Goal: Task Accomplishment & Management: Manage account settings

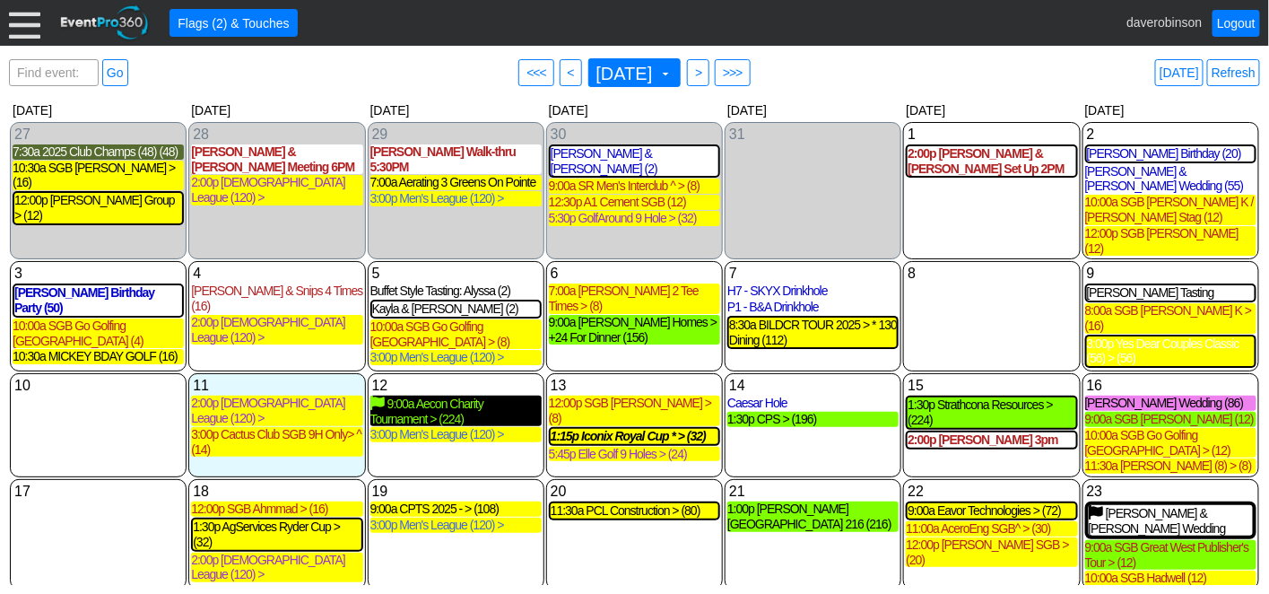
click at [466, 396] on div "9:00a Aecon Charity Tournament > (224)" at bounding box center [455, 411] width 171 height 31
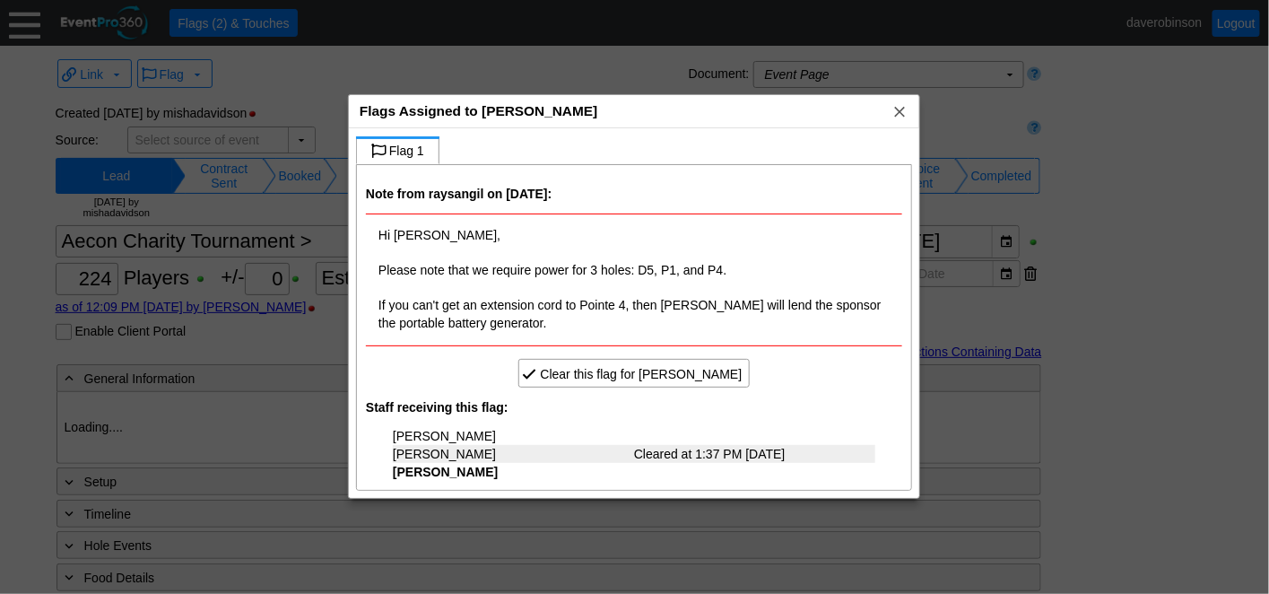
type input "Heritage Pointe Golf Club"
type input "Corporate Tournament"
type input "Scramble"
type input "Shotgun"
type input "Black"
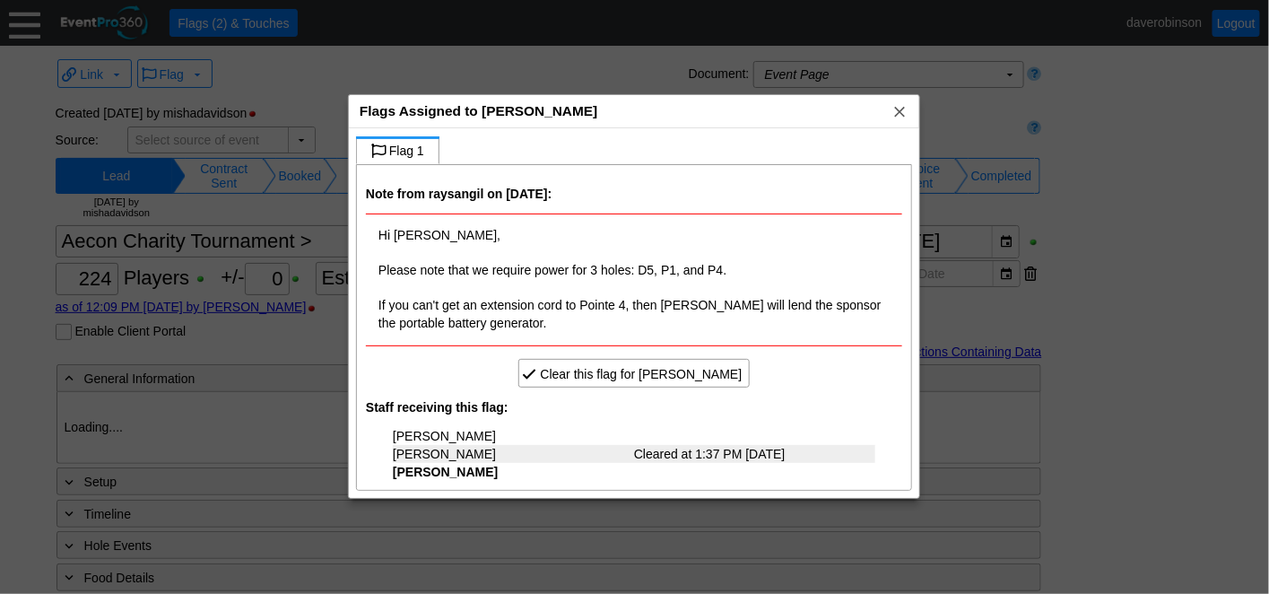
type input "Red"
type input "1082788"
click at [899, 111] on span "x" at bounding box center [900, 111] width 18 height 18
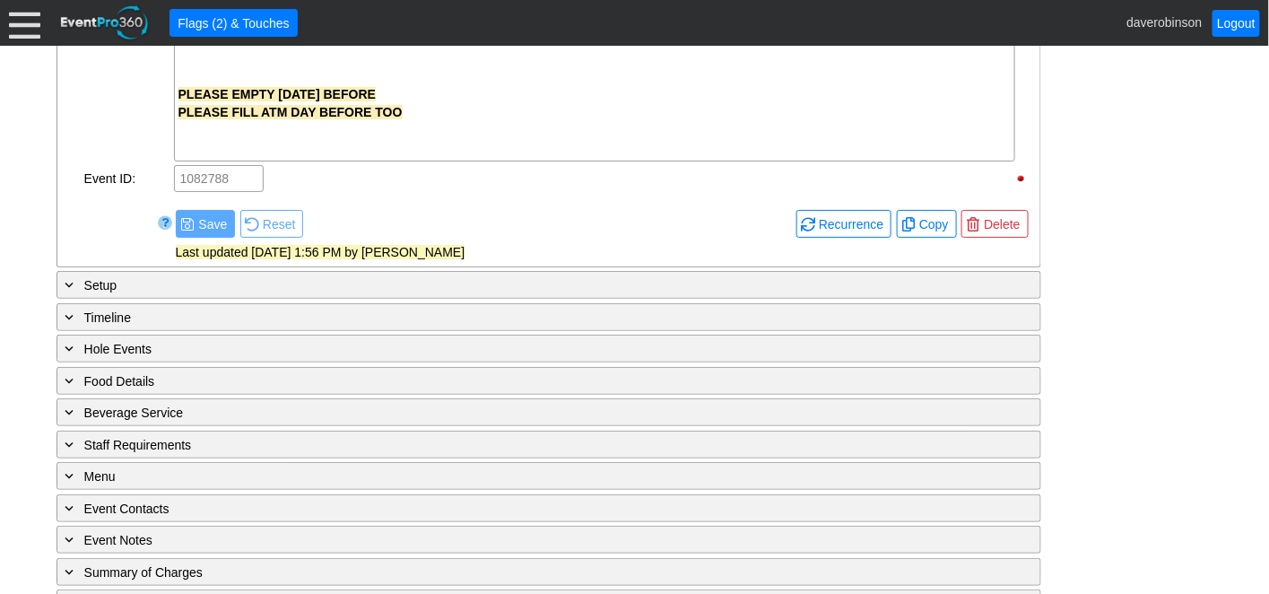
scroll to position [2453, 0]
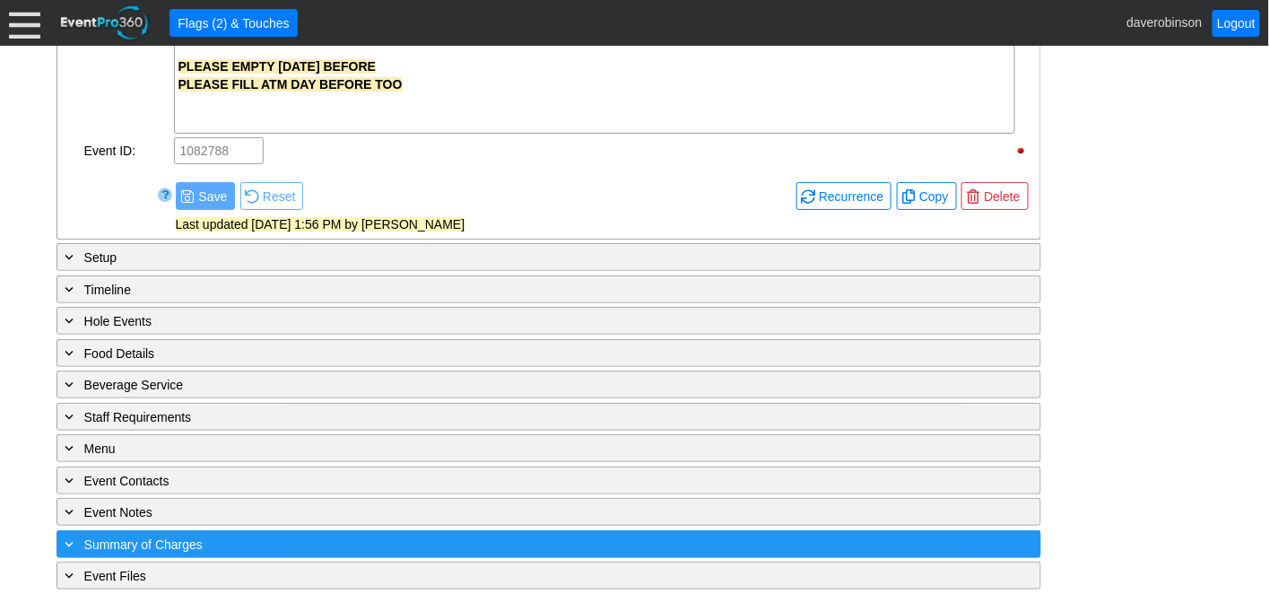
click at [70, 536] on span at bounding box center [69, 544] width 16 height 16
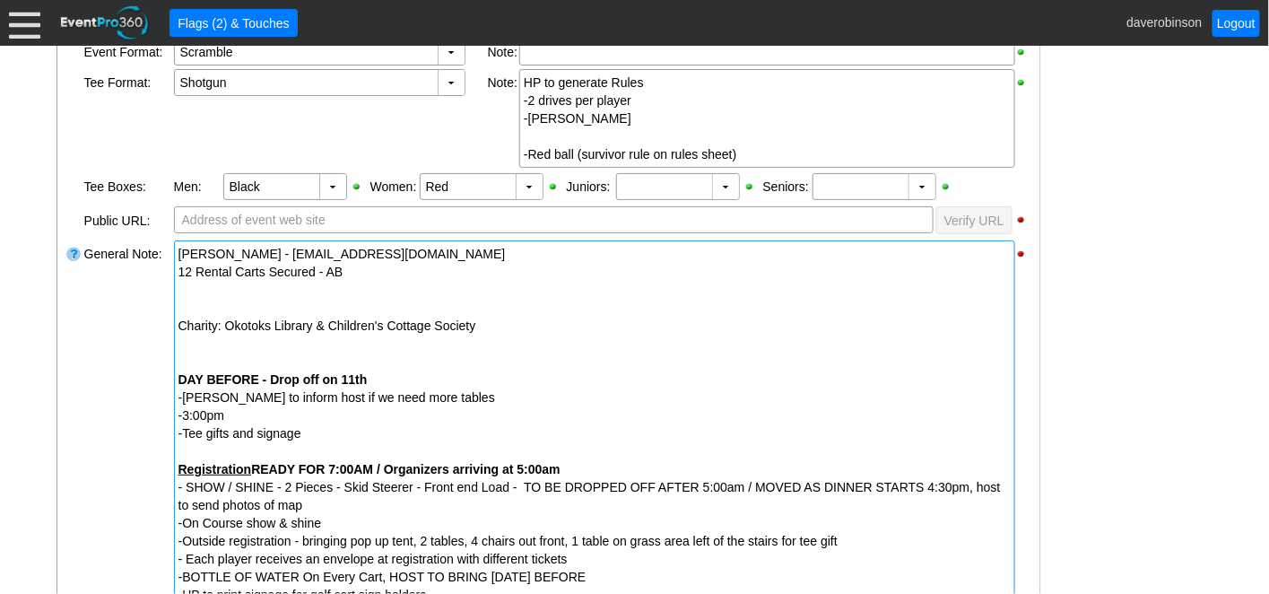
scroll to position [523, 0]
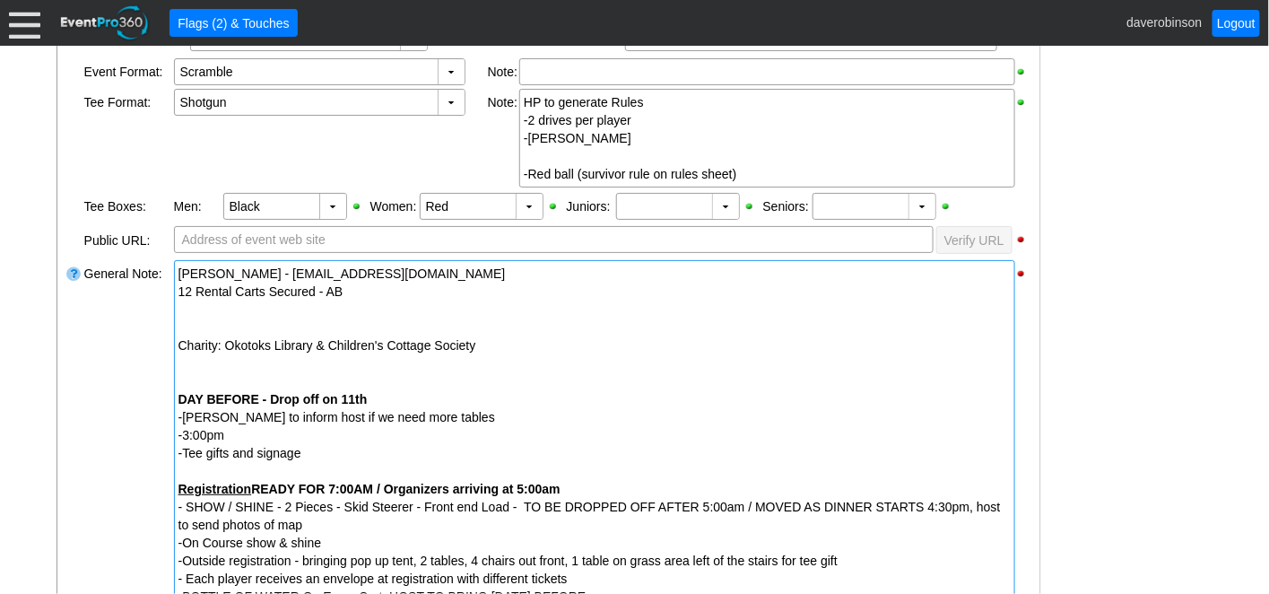
drag, startPoint x: 225, startPoint y: 312, endPoint x: 262, endPoint y: 333, distance: 42.2
click at [225, 312] on div at bounding box center [595, 310] width 832 height 18
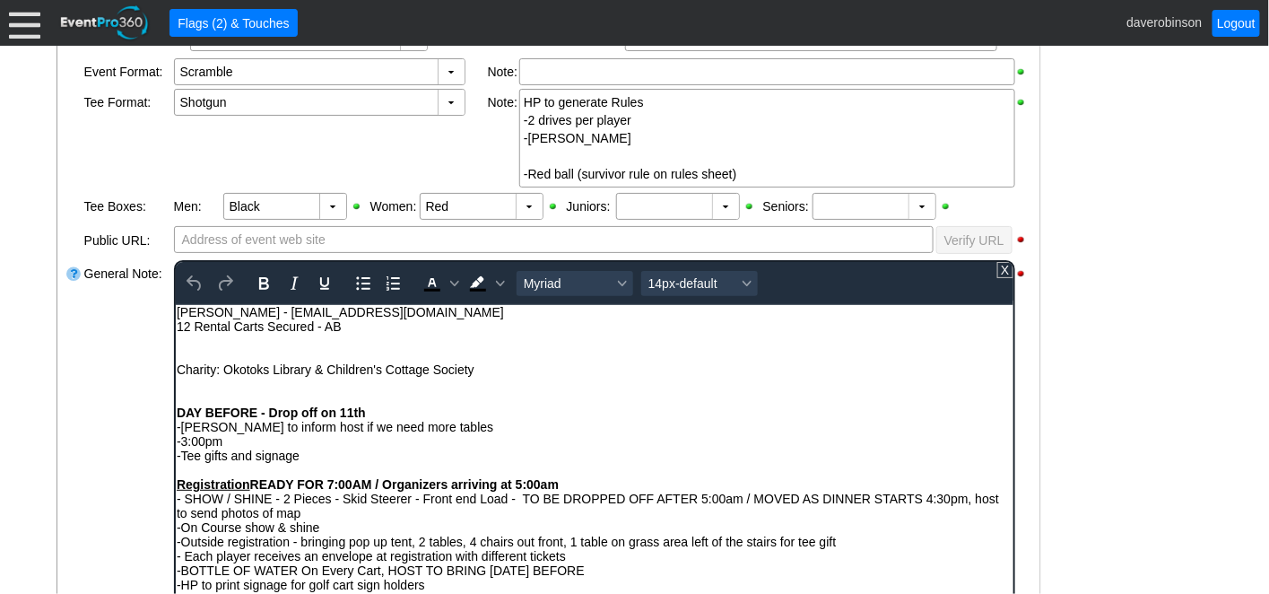
scroll to position [0, 0]
click at [202, 342] on div "Rich Text Area. Press ALT-0 for help." at bounding box center [594, 340] width 836 height 14
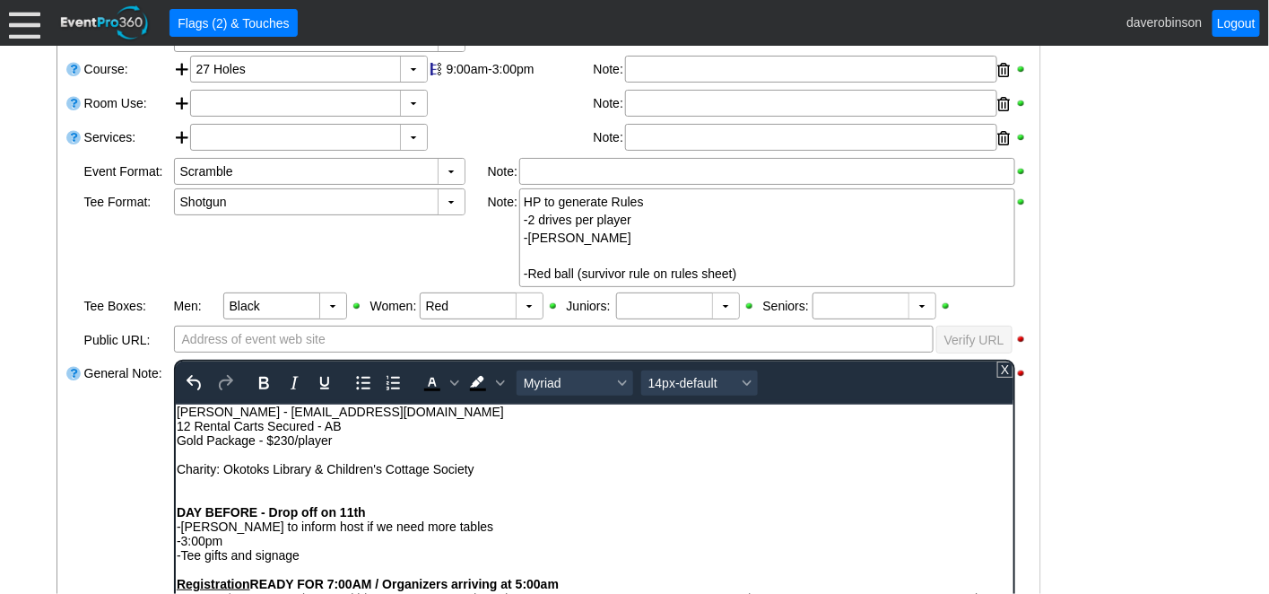
click at [72, 519] on div at bounding box center [74, 584] width 18 height 452
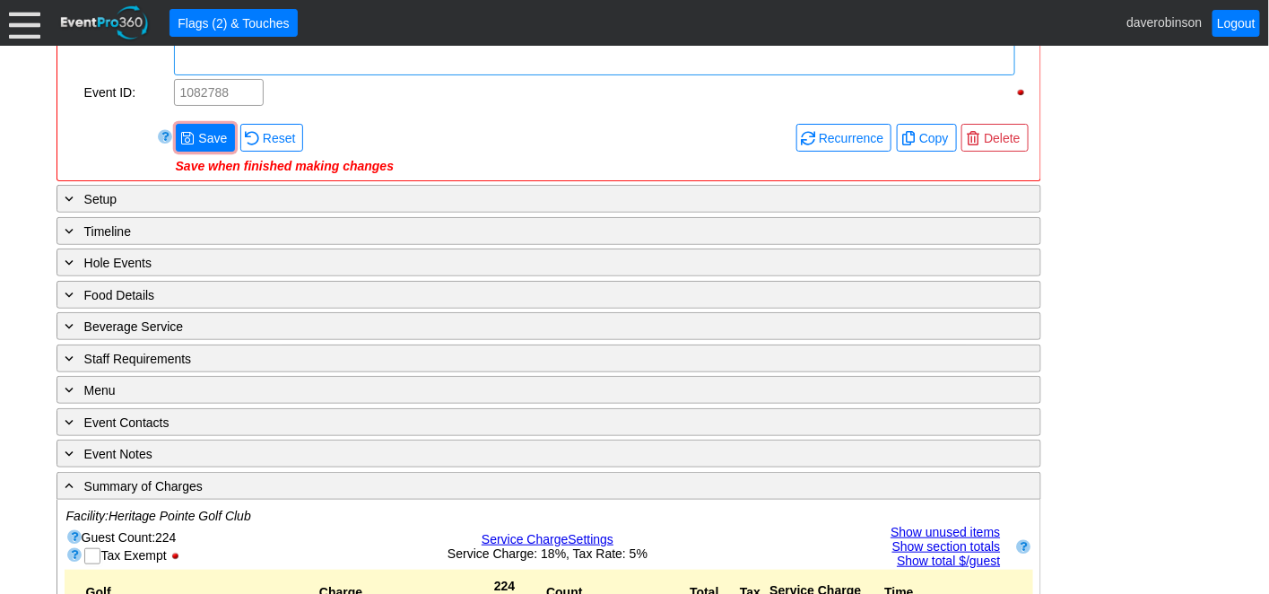
scroll to position [2516, 0]
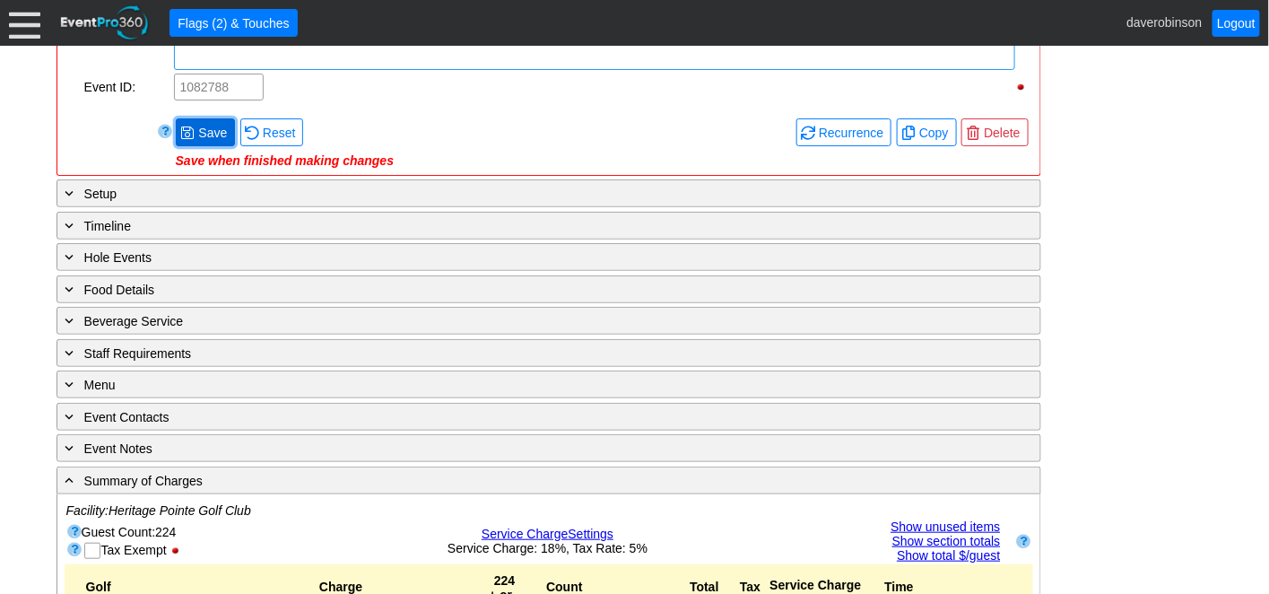
click at [197, 123] on span "● Save" at bounding box center [205, 132] width 50 height 19
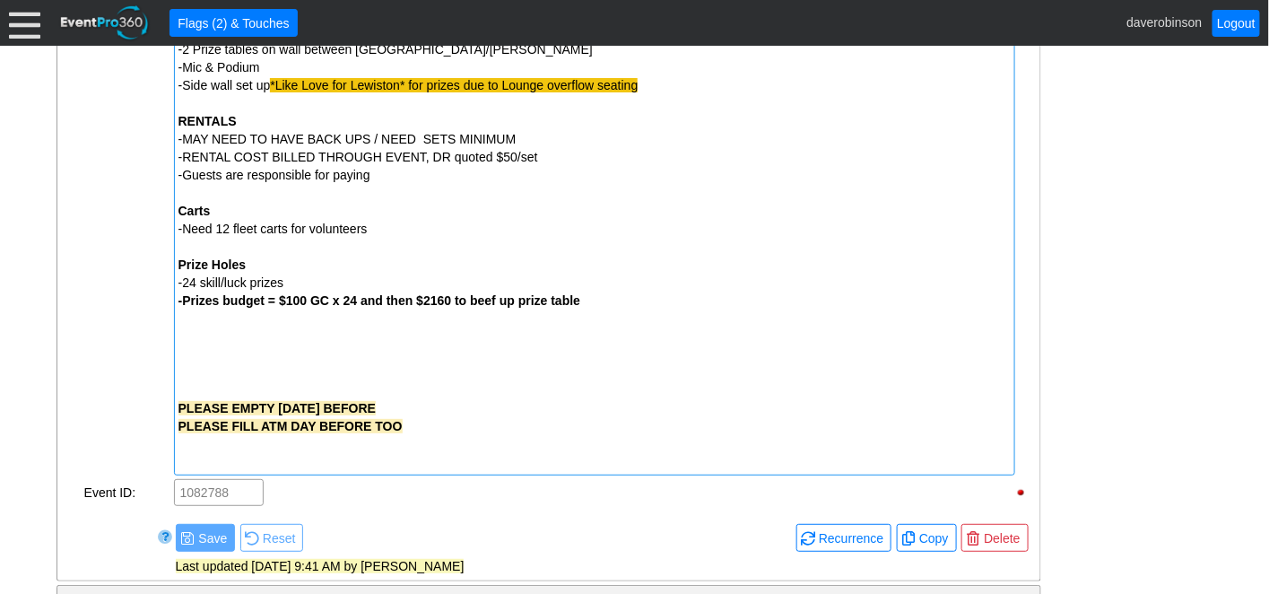
scroll to position [2118, 0]
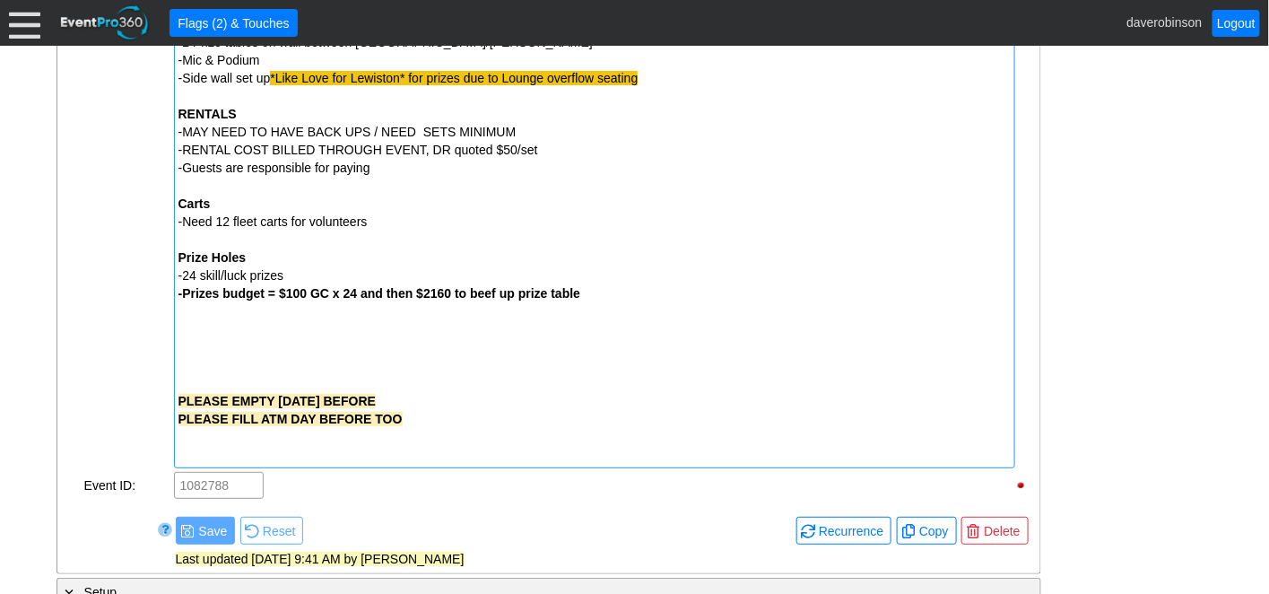
click at [275, 339] on div "PLEASE EMPTY RECYCLING DAY BEFORE PLEASE FILL ATM DAY BEFORE TOO" at bounding box center [595, 401] width 832 height 126
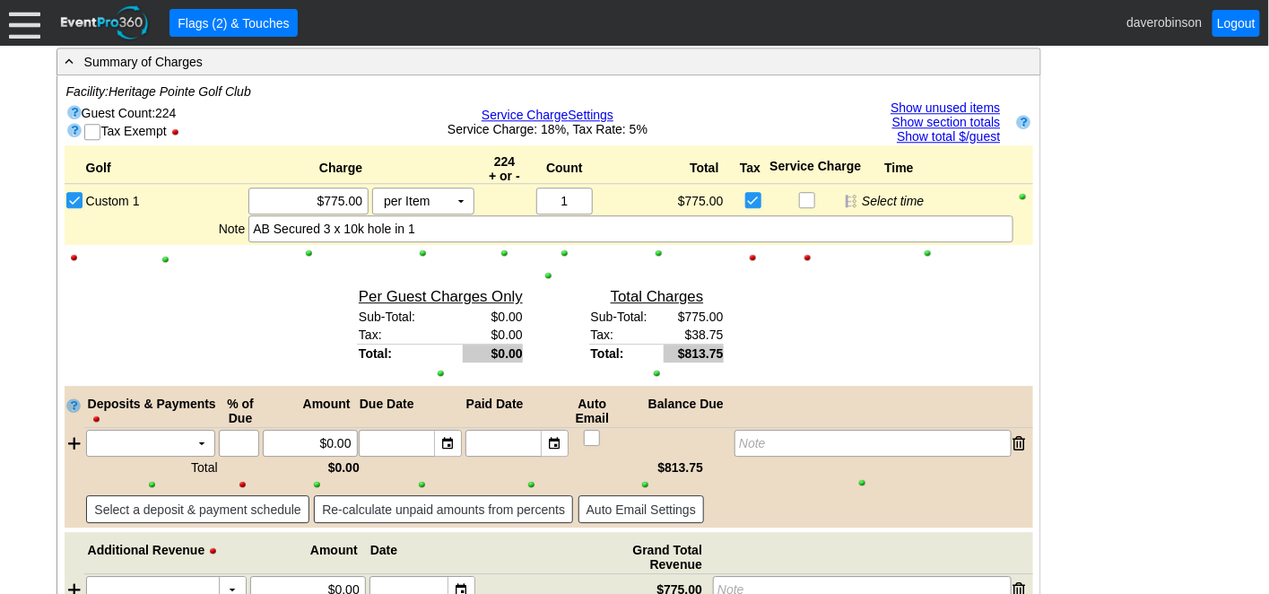
scroll to position [1376, 0]
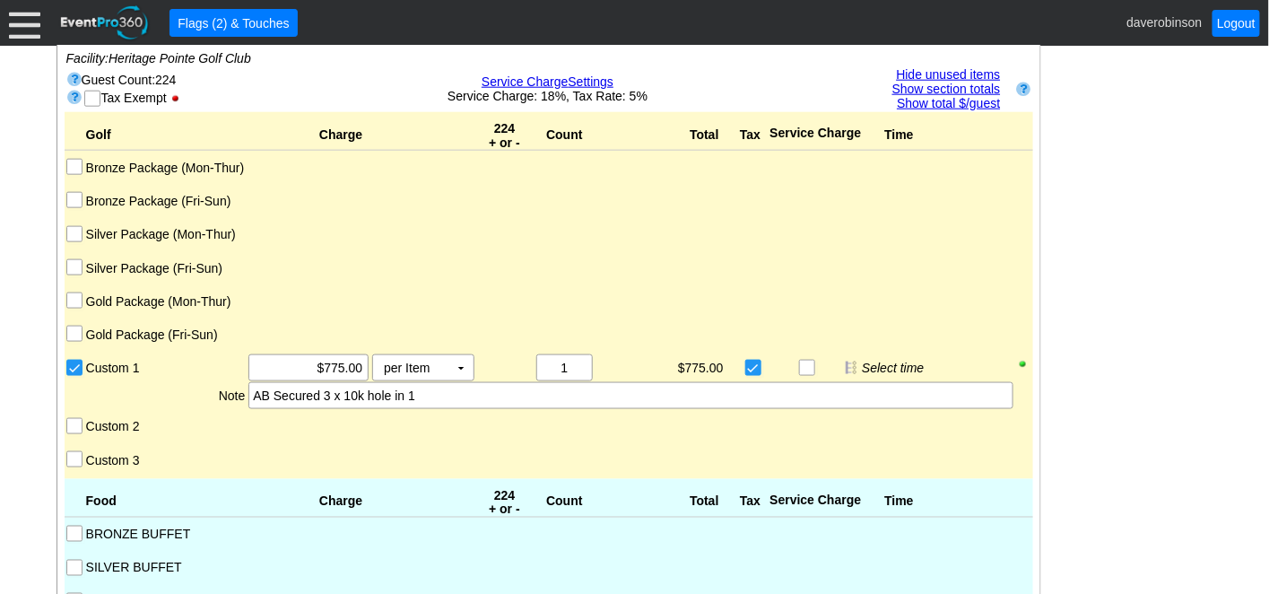
scroll to position [3029, 0]
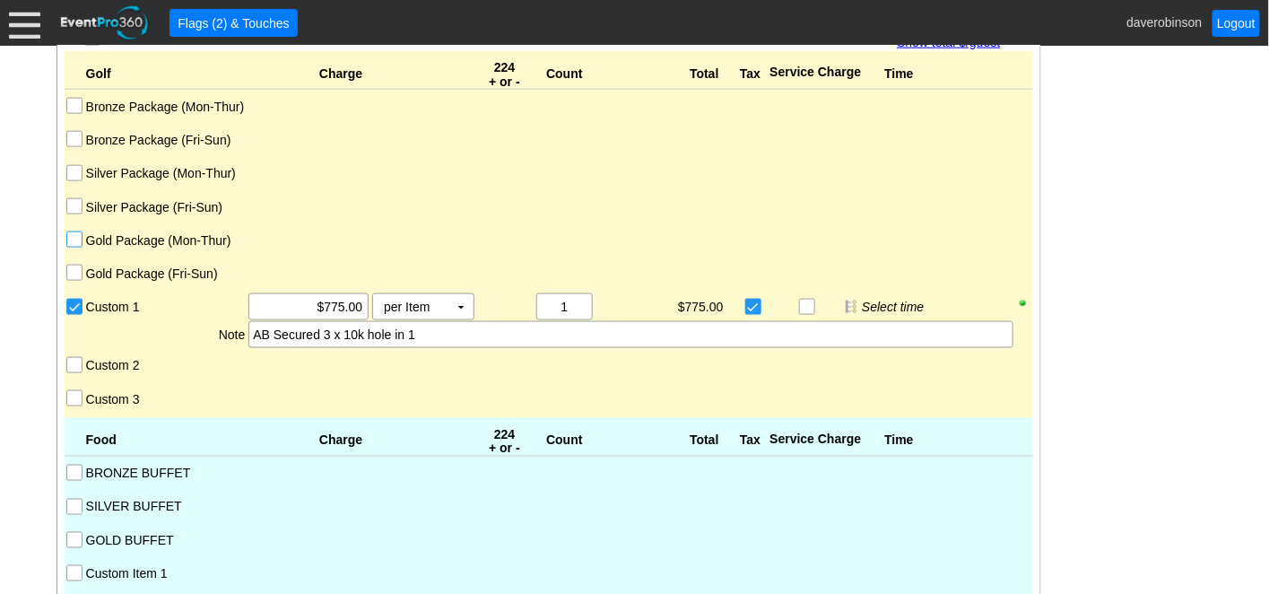
click at [71, 232] on input "Gold Package (Mon-Thur)" at bounding box center [76, 241] width 18 height 18
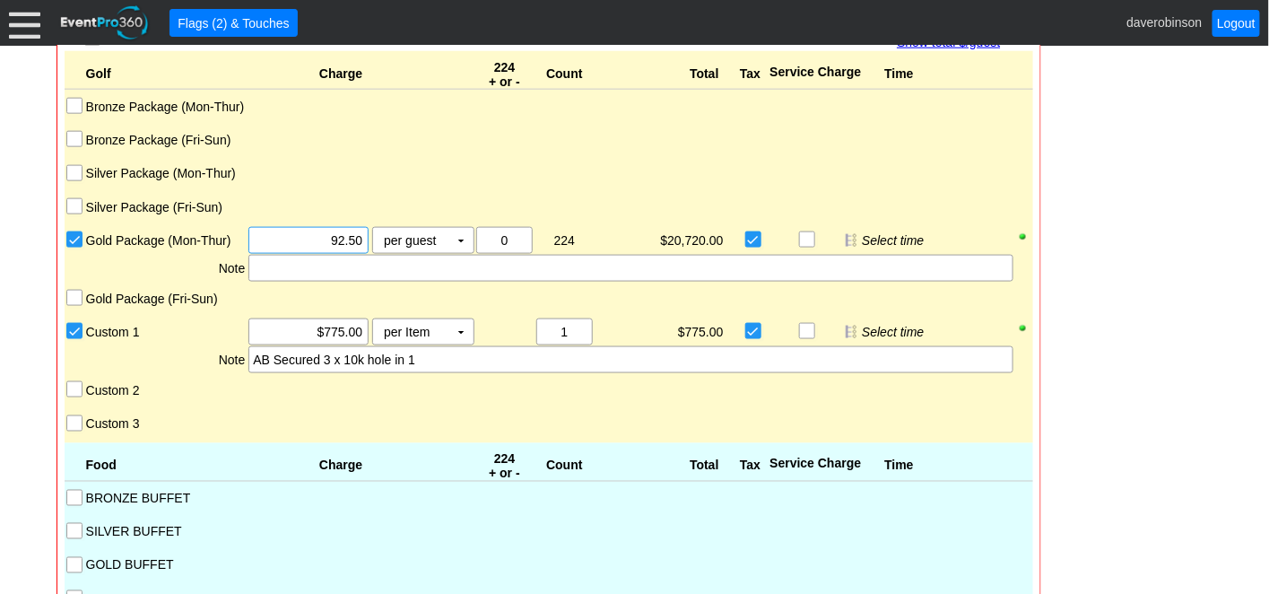
drag, startPoint x: 307, startPoint y: 228, endPoint x: 365, endPoint y: 217, distance: 59.3
click at [366, 227] on div "Χ 92.50" at bounding box center [308, 240] width 120 height 27
type input "$108.00"
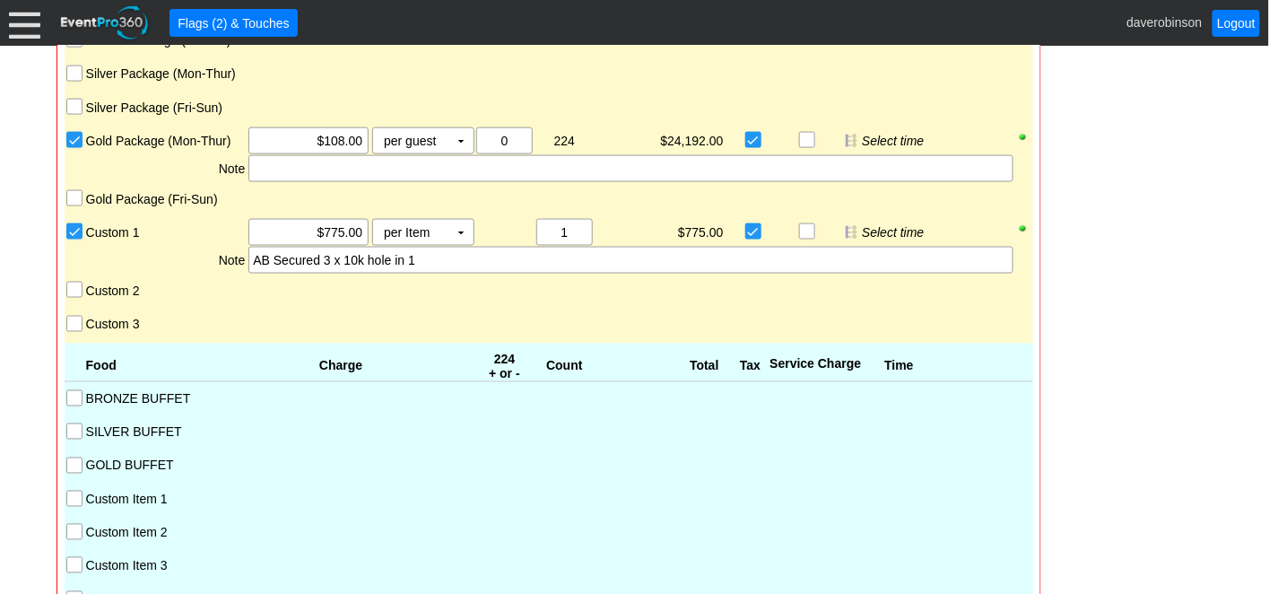
click at [72, 458] on input "GOLD BUFFET" at bounding box center [76, 467] width 18 height 18
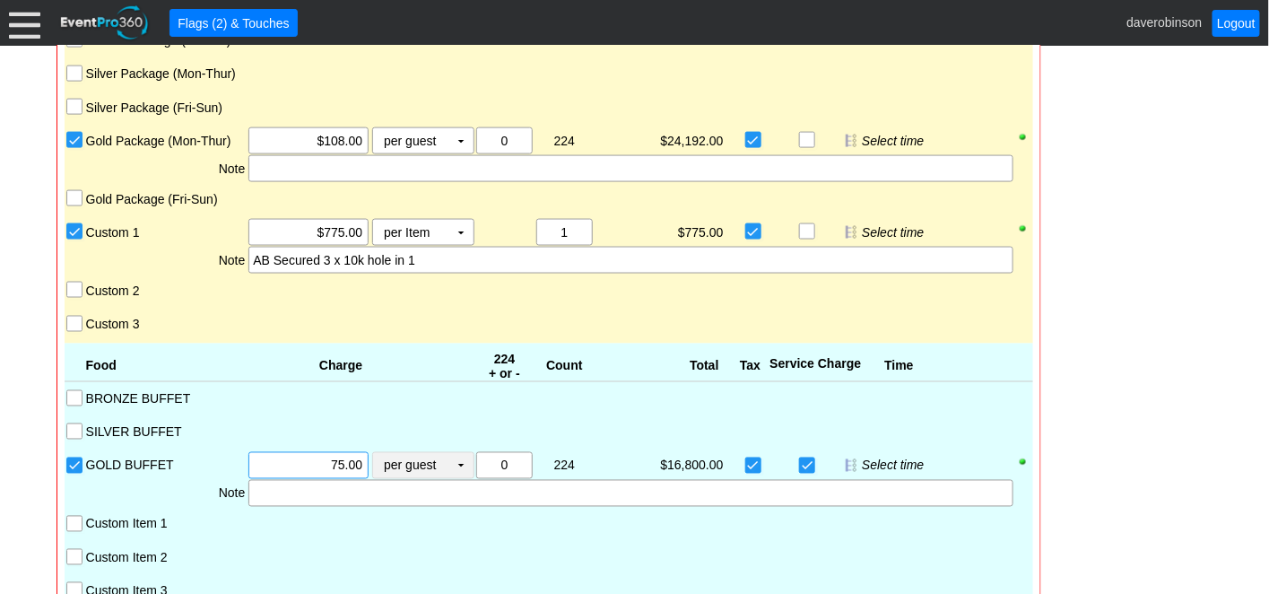
drag, startPoint x: 307, startPoint y: 455, endPoint x: 371, endPoint y: 448, distance: 65.0
click at [371, 452] on div "Χ 75.00 per guest Χ ▼ Upcharge" at bounding box center [361, 465] width 228 height 27
type input "$75.00"
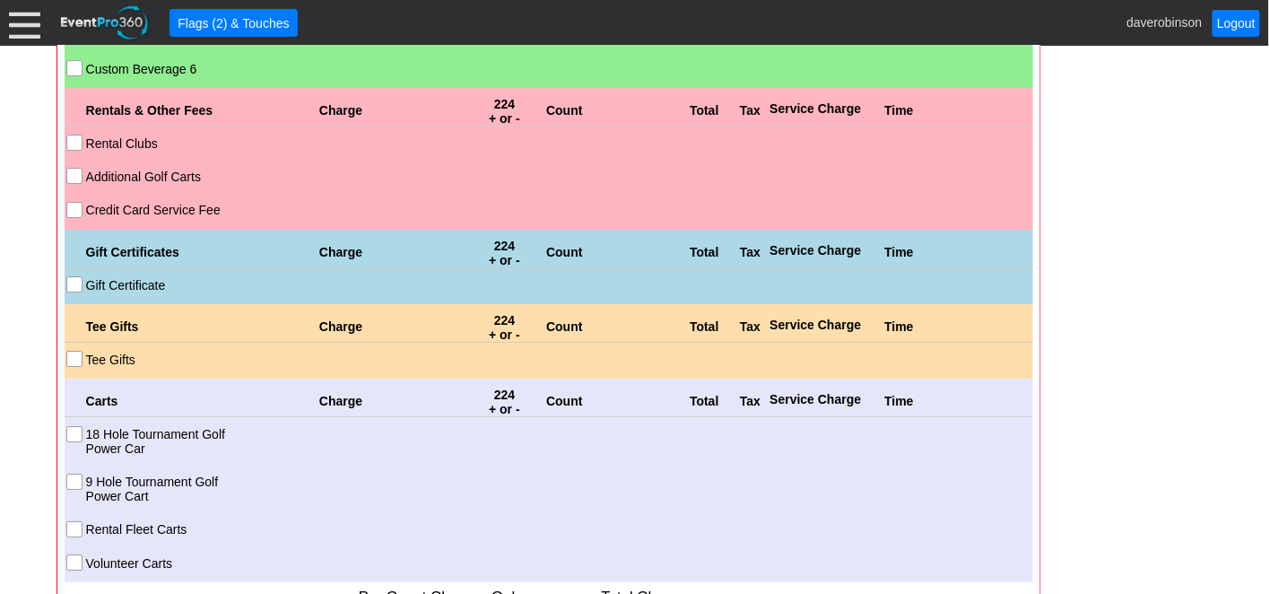
scroll to position [4425, 0]
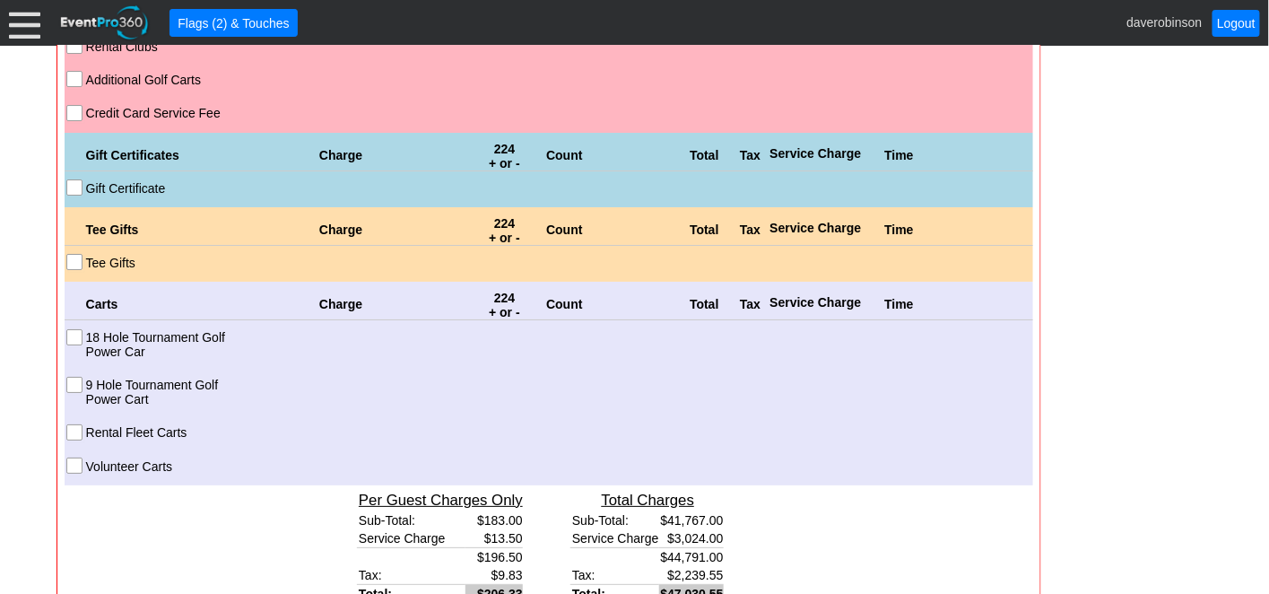
click at [77, 180] on input "Gift Certificate" at bounding box center [76, 189] width 18 height 18
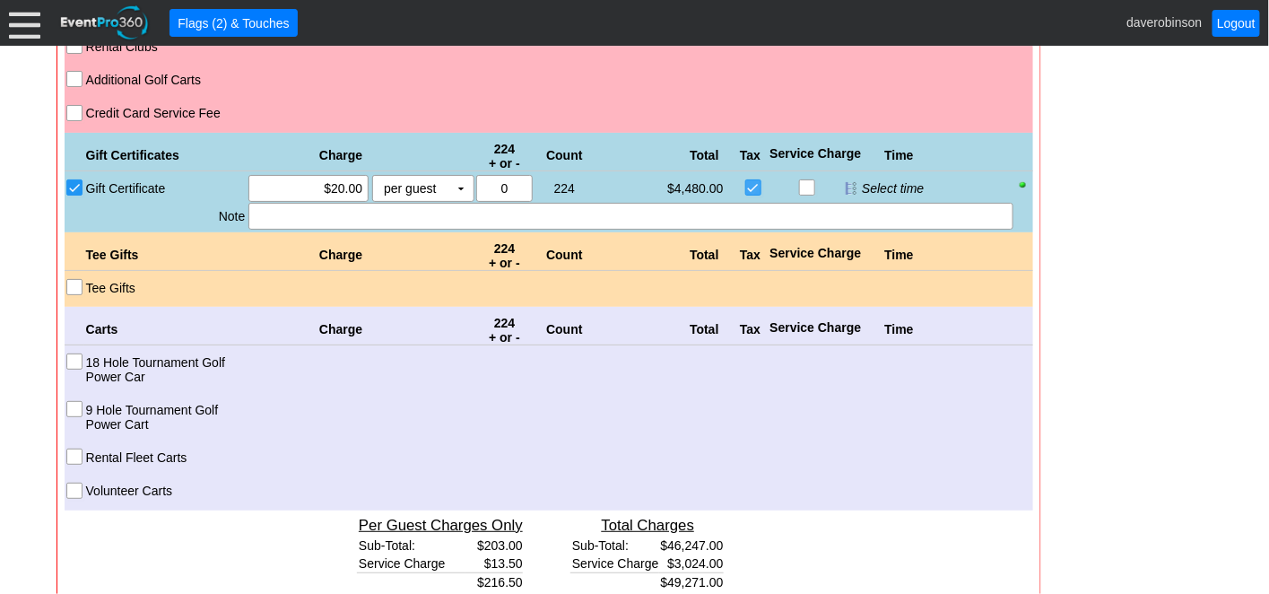
click at [755, 180] on input "checkbox" at bounding box center [755, 189] width 18 height 18
checkbox input "false"
click at [76, 354] on input "18 Hole Tournament Golf Power Car" at bounding box center [76, 363] width 18 height 18
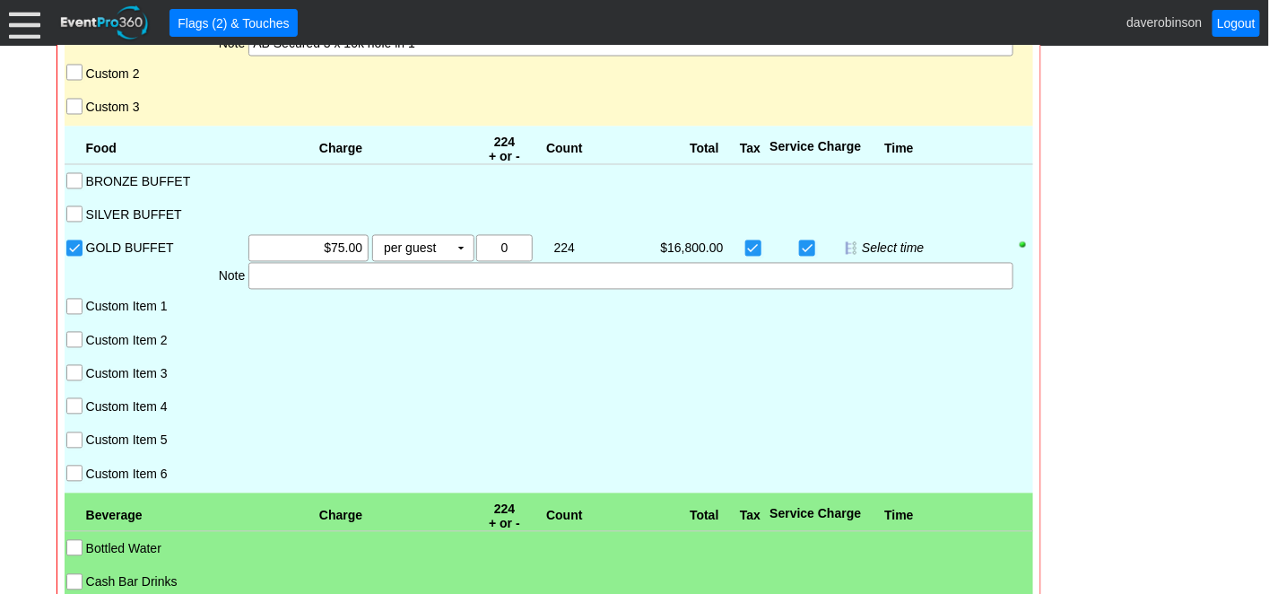
scroll to position [3329, 0]
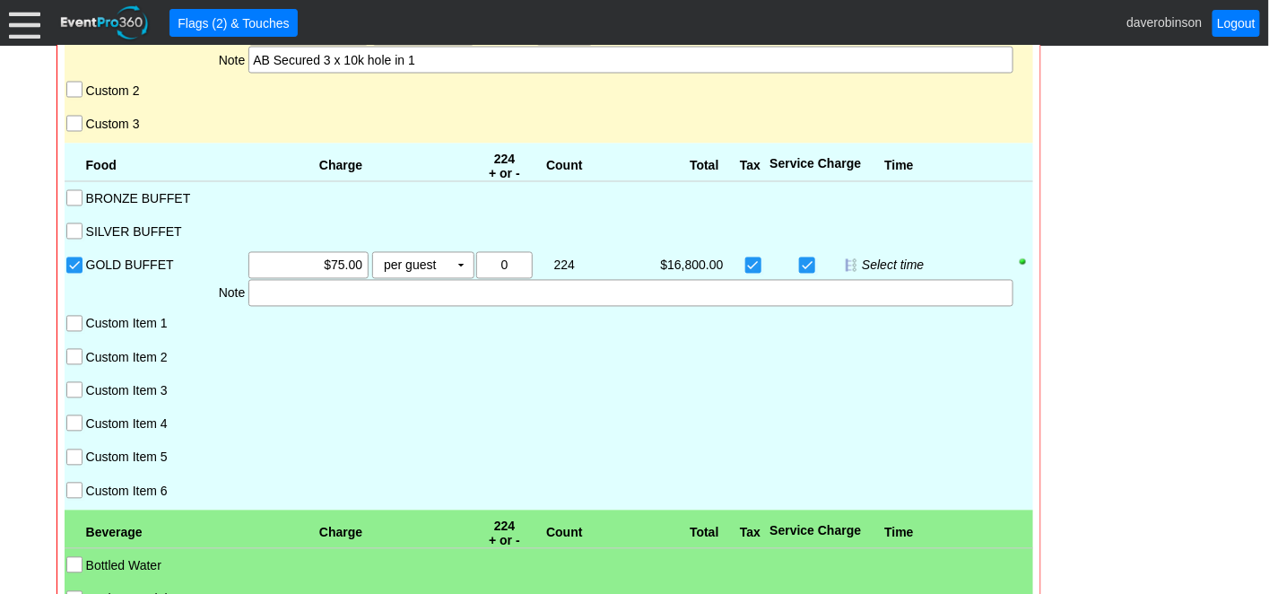
click at [73, 317] on input "Custom Item 1" at bounding box center [76, 326] width 18 height 18
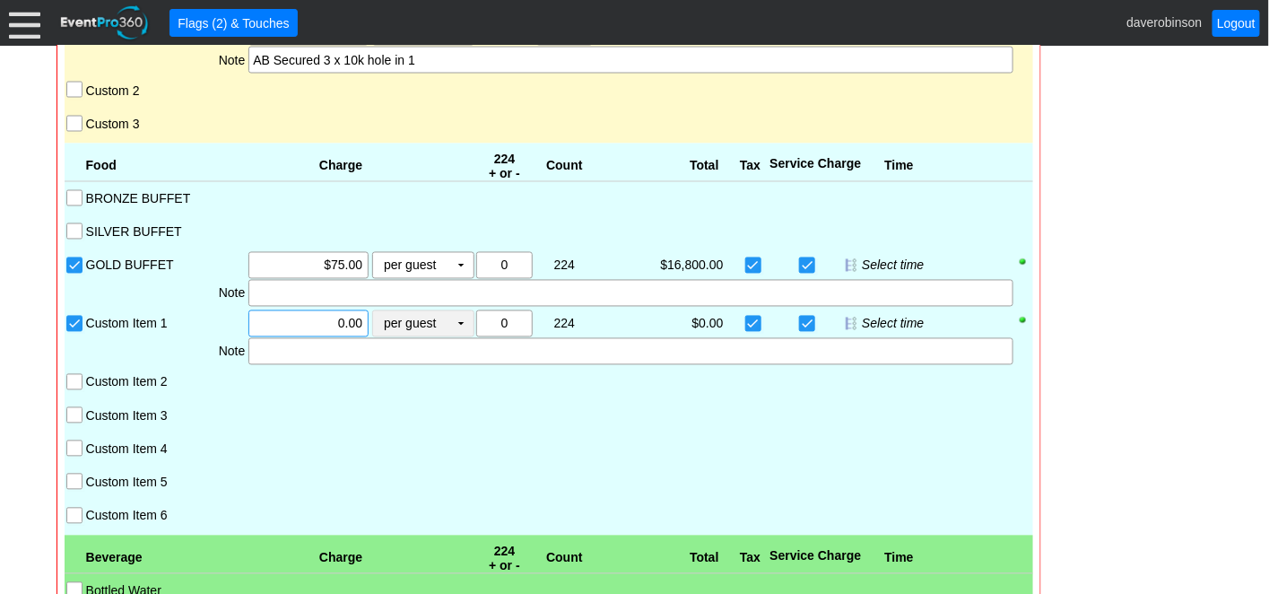
drag, startPoint x: 302, startPoint y: 319, endPoint x: 371, endPoint y: 303, distance: 70.9
click at [371, 310] on div "Χ 0.00 per guest Χ ▼ Upcharge" at bounding box center [361, 323] width 228 height 27
type input "$20.00"
drag, startPoint x: 373, startPoint y: 345, endPoint x: 377, endPoint y: 359, distance: 13.9
click at [373, 345] on div at bounding box center [630, 351] width 764 height 27
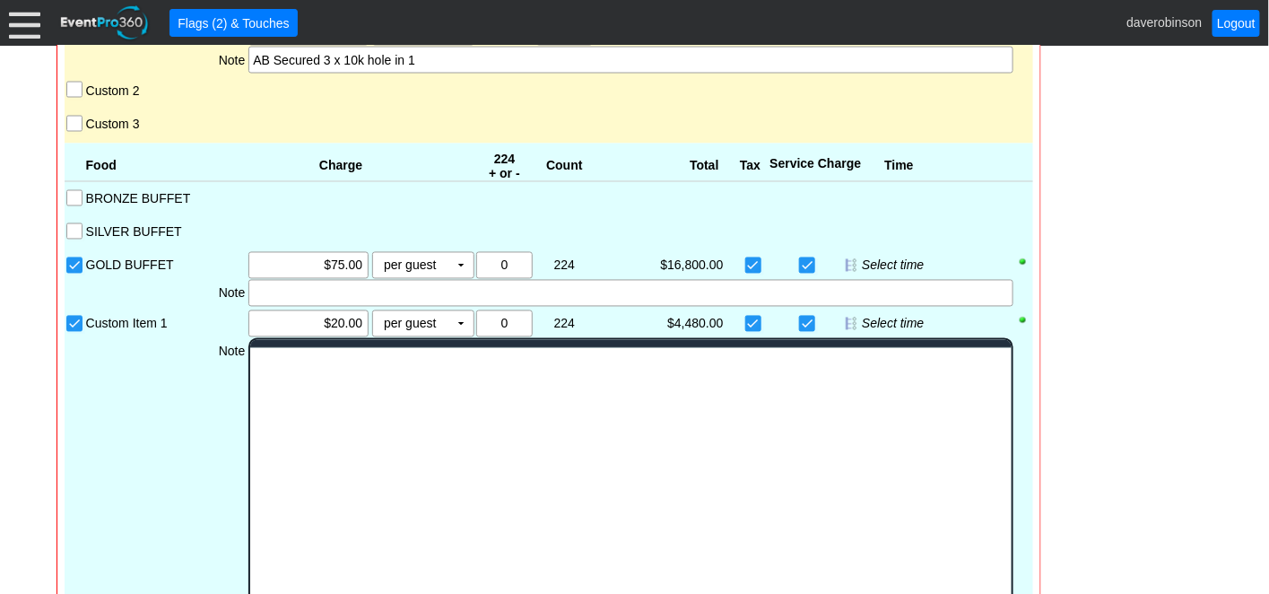
scroll to position [0, 0]
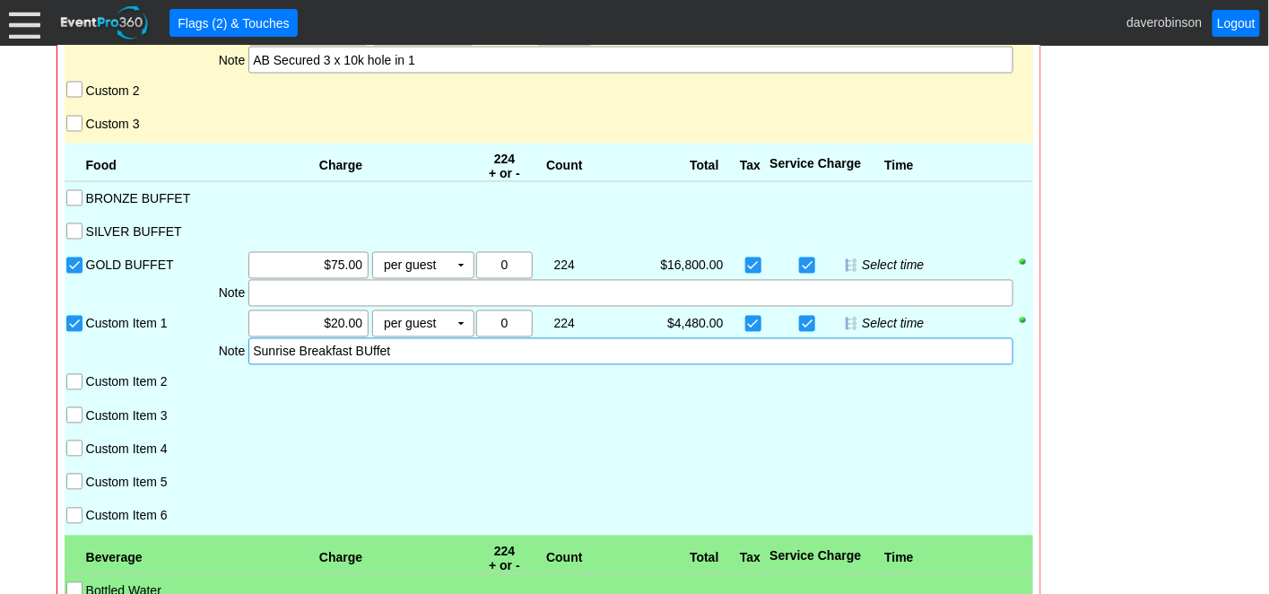
click at [366, 343] on div "Sunrise Breakfast BUffet" at bounding box center [630, 352] width 755 height 18
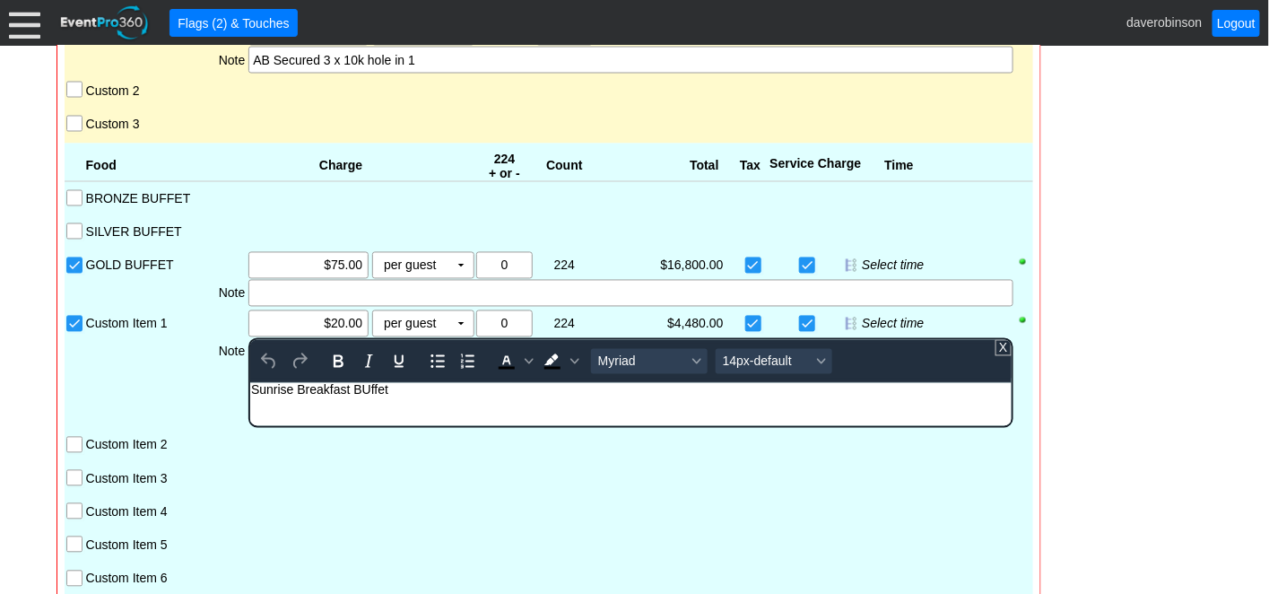
click at [368, 396] on div "Sunrise Breakfast BUffet" at bounding box center [630, 390] width 759 height 14
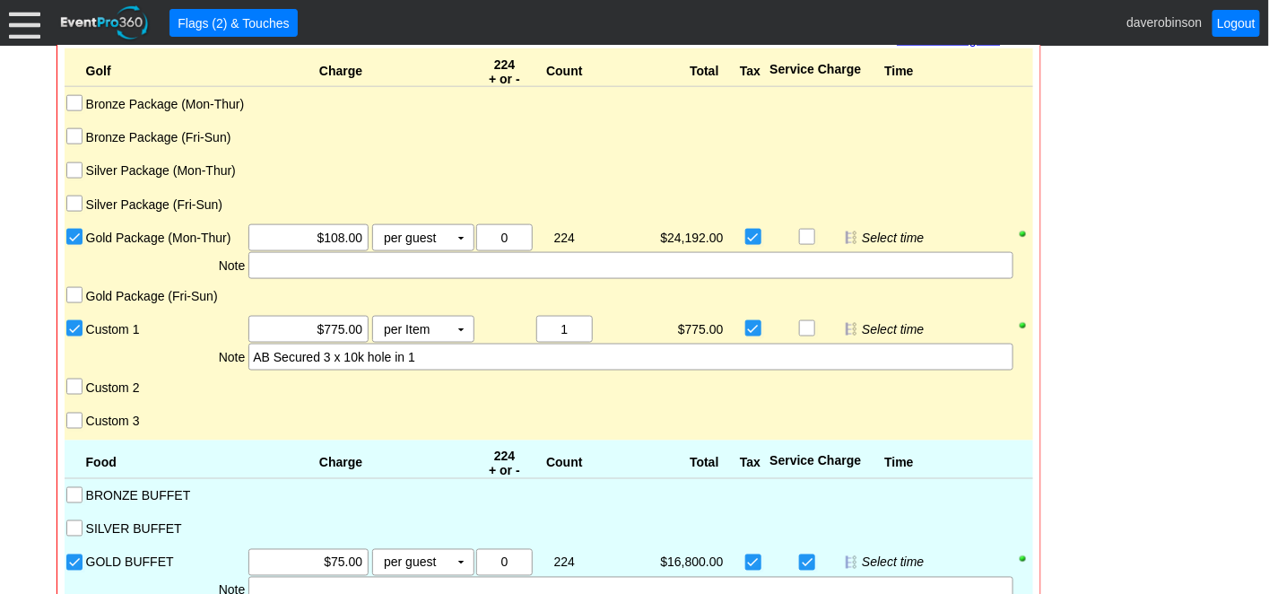
scroll to position [3129, 0]
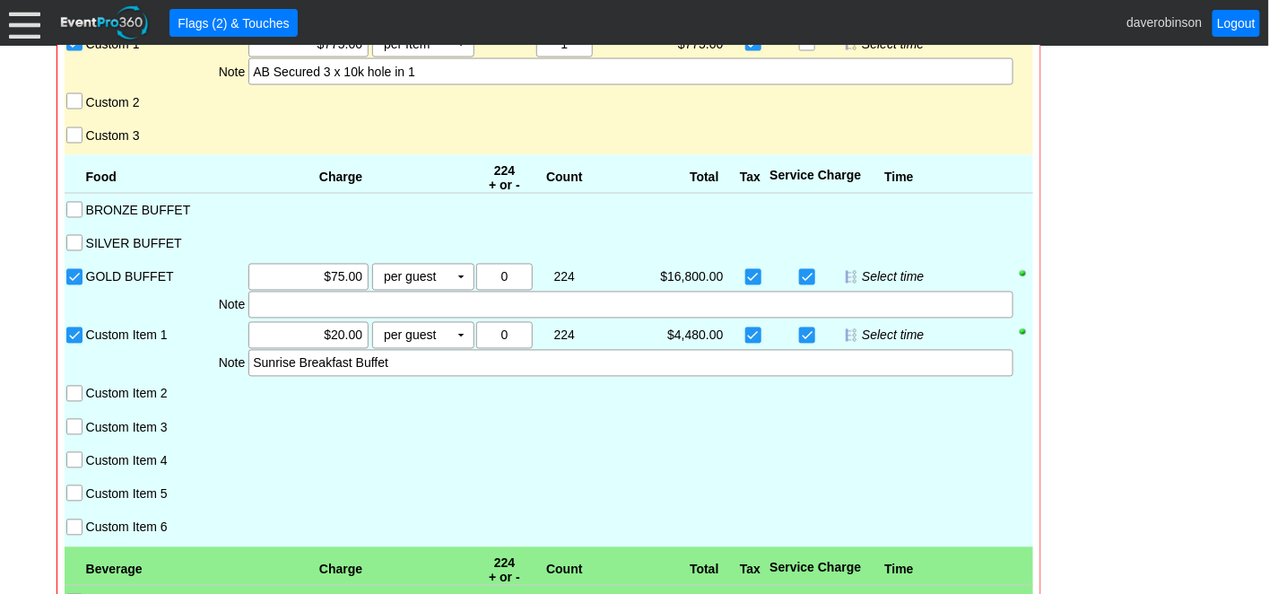
scroll to position [3329, 0]
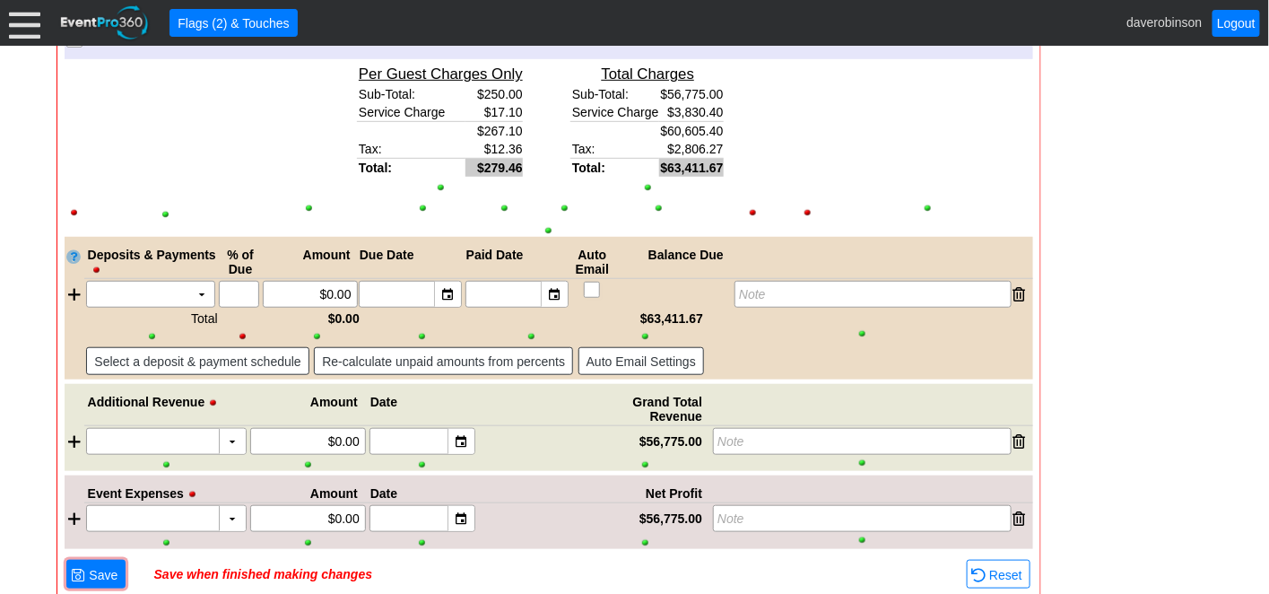
scroll to position [4964, 0]
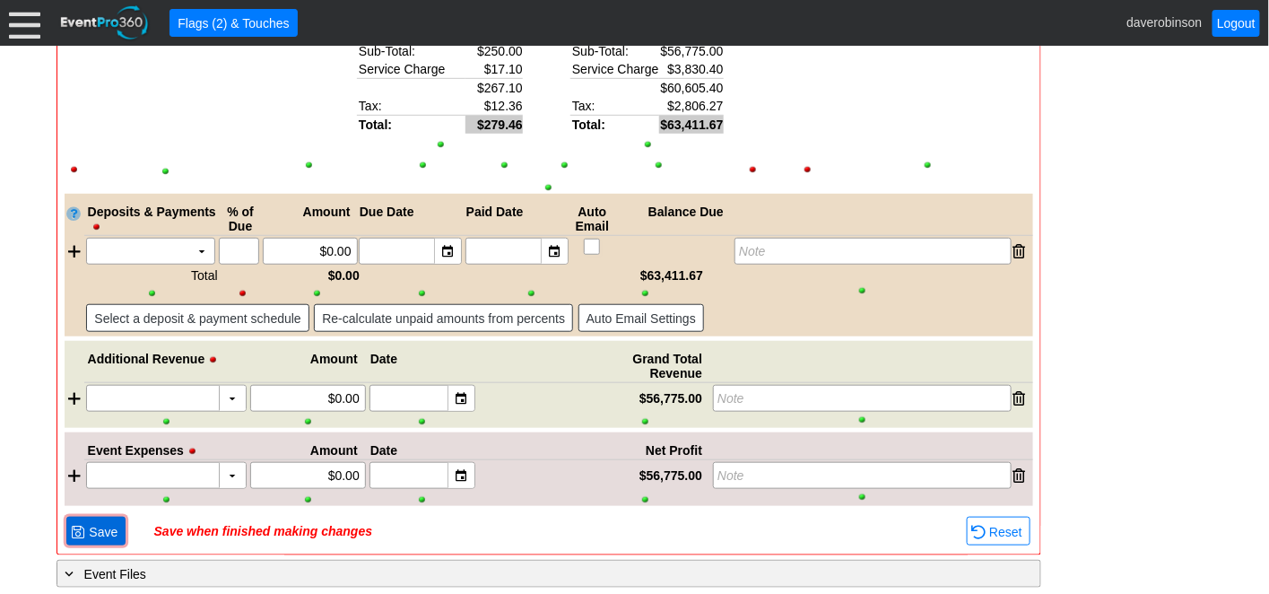
click at [109, 523] on span "Save" at bounding box center [103, 532] width 36 height 18
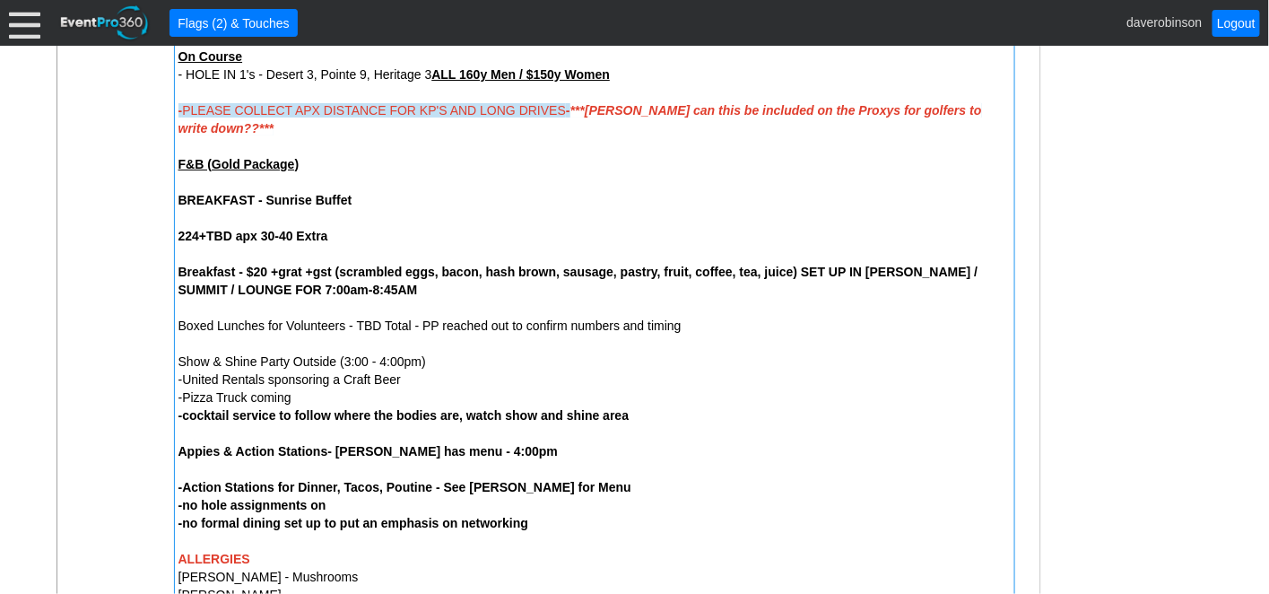
scroll to position [1397, 0]
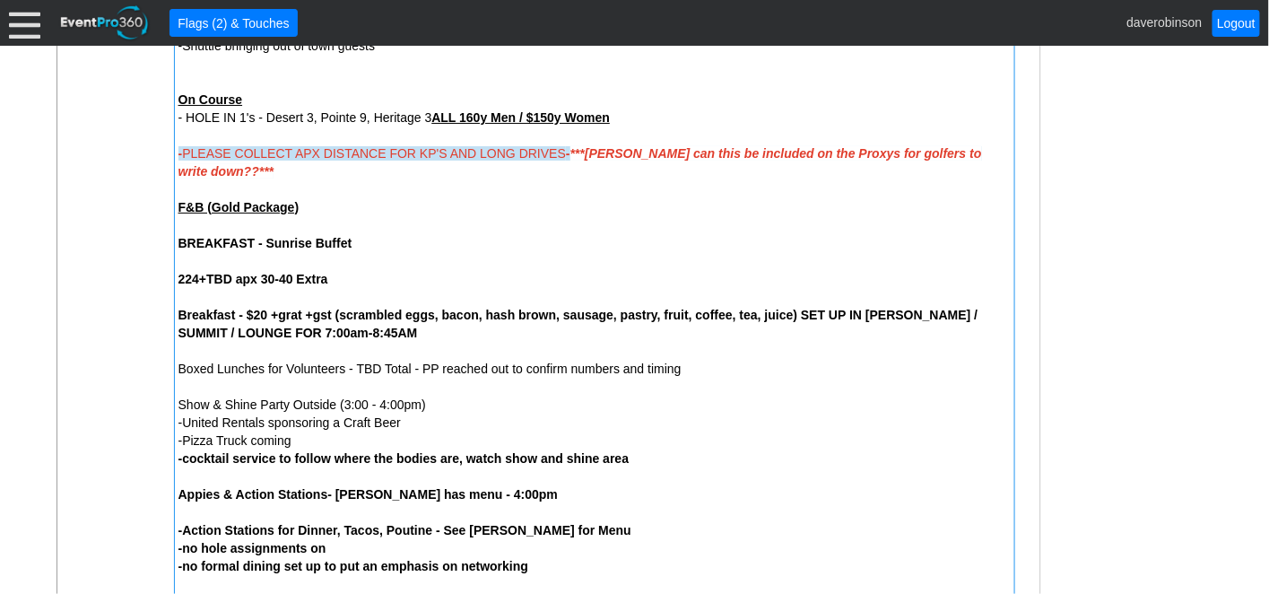
click at [284, 279] on strong "224+TBD apx 30-40 Extra" at bounding box center [254, 279] width 150 height 14
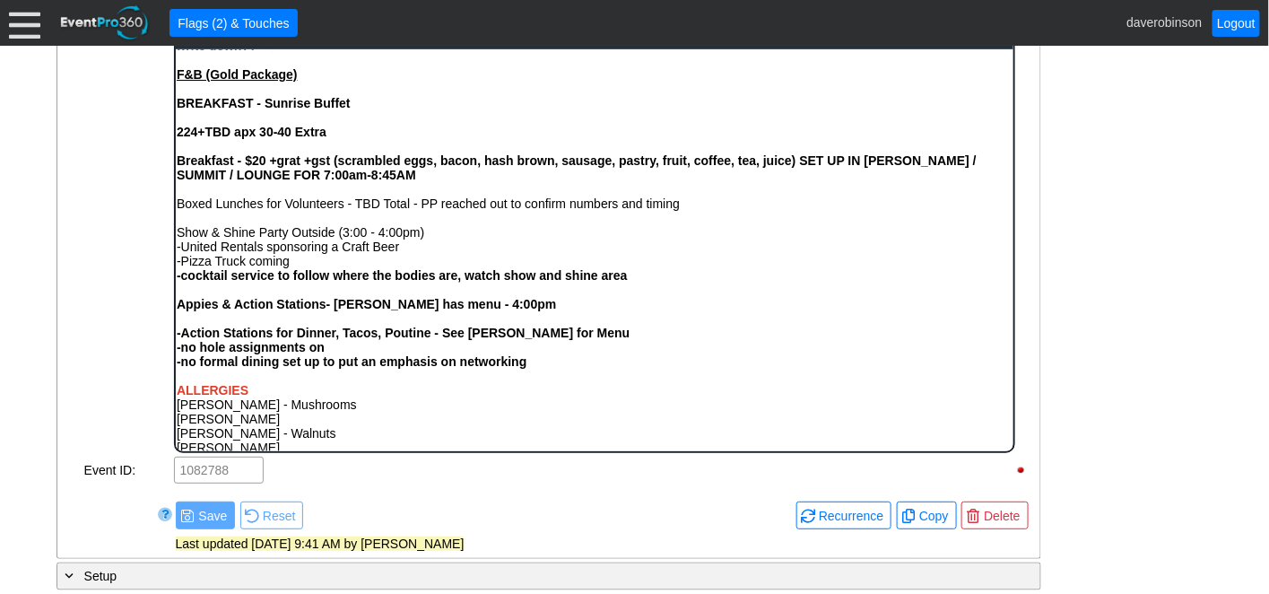
scroll to position [597, 0]
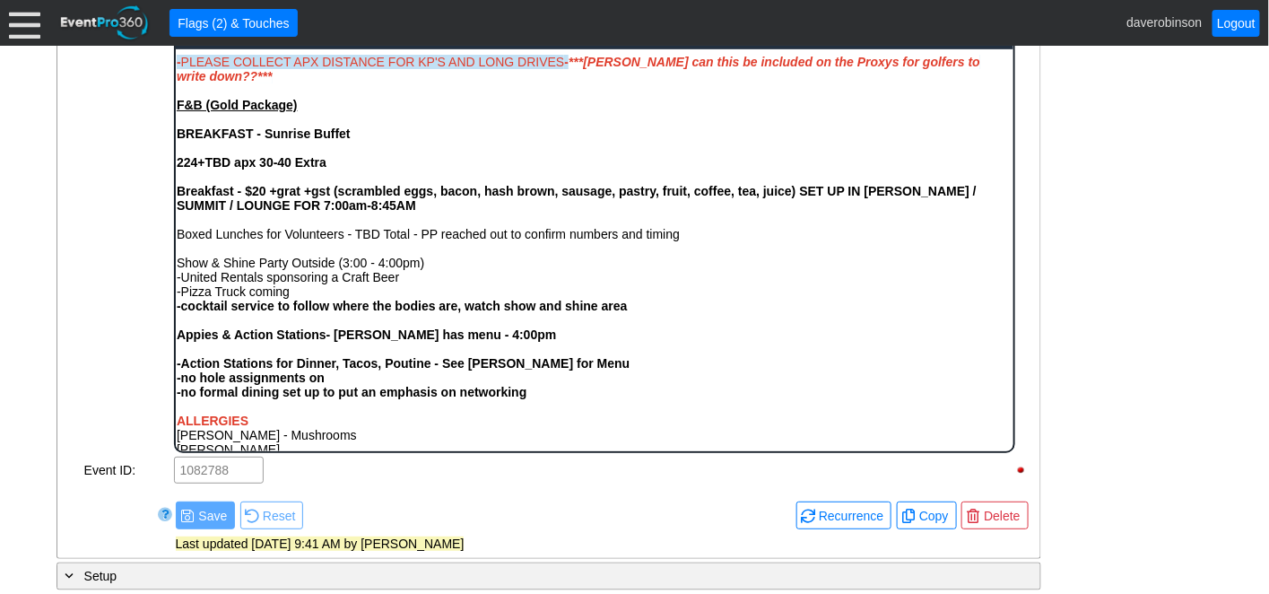
click at [286, 169] on strong "224+TBD apx 30-40 Extra" at bounding box center [251, 161] width 150 height 14
click at [290, 169] on strong "224+TBD apx 30-40 Extra" at bounding box center [251, 161] width 150 height 14
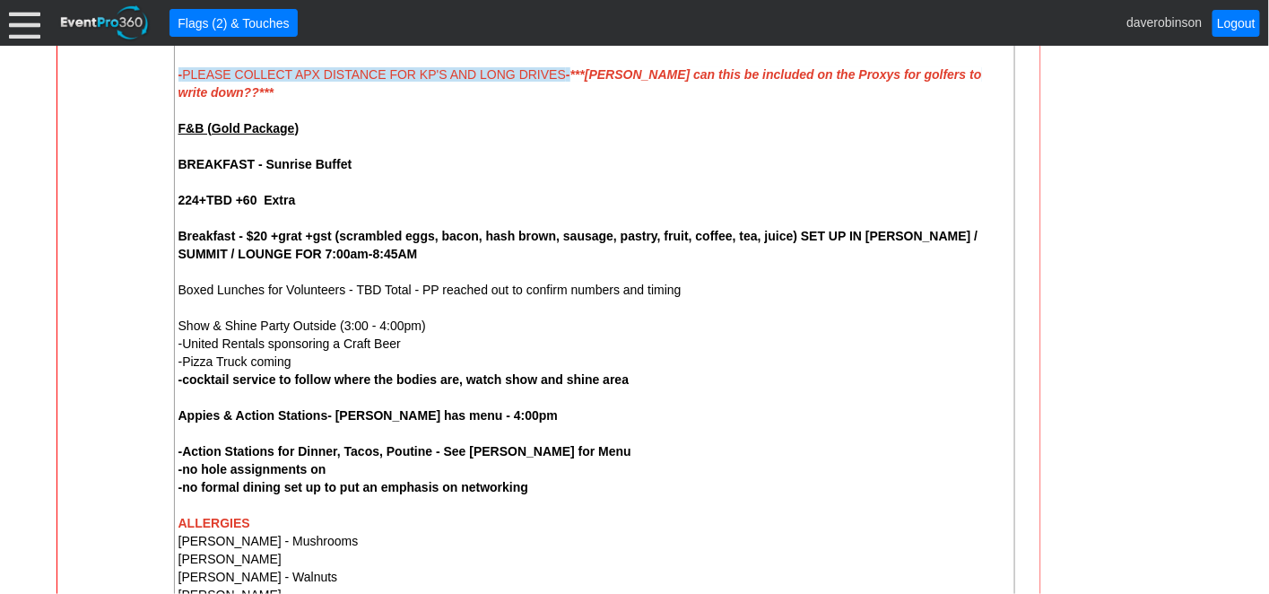
scroll to position [1576, 0]
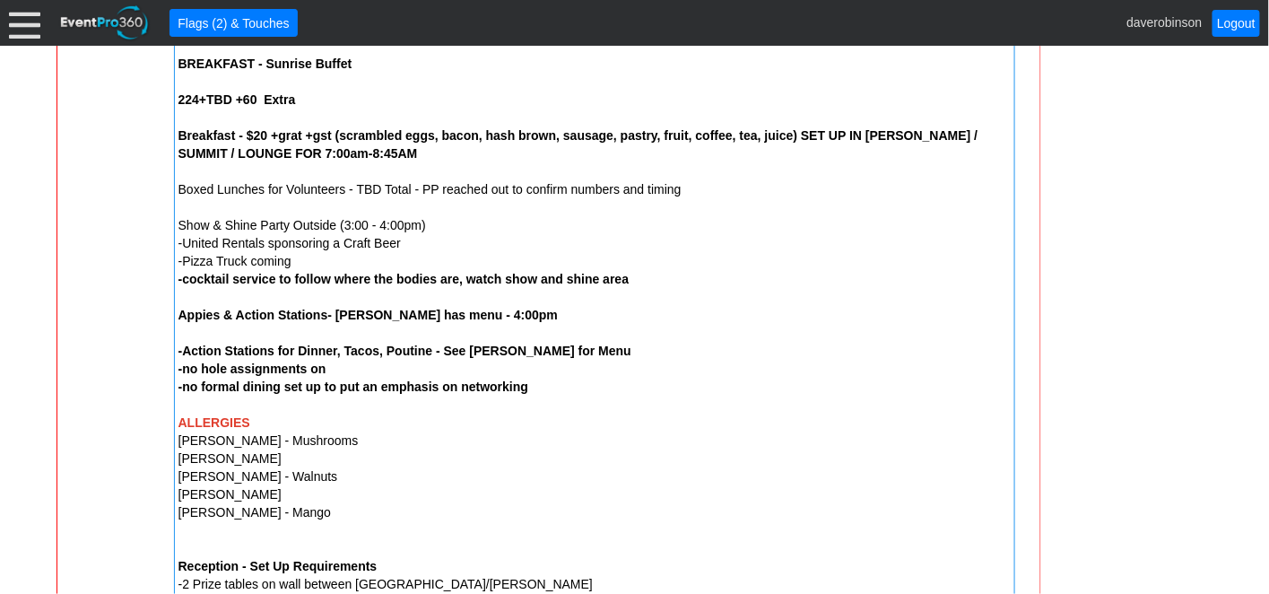
click at [179, 313] on strong "Appies & Action Stations- [PERSON_NAME] has menu - 4:00pm" at bounding box center [368, 315] width 379 height 14
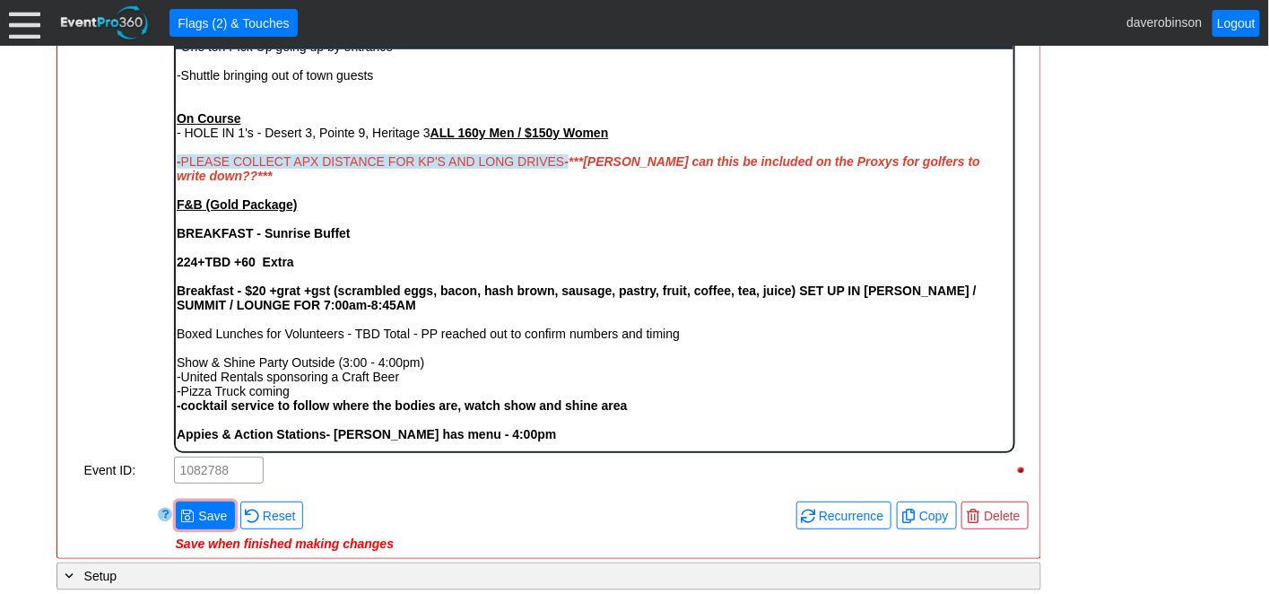
scroll to position [597, 0]
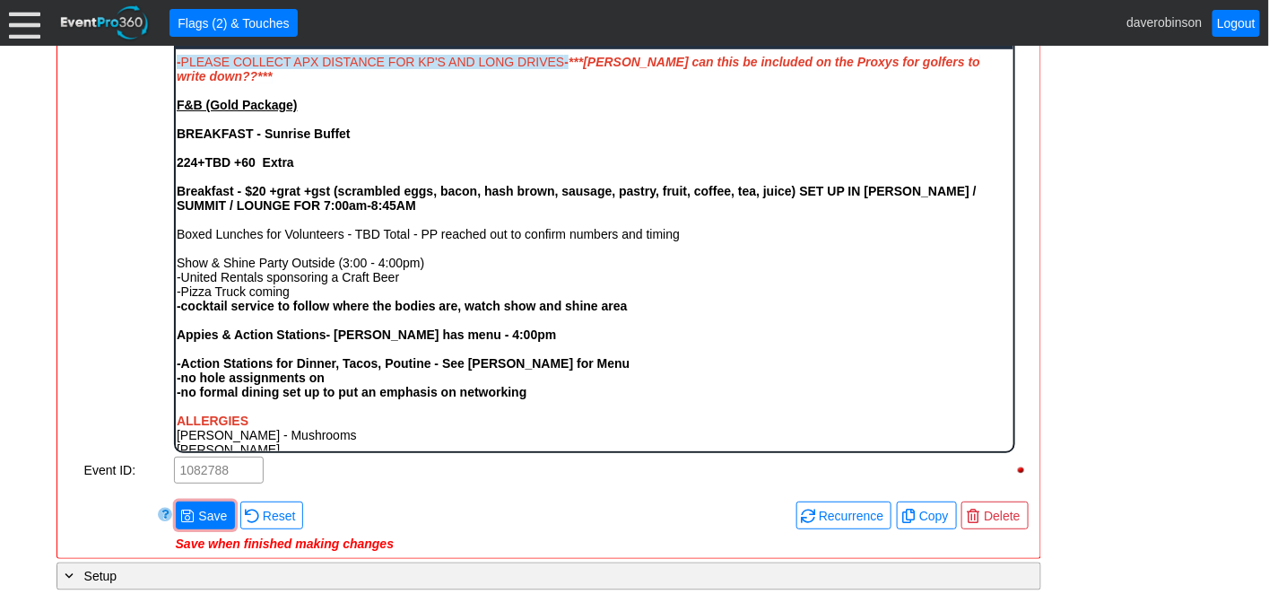
click at [176, 341] on strong "Appies & Action Stations- [PERSON_NAME] has menu - 4:00pm" at bounding box center [365, 334] width 379 height 14
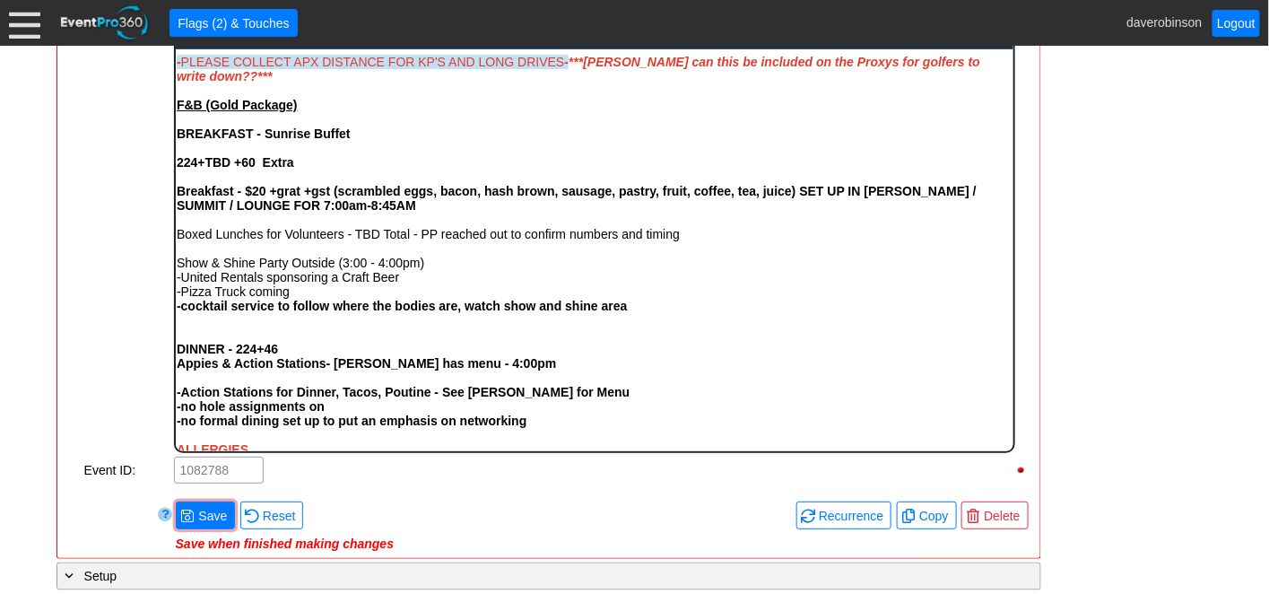
drag, startPoint x: 305, startPoint y: 367, endPoint x: 161, endPoint y: 355, distance: 144.0
click at [175, 355] on html "Andrew - asears@aecon.com 12 Rental Carts Secured - AB Gold Package - $230/play…" at bounding box center [594, 187] width 838 height 1473
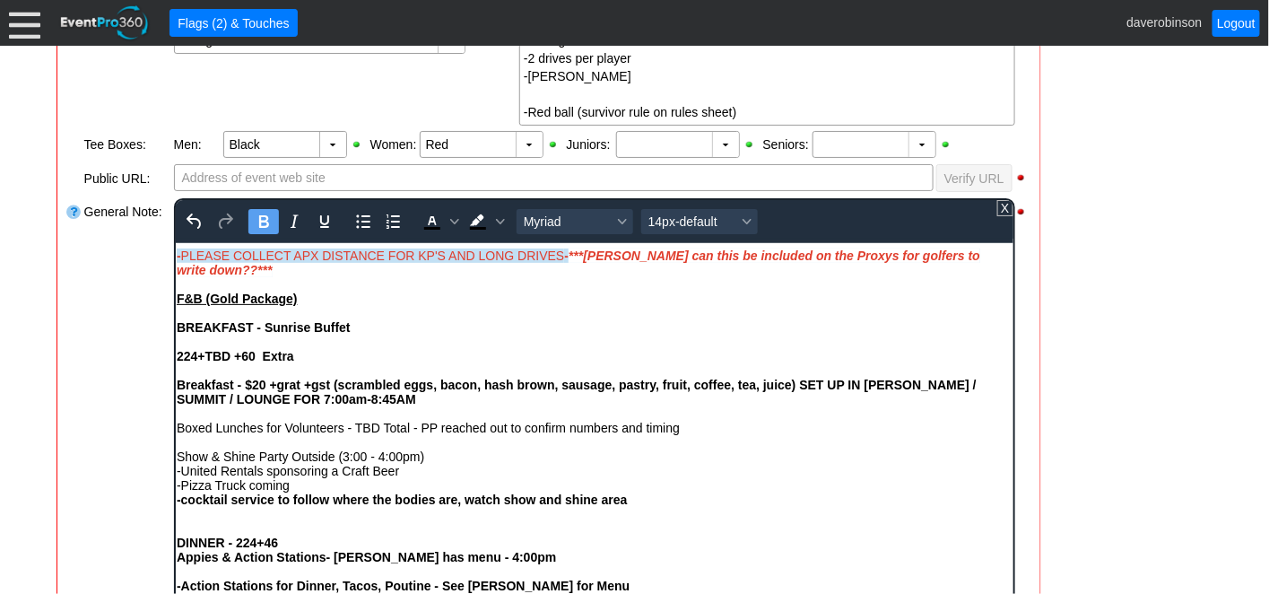
scroll to position [579, 0]
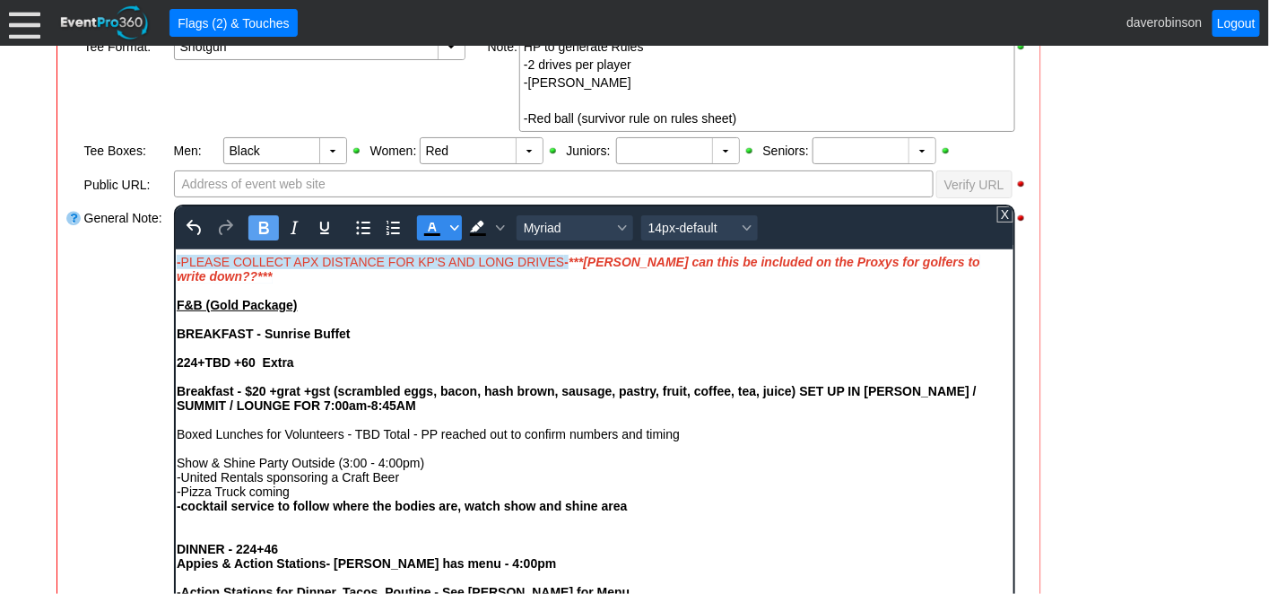
click at [447, 226] on span "Text color Black" at bounding box center [454, 227] width 14 height 25
click at [497, 225] on icon "Background color Black" at bounding box center [499, 227] width 9 height 5
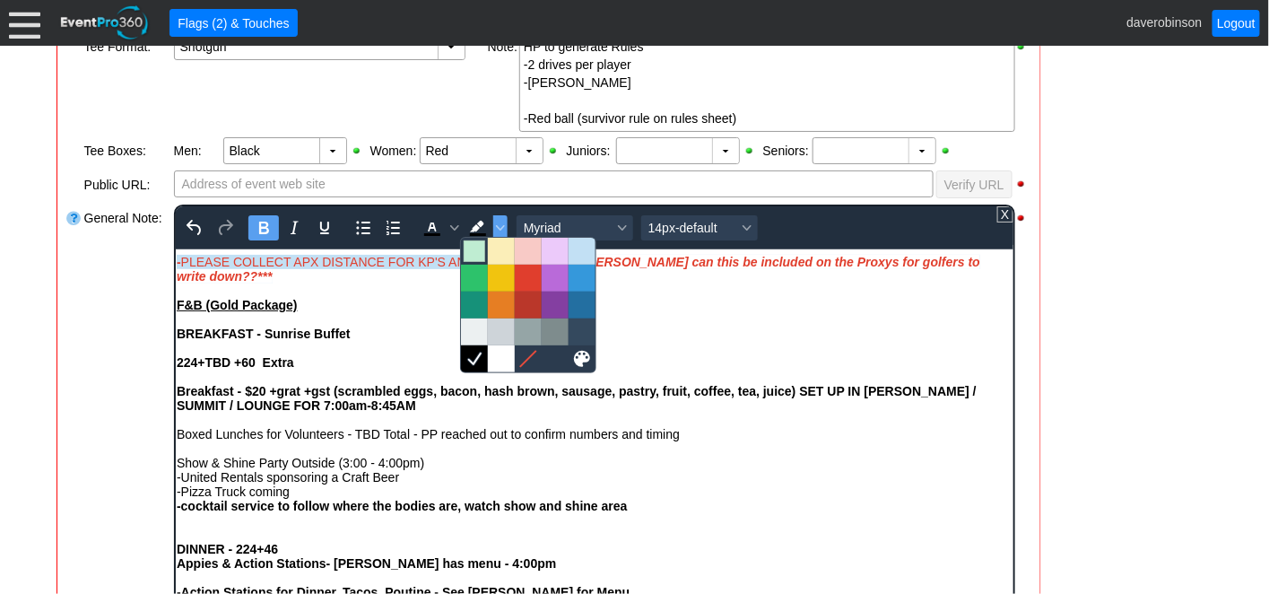
click at [468, 249] on div at bounding box center [475, 251] width 22 height 22
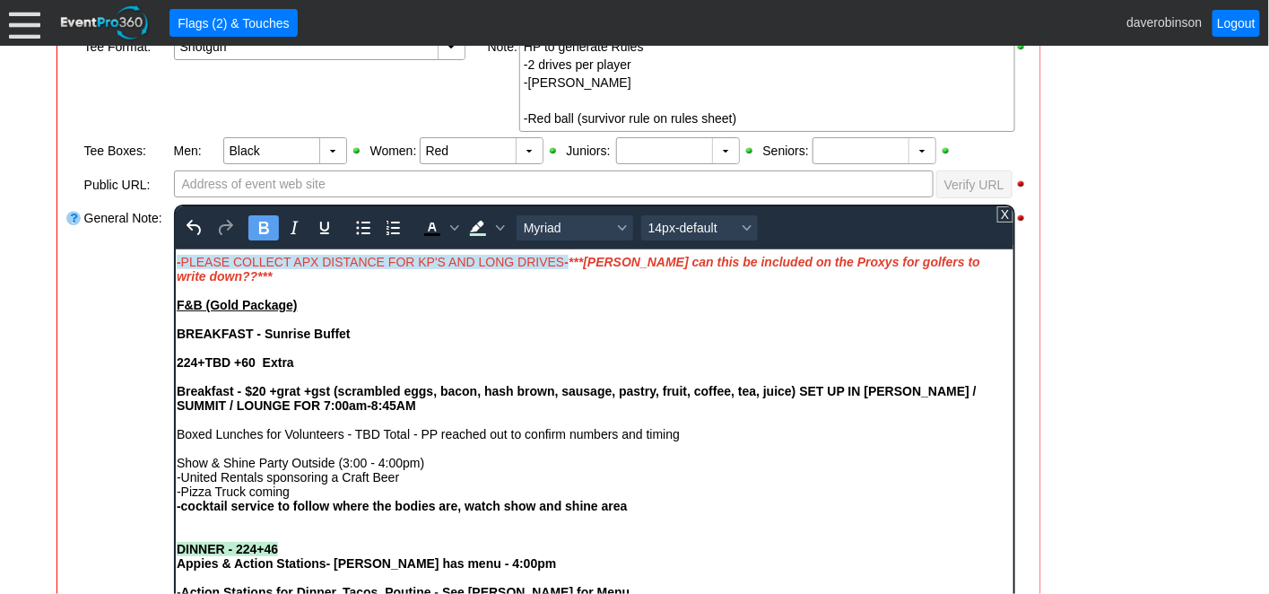
click at [106, 420] on div "General Note:" at bounding box center [128, 429] width 90 height 452
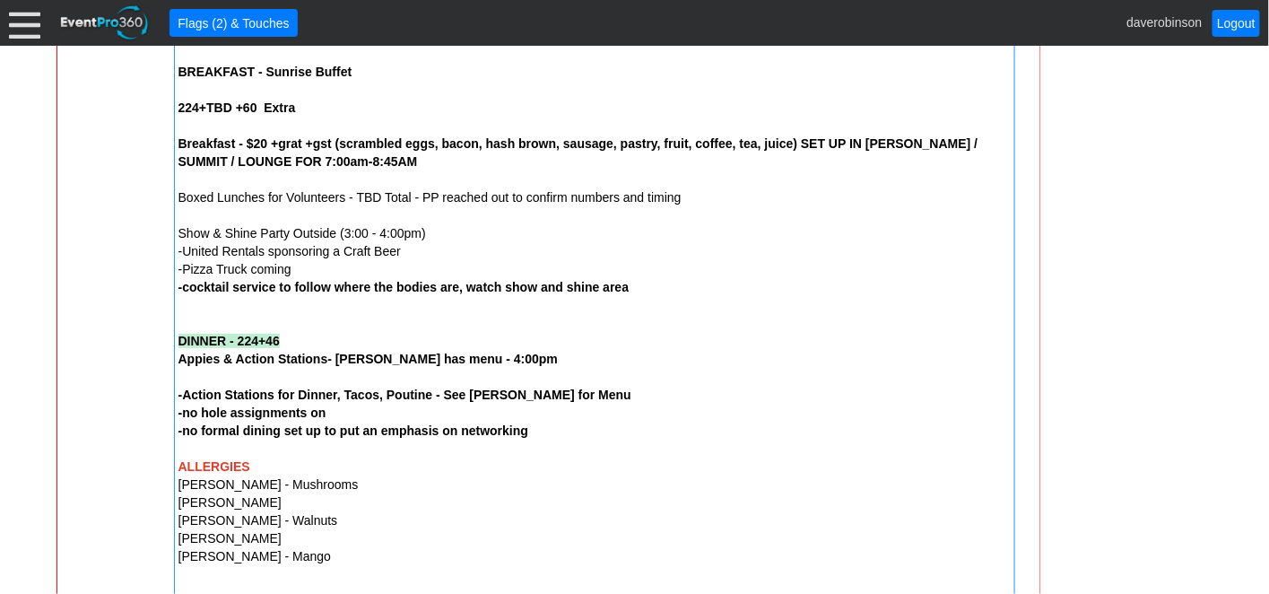
scroll to position [1576, 0]
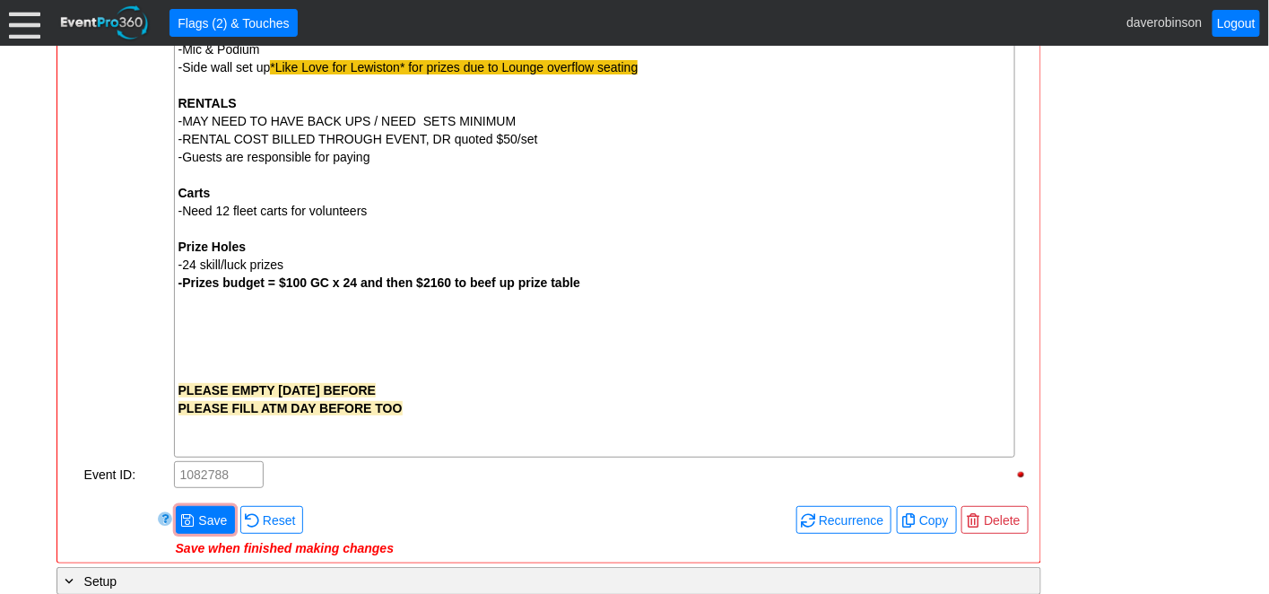
scroll to position [2174, 0]
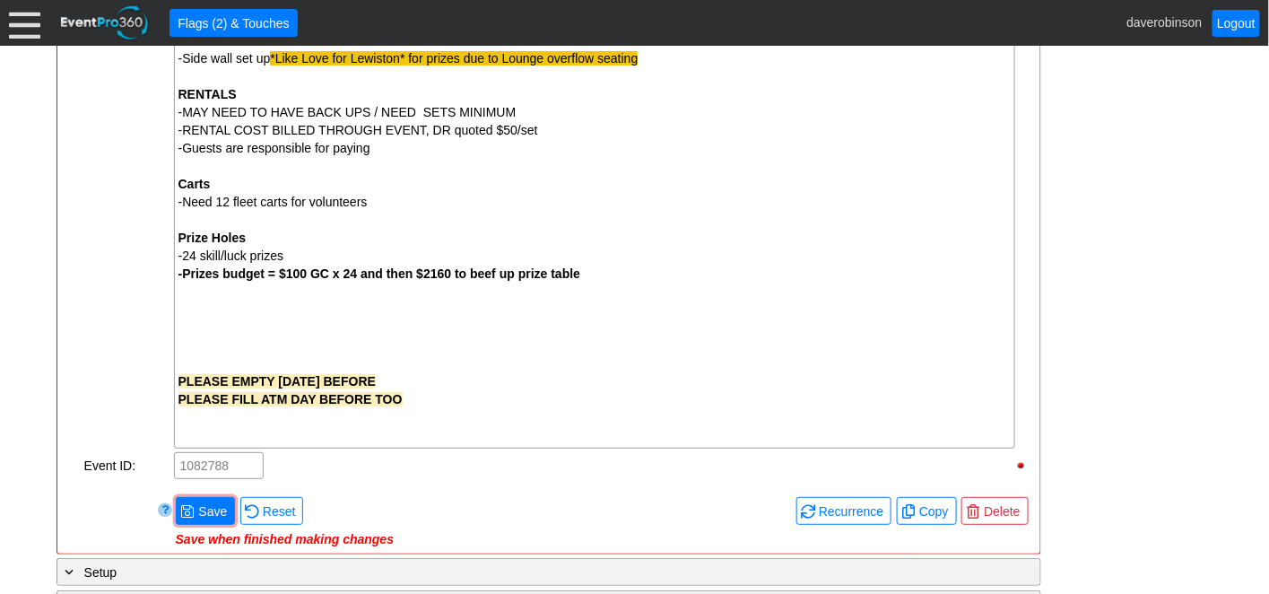
click at [194, 494] on div "● Save" at bounding box center [206, 510] width 65 height 33
click at [190, 507] on span at bounding box center [187, 511] width 14 height 14
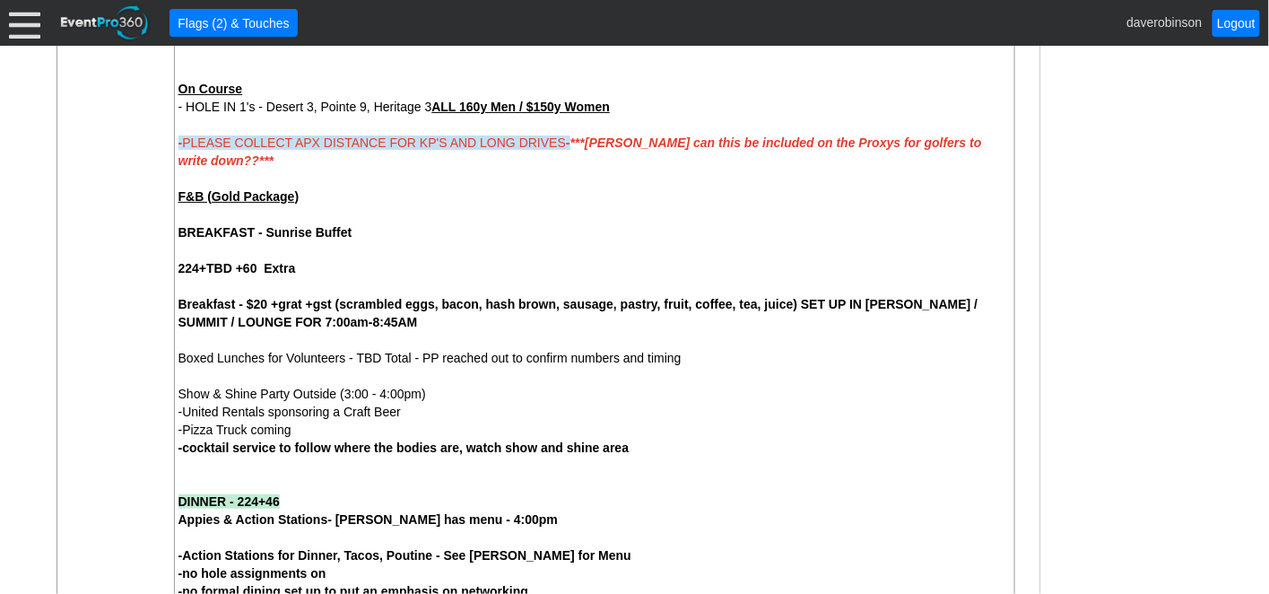
scroll to position [1376, 0]
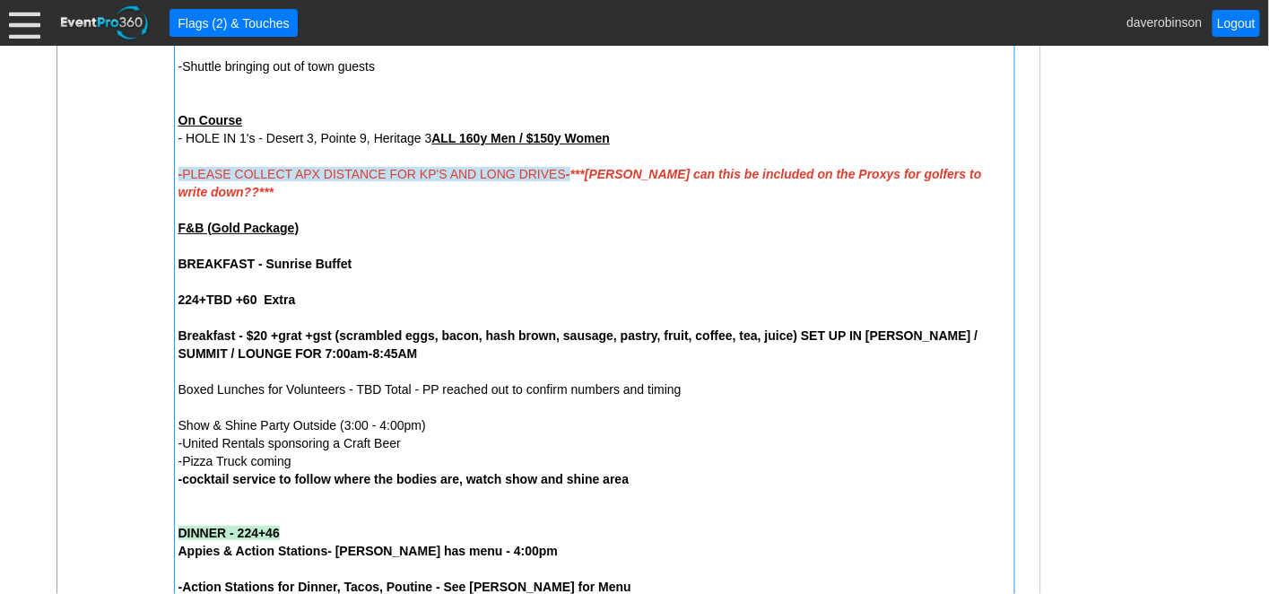
click at [181, 294] on div "Andrew - asears@aecon.com 12 Rental Carts Secured - AB Gold Package - $230/play…" at bounding box center [594, 326] width 841 height 1839
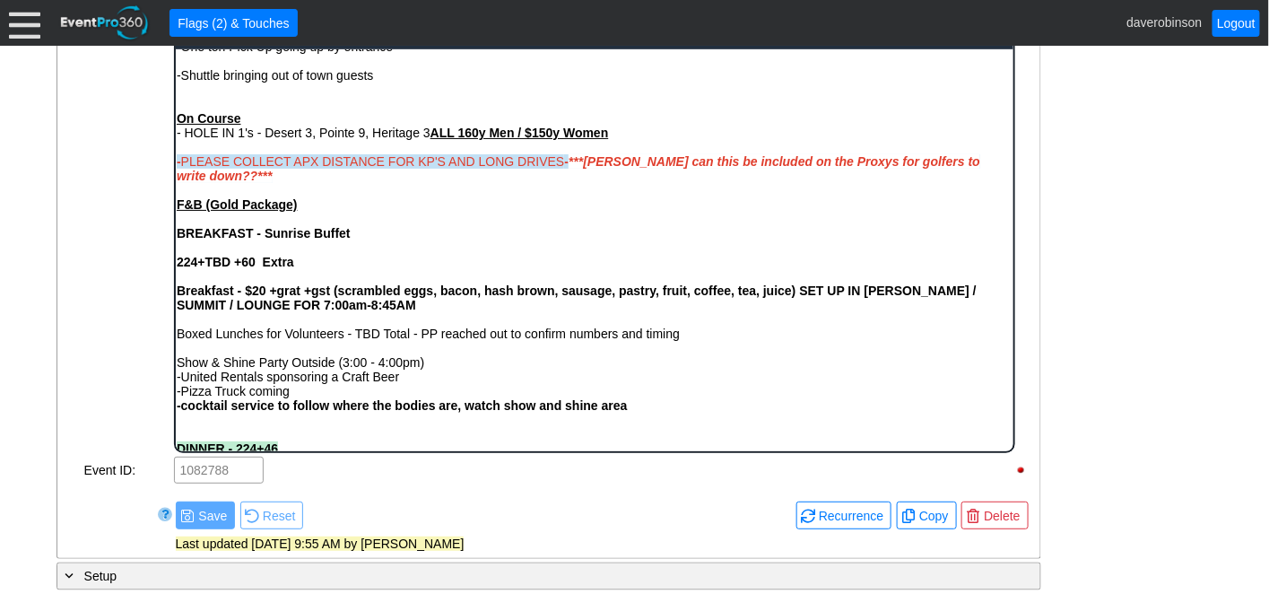
scroll to position [597, 0]
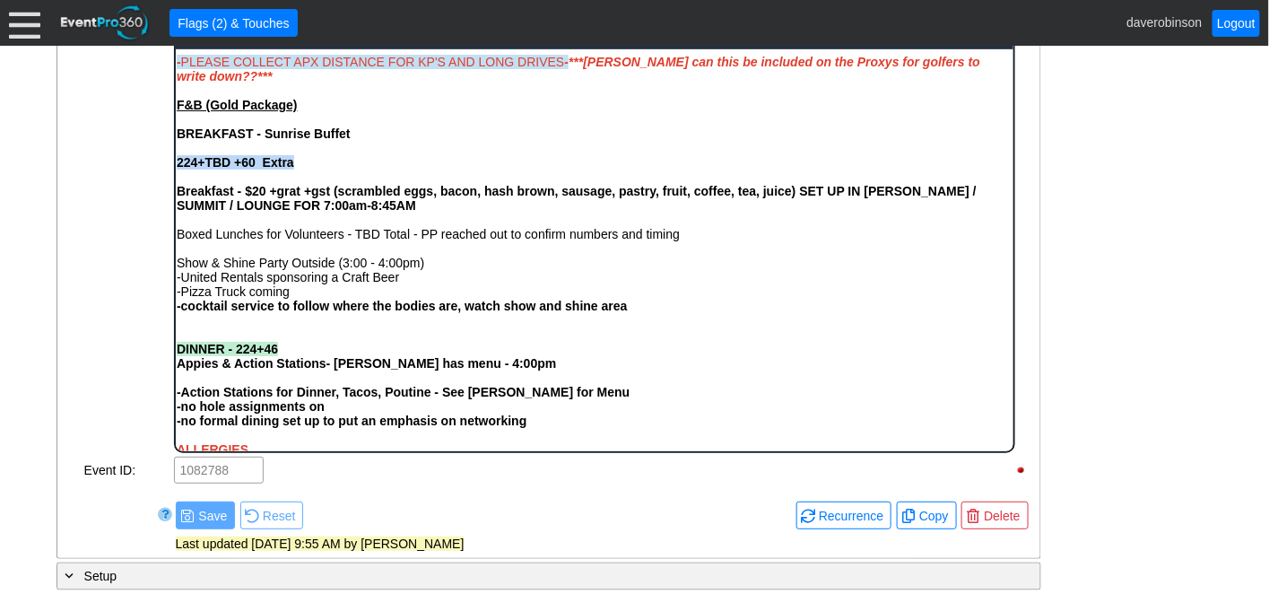
drag, startPoint x: 179, startPoint y: 171, endPoint x: 318, endPoint y: 184, distance: 139.6
click at [303, 178] on div "224+TBD +60 Extra Breakfast - $20 +grat +gst (scrambled eggs, bacon, hash brown…" at bounding box center [594, 176] width 836 height 72
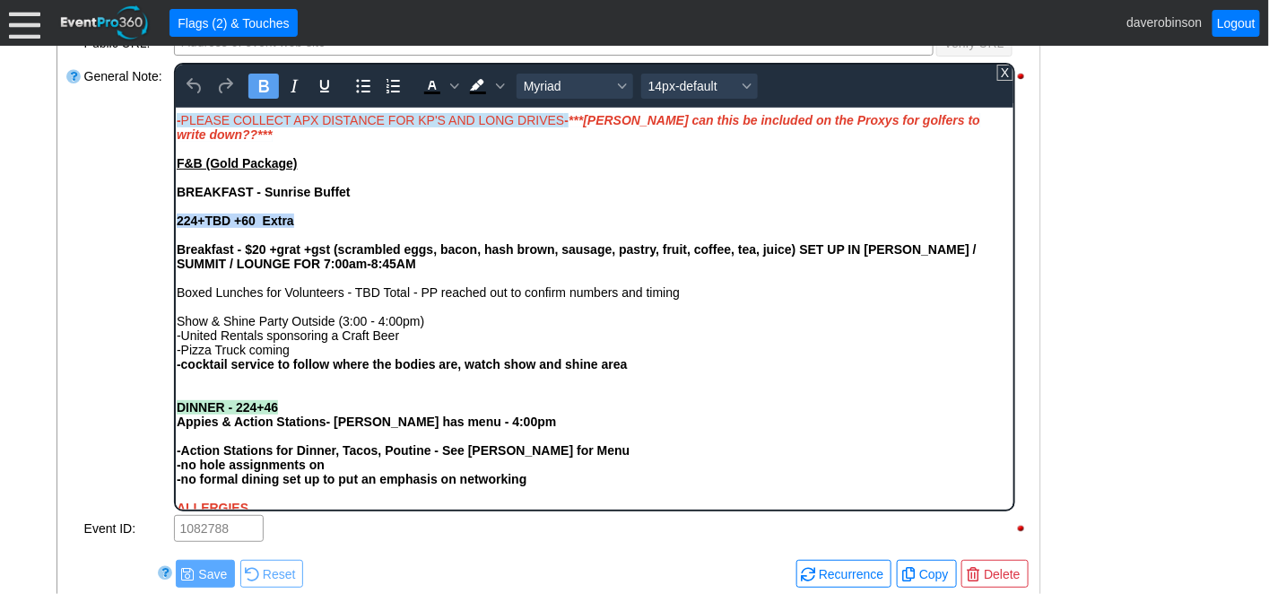
scroll to position [679, 0]
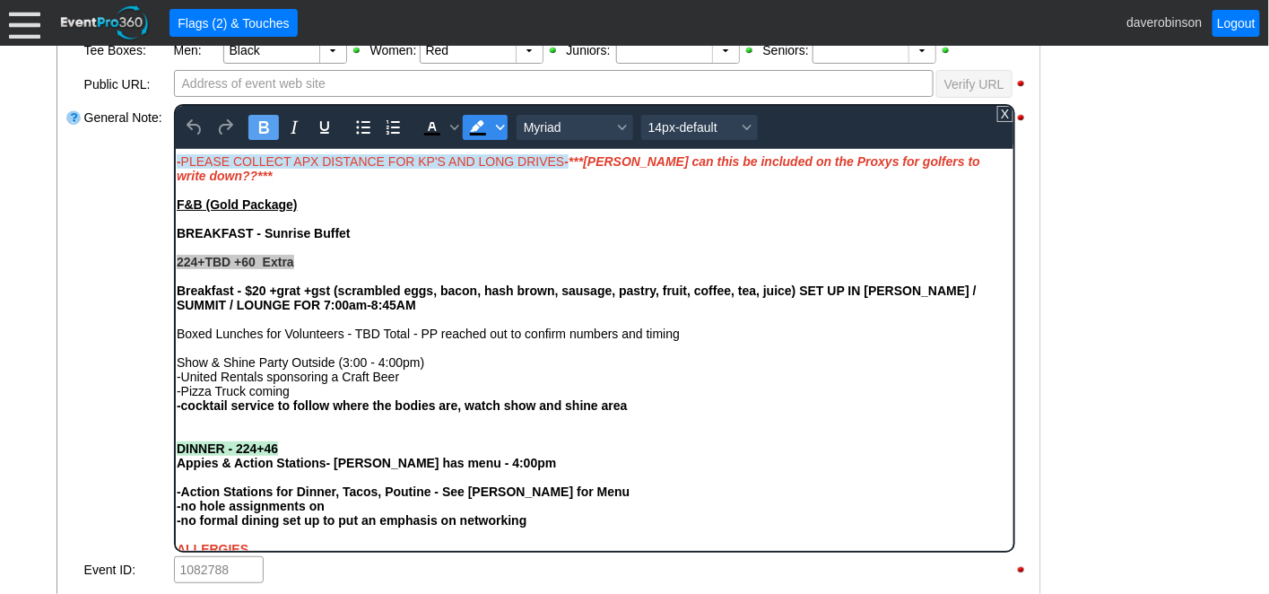
click at [500, 126] on icon "Background color Black" at bounding box center [499, 127] width 9 height 5
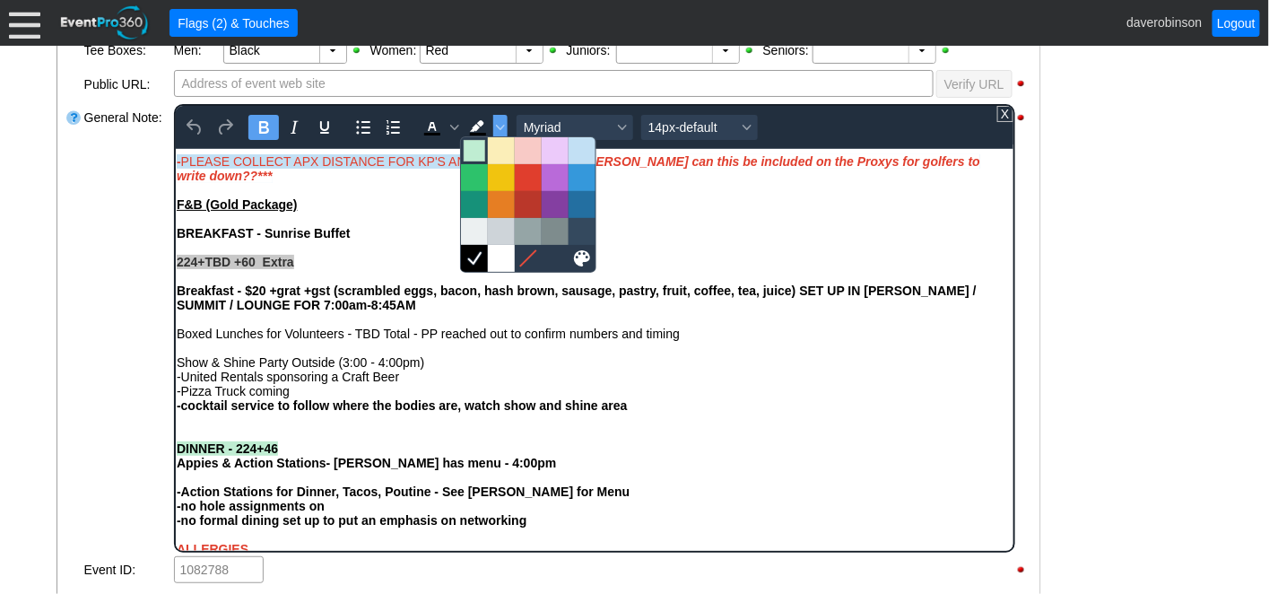
click at [476, 149] on div at bounding box center [475, 151] width 22 height 22
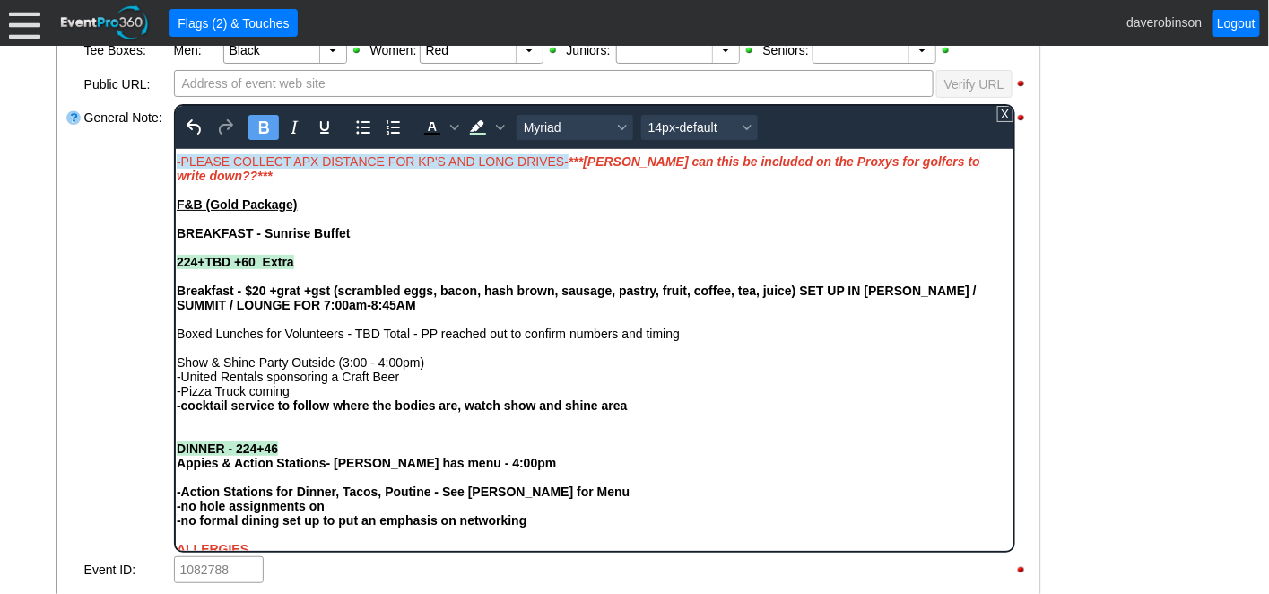
click at [151, 306] on div "General Note:" at bounding box center [128, 328] width 90 height 452
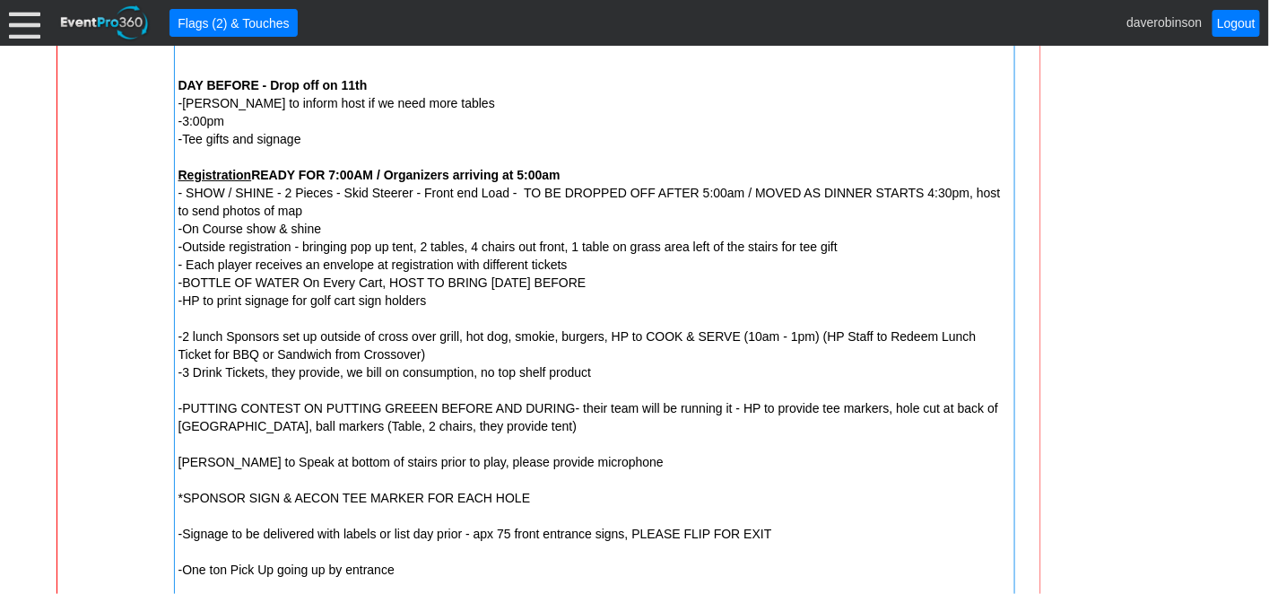
scroll to position [878, 0]
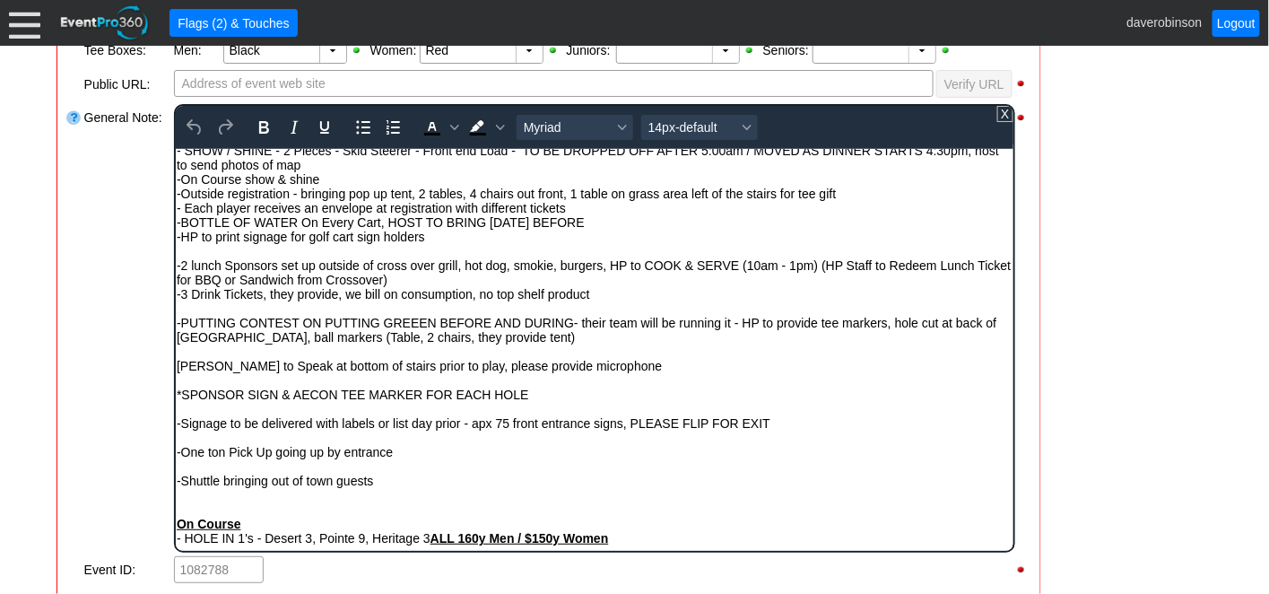
scroll to position [199, 0]
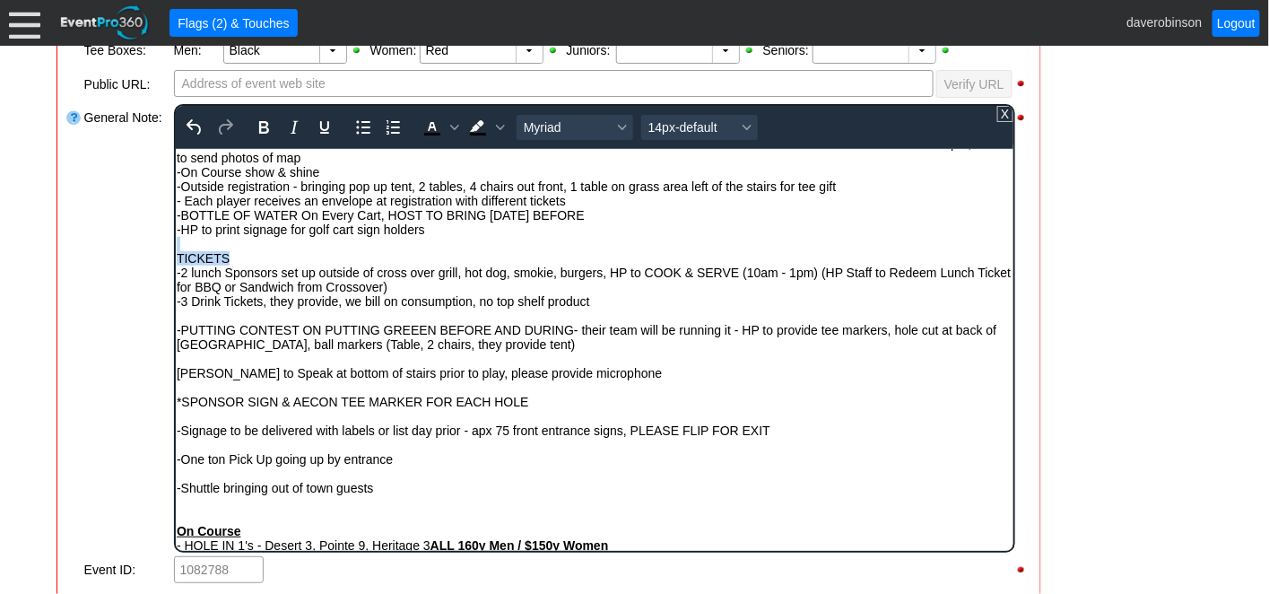
drag, startPoint x: 230, startPoint y: 264, endPoint x: 327, endPoint y: 397, distance: 165.1
click at [265, 265] on div "TICKETS" at bounding box center [594, 257] width 836 height 14
drag, startPoint x: 231, startPoint y: 261, endPoint x: 179, endPoint y: 261, distance: 52.9
click at [179, 261] on div "TICKETS" at bounding box center [594, 257] width 836 height 14
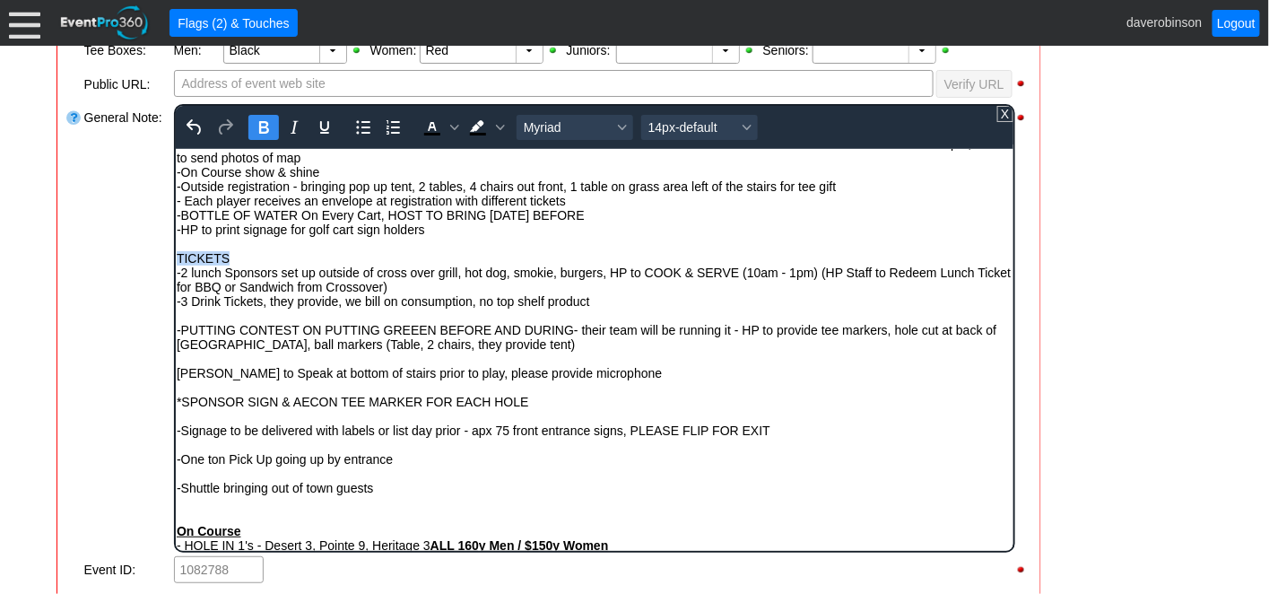
click at [261, 127] on icon "Bold" at bounding box center [264, 128] width 22 height 22
click at [496, 134] on span "Background color Black" at bounding box center [499, 127] width 14 height 25
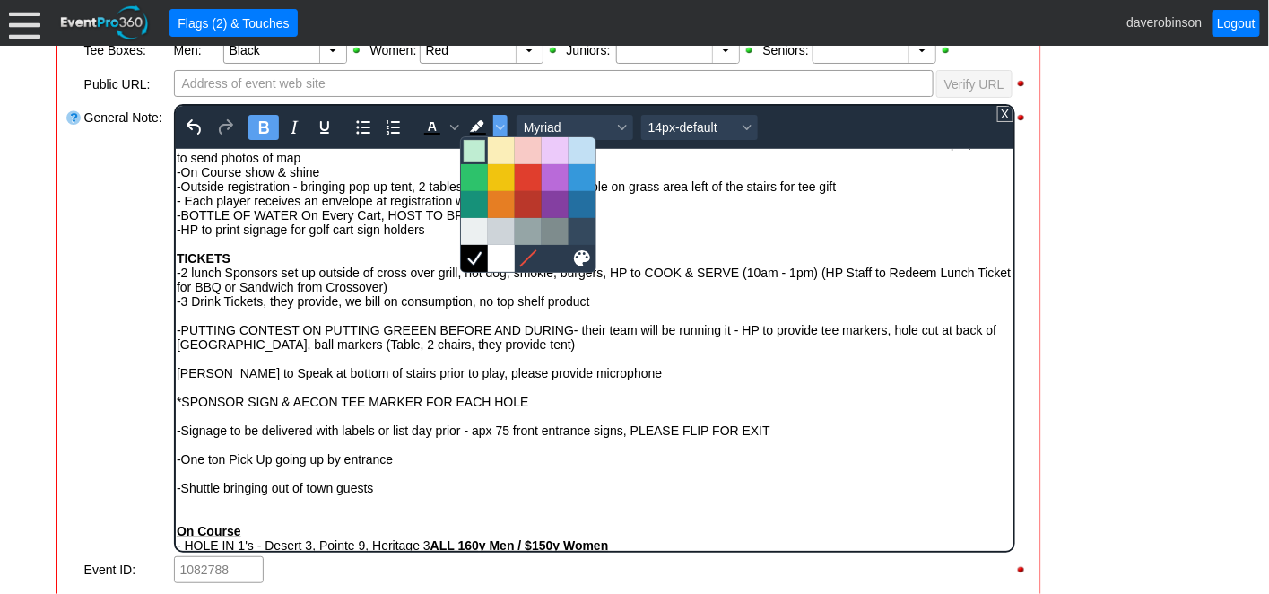
click at [472, 153] on div at bounding box center [475, 151] width 22 height 22
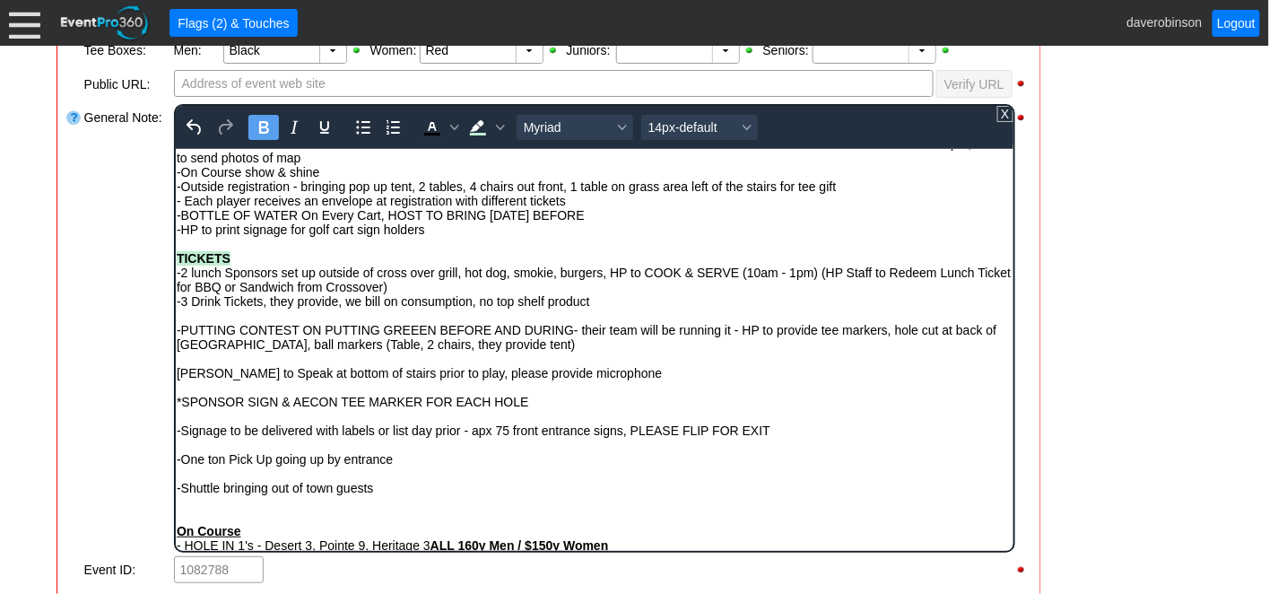
click at [321, 257] on div "TICKETS" at bounding box center [594, 257] width 836 height 14
click at [177, 260] on strong "TICKETS" at bounding box center [203, 257] width 54 height 14
click at [423, 258] on div "F&B TICKETS" at bounding box center [594, 257] width 836 height 14
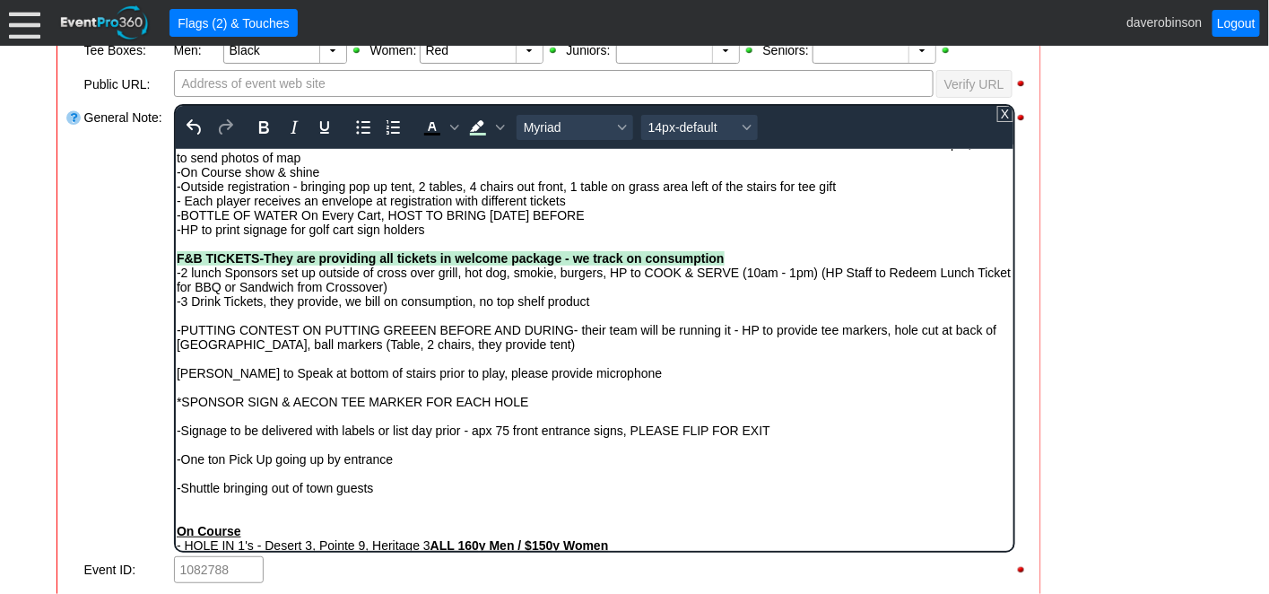
click at [179, 281] on div "-2 lunch Sponsors set up outside of cross over grill, hot dog, smokie, burgers,…" at bounding box center [594, 279] width 836 height 29
click at [422, 280] on div "-1 Lunch Ticket (they have 2 lunch Sponsors set up outside of cross over grill,…" at bounding box center [594, 279] width 836 height 29
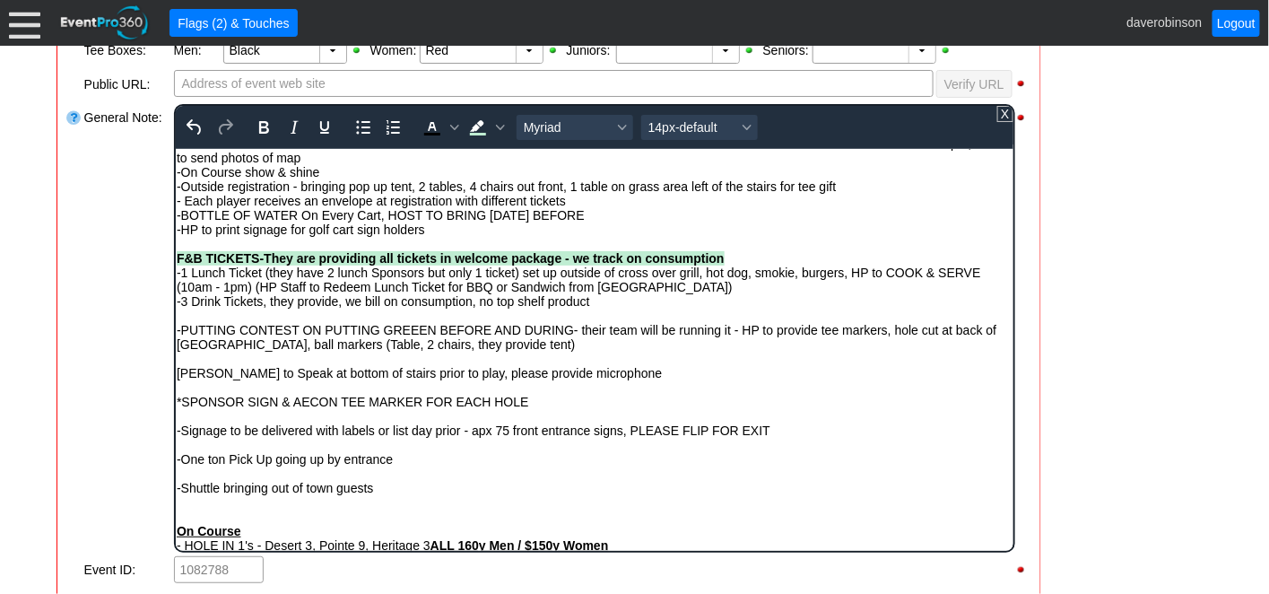
click at [702, 279] on div "-1 Lunch Ticket (they have 2 lunch Sponsors but only 1 ticket) set up outside o…" at bounding box center [594, 279] width 836 height 29
drag, startPoint x: 706, startPoint y: 279, endPoint x: 852, endPoint y: 276, distance: 146.2
click at [852, 276] on div "-1 Lunch Ticket (they have 2 lunch Sponsors but only 1 ticket) set up outside o…" at bounding box center [594, 279] width 836 height 29
drag, startPoint x: 264, startPoint y: 125, endPoint x: 420, endPoint y: 120, distance: 156.2
click at [266, 125] on icon "Bold" at bounding box center [264, 127] width 10 height 13
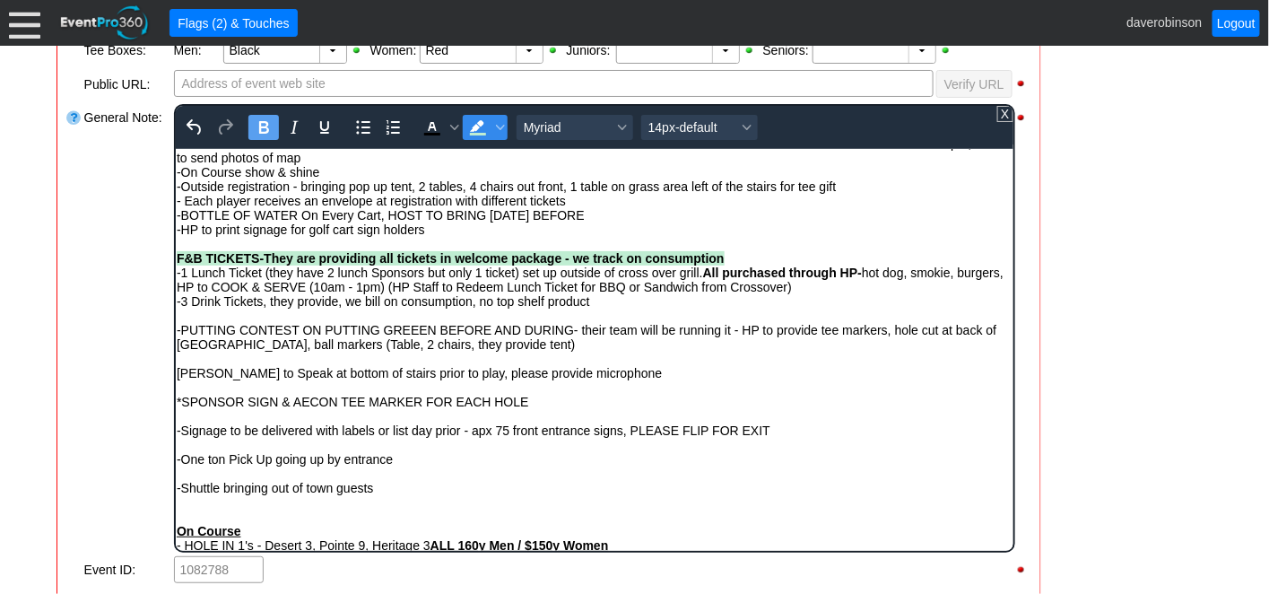
drag, startPoint x: 484, startPoint y: 124, endPoint x: 496, endPoint y: 142, distance: 21.9
click at [484, 125] on icon "Background color Light Green" at bounding box center [477, 128] width 22 height 22
click at [763, 328] on span "-PUTTING CONTEST ON PUTTING GREEEN BEFORE AND DURING- their team will be runnin…" at bounding box center [586, 336] width 820 height 29
click at [219, 293] on div "-1 Lunch Ticket (they have 2 lunch Sponsors but only 1 ticket) set up outside o…" at bounding box center [594, 279] width 836 height 29
click at [222, 293] on div "-1 Lunch Ticket (they have 2 lunch Sponsors but only 1 ticket) set up outside o…" at bounding box center [594, 279] width 836 height 29
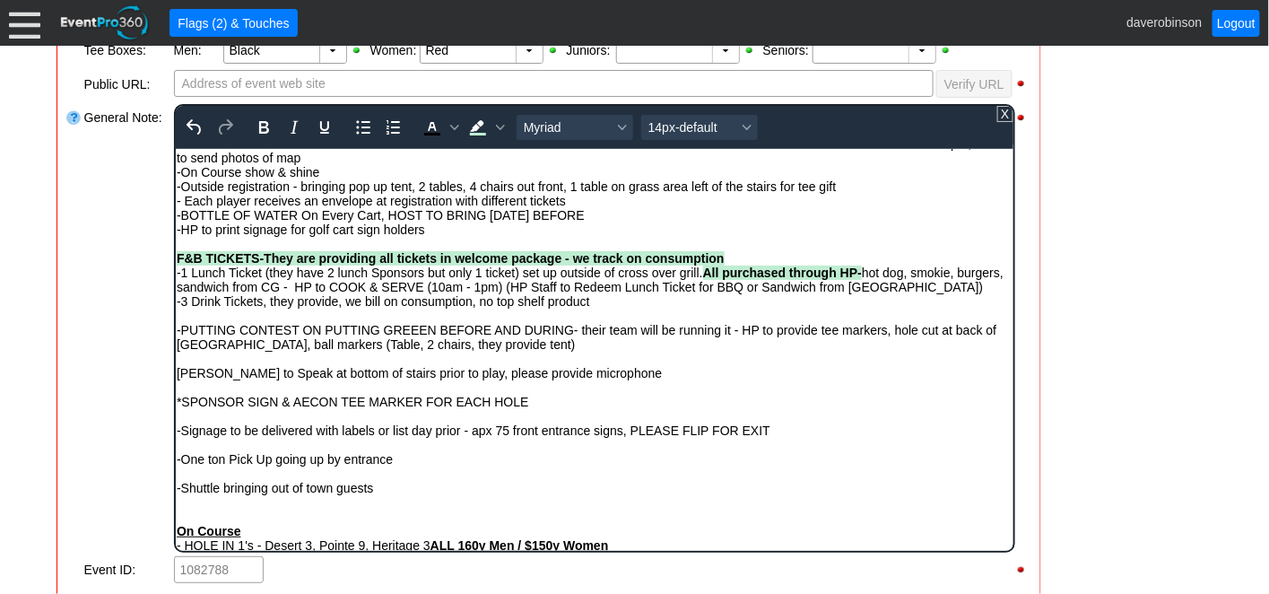
click at [556, 292] on div "-1 Lunch Ticket (they have 2 lunch Sponsors but only 1 ticket) set up outside o…" at bounding box center [594, 279] width 836 height 29
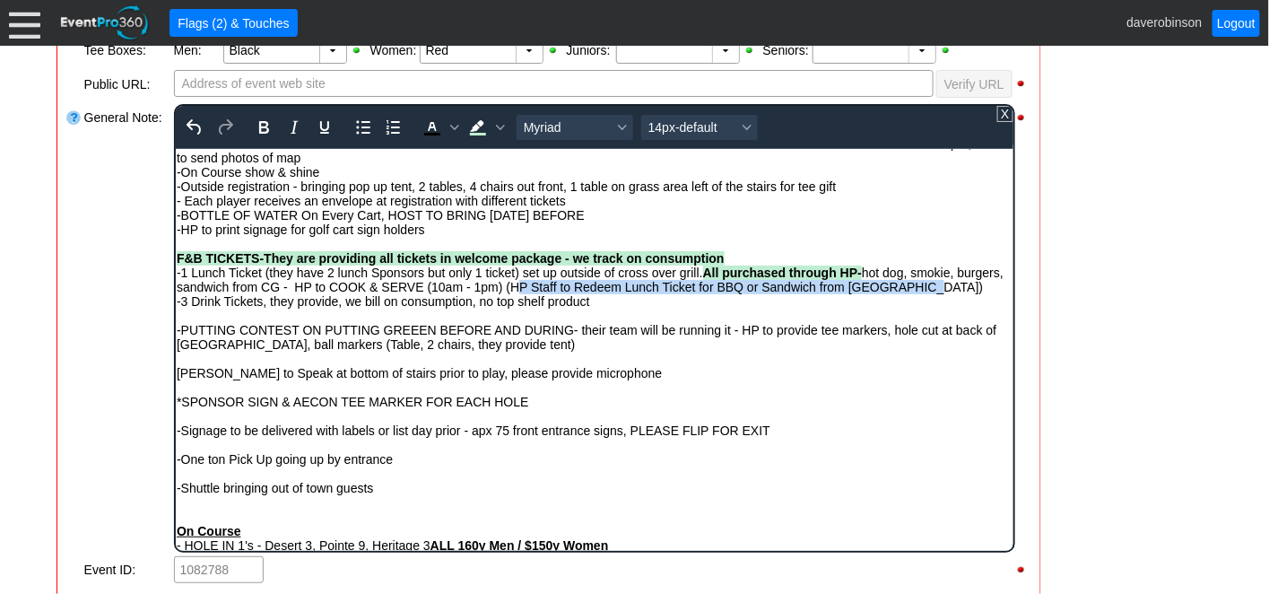
drag, startPoint x: 556, startPoint y: 292, endPoint x: 963, endPoint y: 296, distance: 406.4
click at [963, 293] on div "-1 Lunch Ticket (they have 2 lunch Sponsors but only 1 ticket) set up outside o…" at bounding box center [594, 279] width 836 height 29
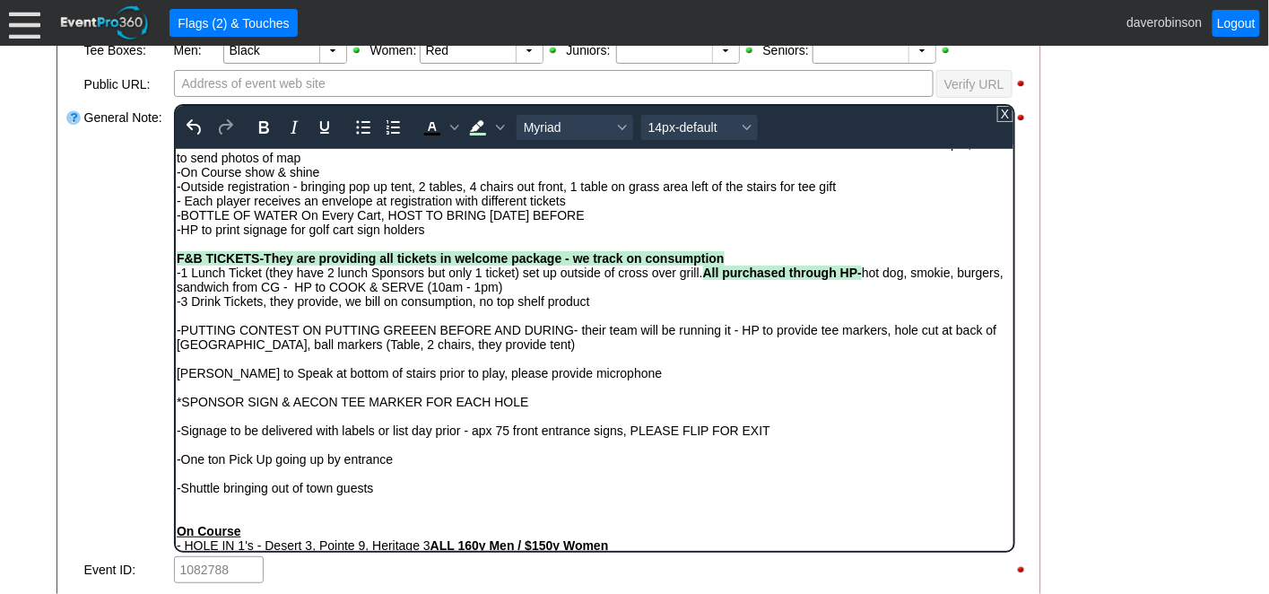
click at [610, 308] on div "-3 Drink Tickets, they provide, we bill on consumption, no top shelf product" at bounding box center [594, 300] width 836 height 14
click at [74, 315] on div at bounding box center [74, 328] width 18 height 452
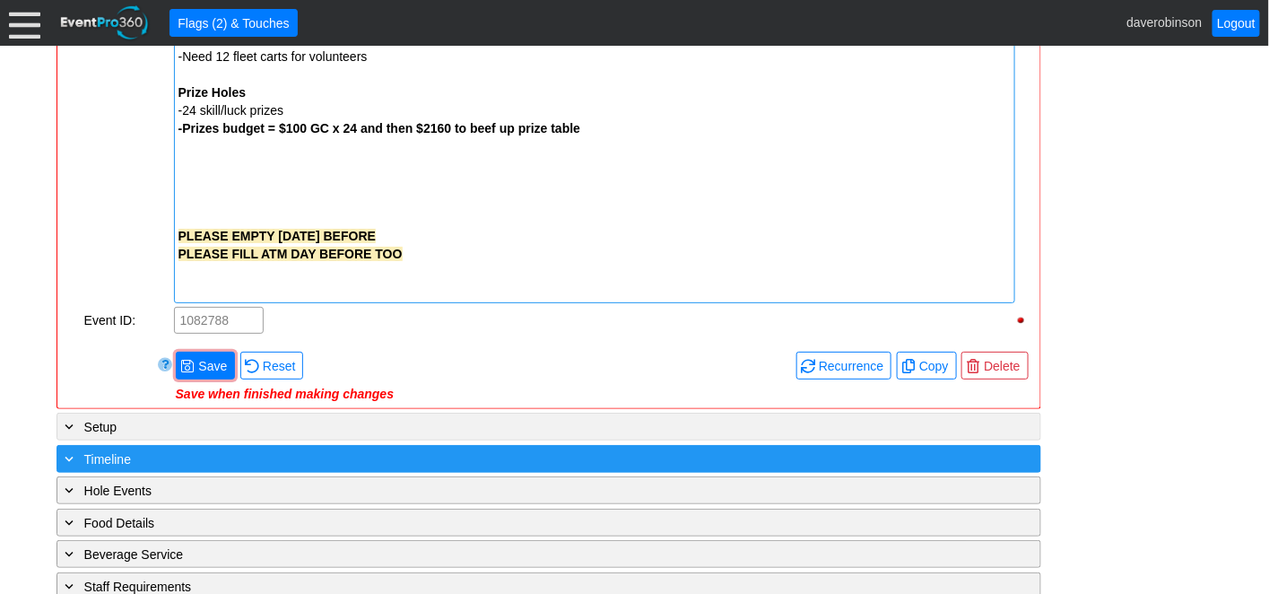
scroll to position [2373, 0]
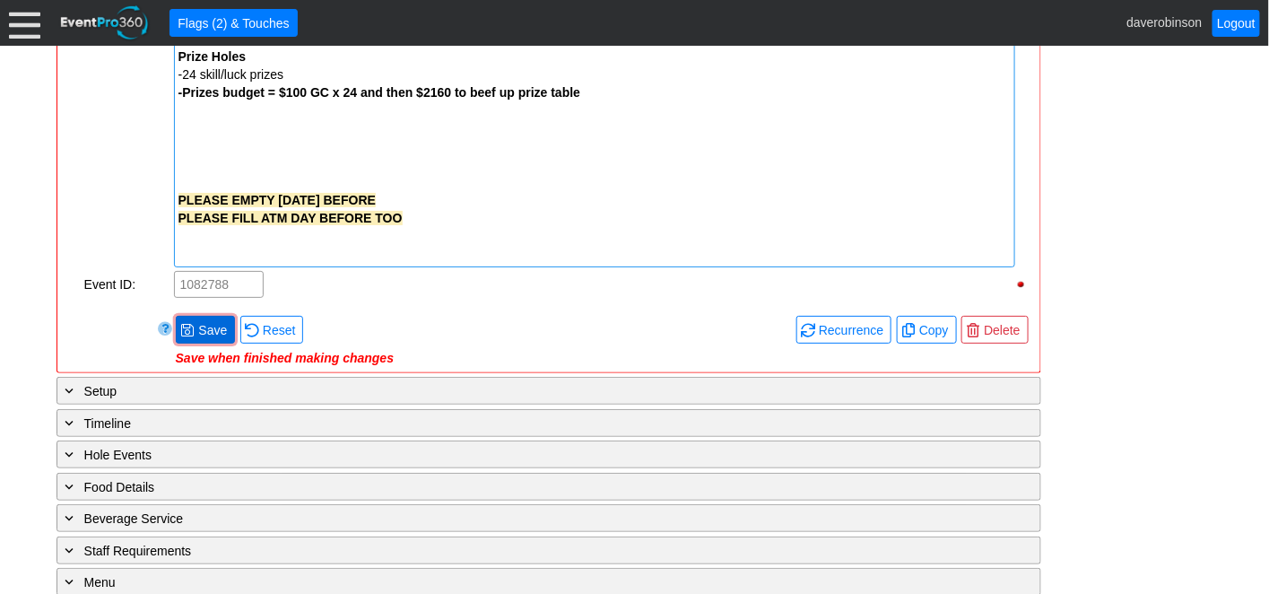
click at [195, 327] on span "Save" at bounding box center [213, 330] width 36 height 18
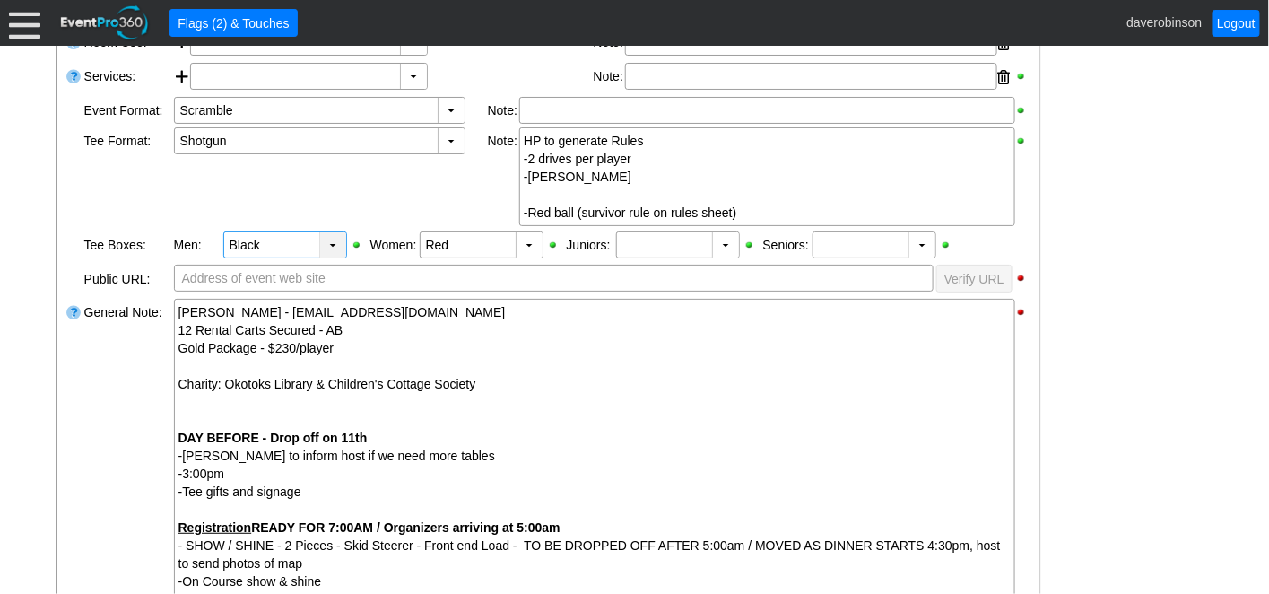
scroll to position [398, 0]
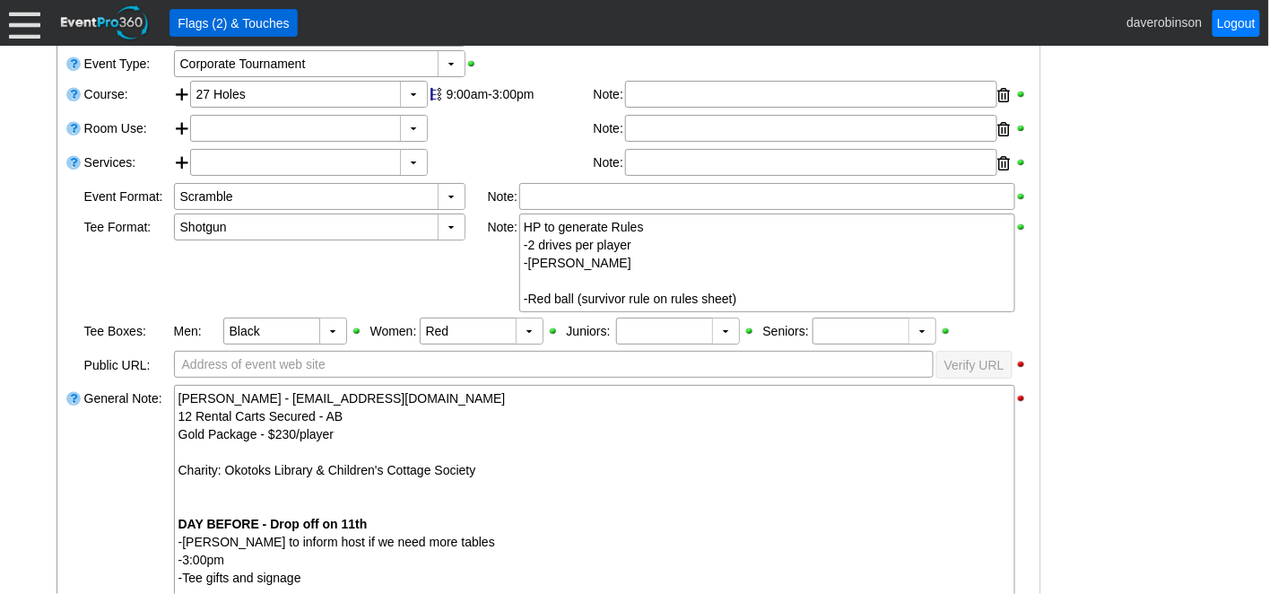
click at [248, 26] on span "Flags (2) & Touches" at bounding box center [233, 23] width 118 height 18
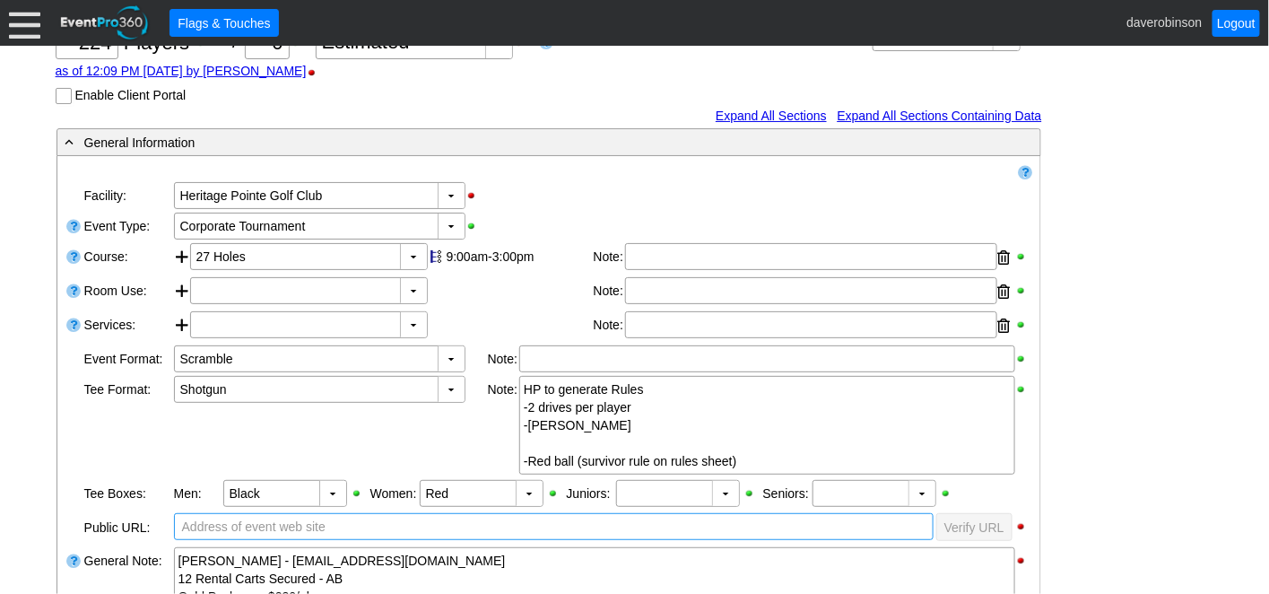
scroll to position [0, 0]
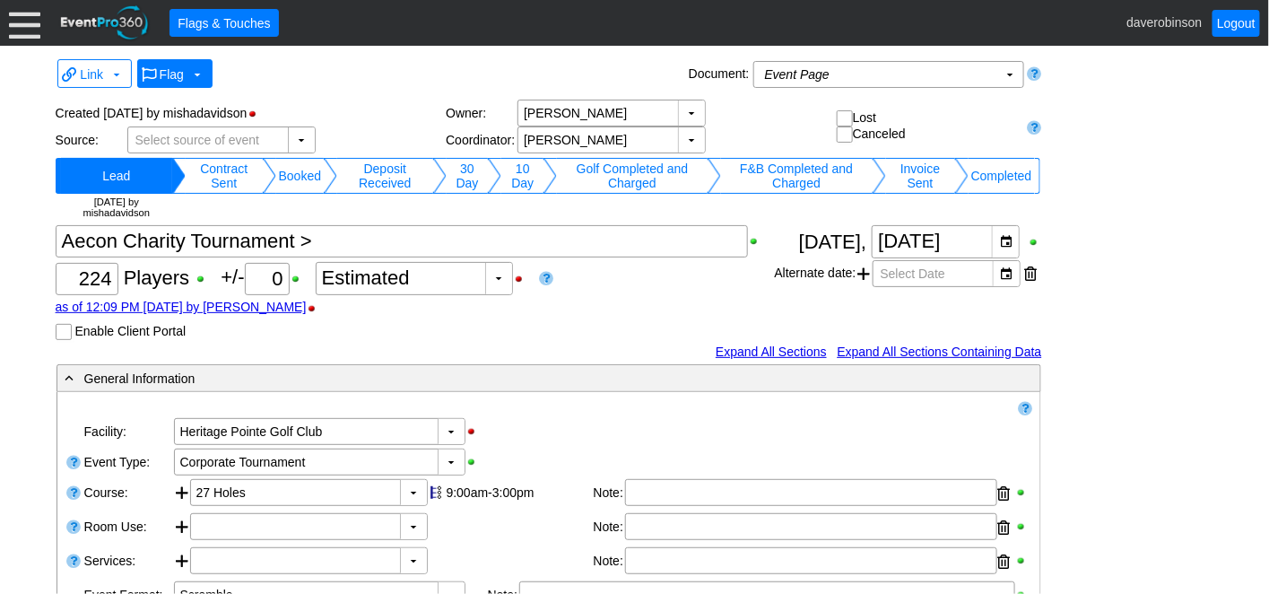
click at [197, 74] on span at bounding box center [197, 74] width 14 height 14
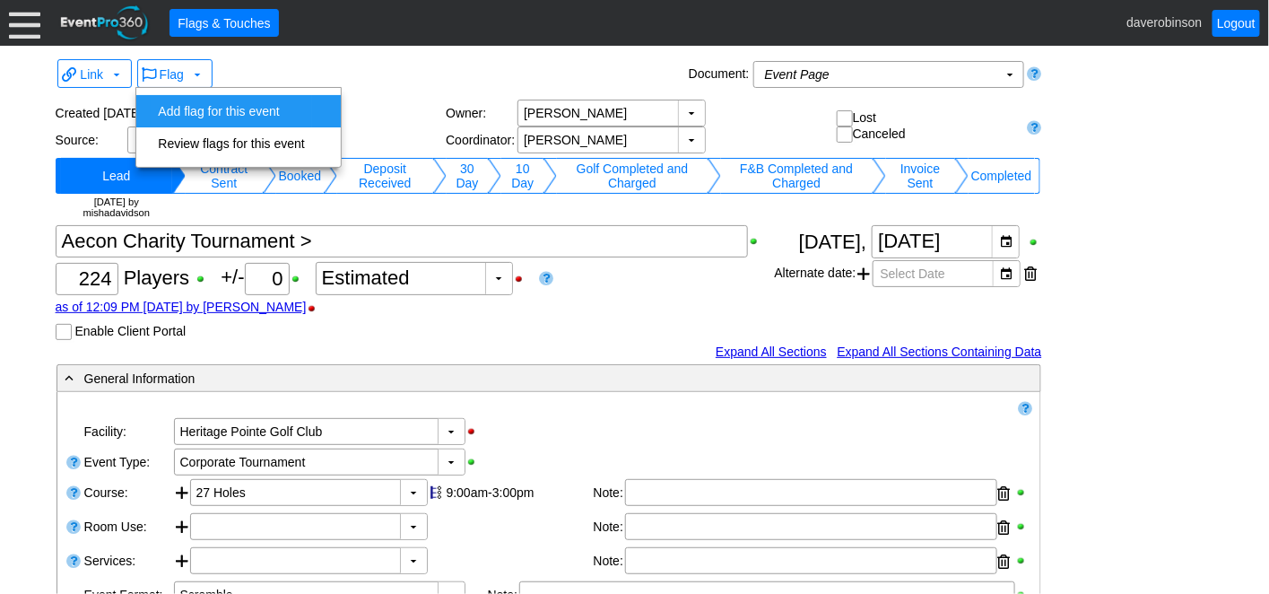
click at [198, 109] on td "Add flag for this event" at bounding box center [231, 111] width 161 height 32
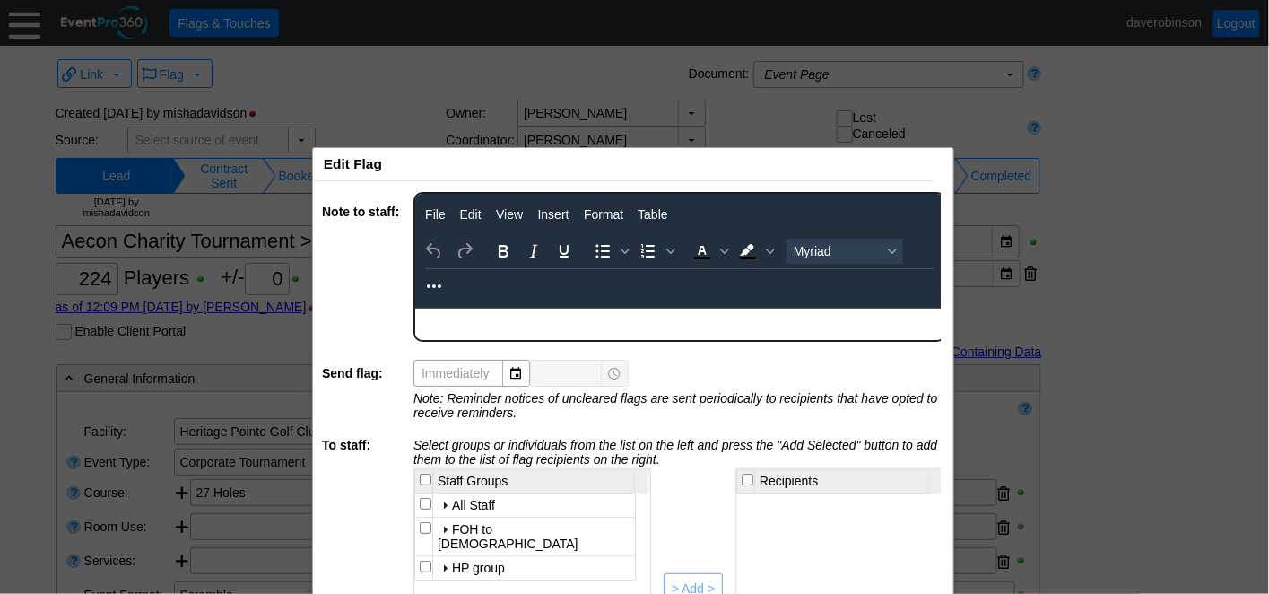
click at [473, 327] on body "Rich Text Area. Press ALT-0 for help." at bounding box center [678, 319] width 529 height 23
click at [1180, 379] on div at bounding box center [634, 297] width 1269 height 594
click at [861, 161] on div "Edit Flag x" at bounding box center [623, 164] width 621 height 33
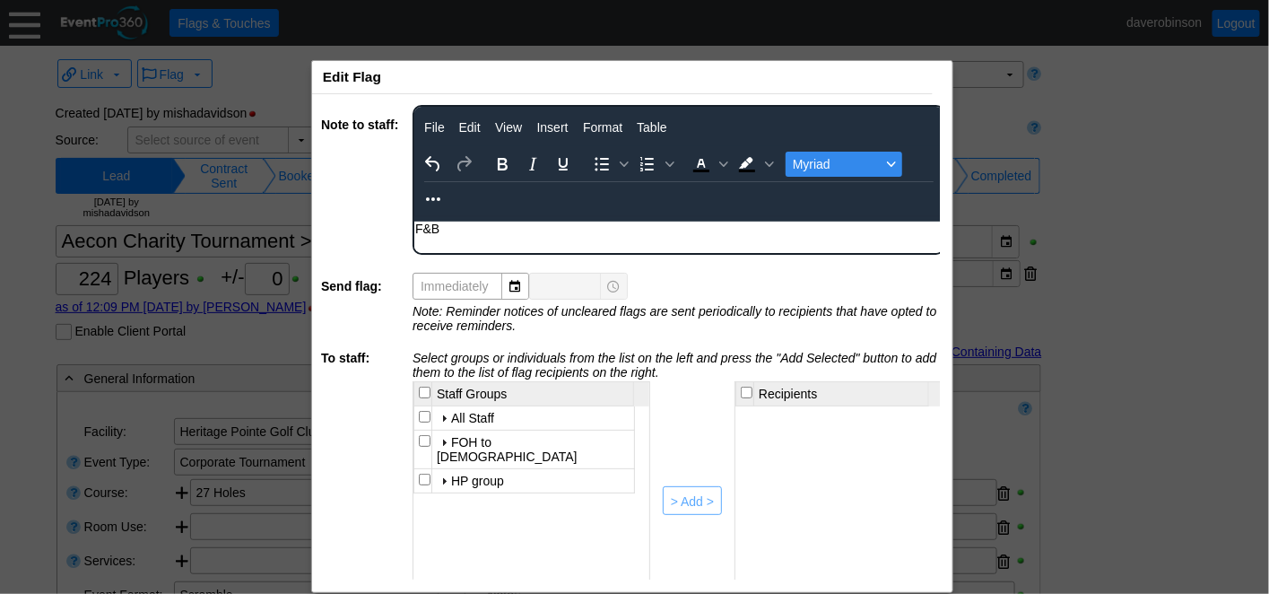
click at [861, 171] on button "Myriad" at bounding box center [844, 164] width 117 height 25
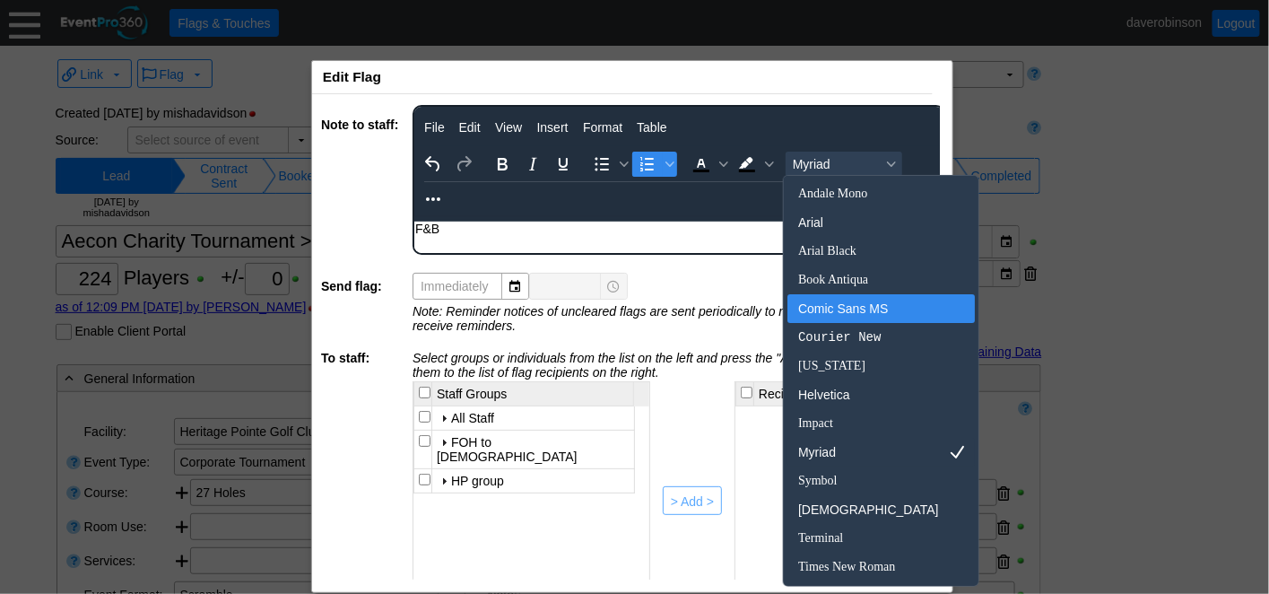
click at [645, 169] on icon "Numbered list" at bounding box center [648, 164] width 22 height 22
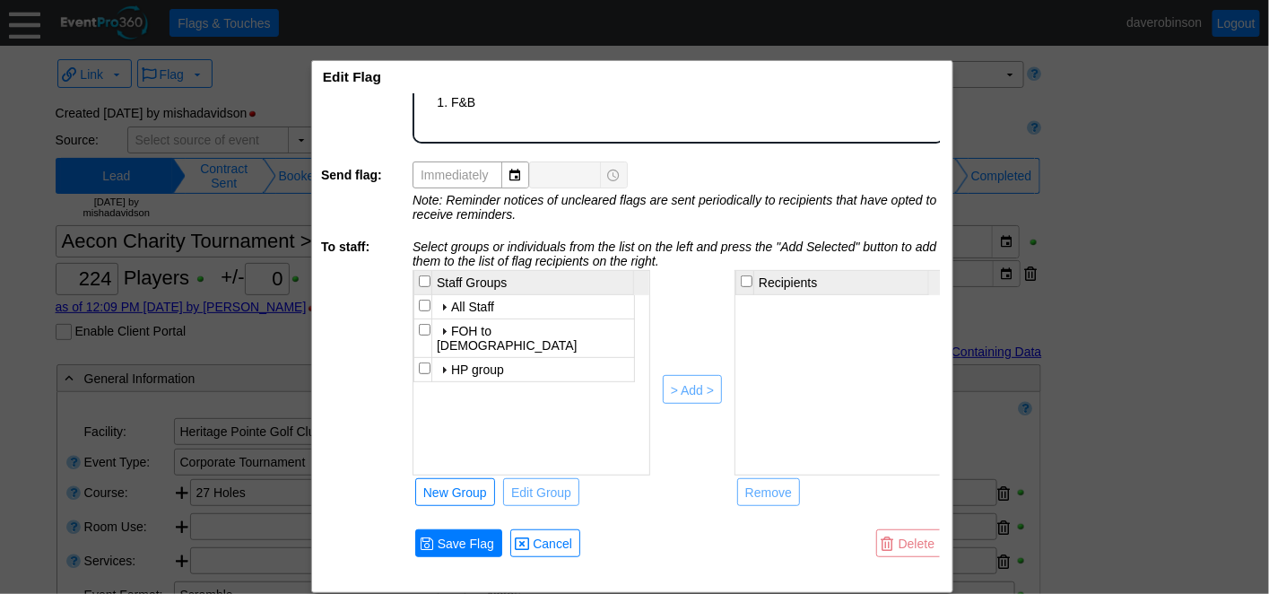
scroll to position [150, 11]
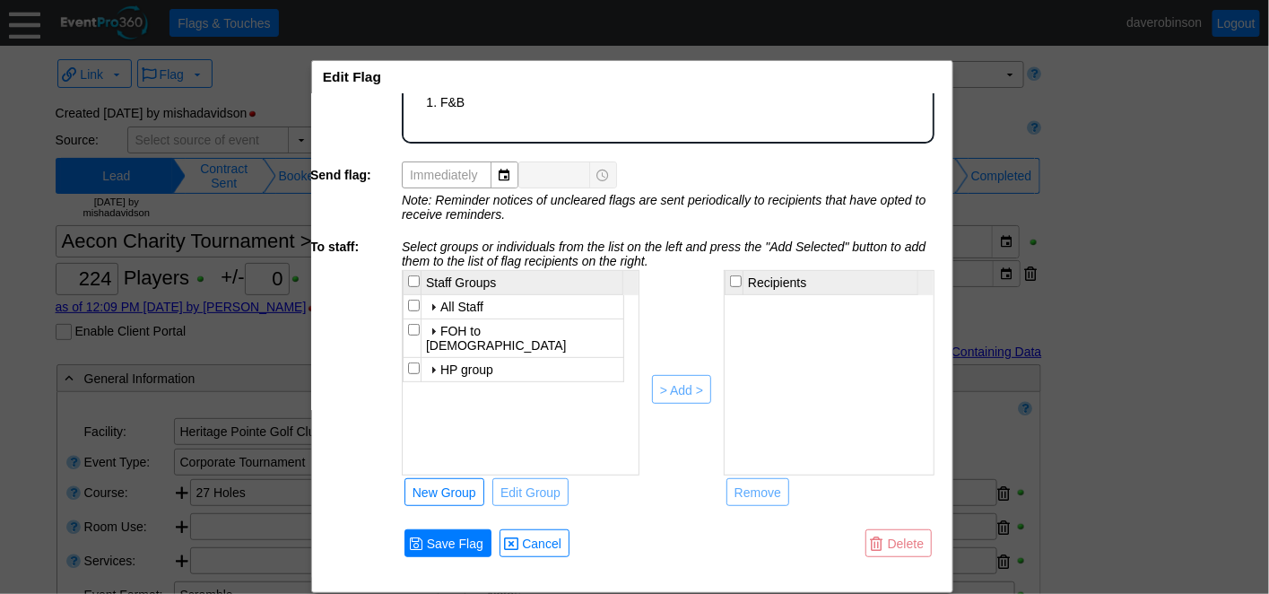
click at [884, 534] on span "● Delete" at bounding box center [898, 543] width 57 height 19
click at [511, 536] on span at bounding box center [511, 543] width 14 height 14
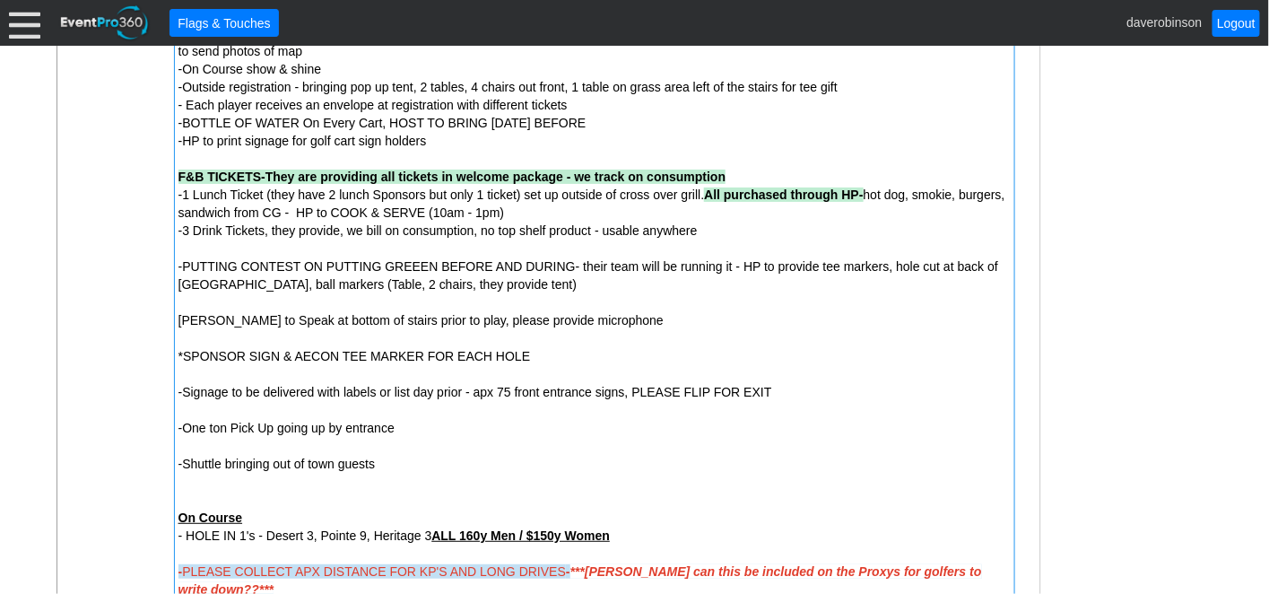
scroll to position [897, 0]
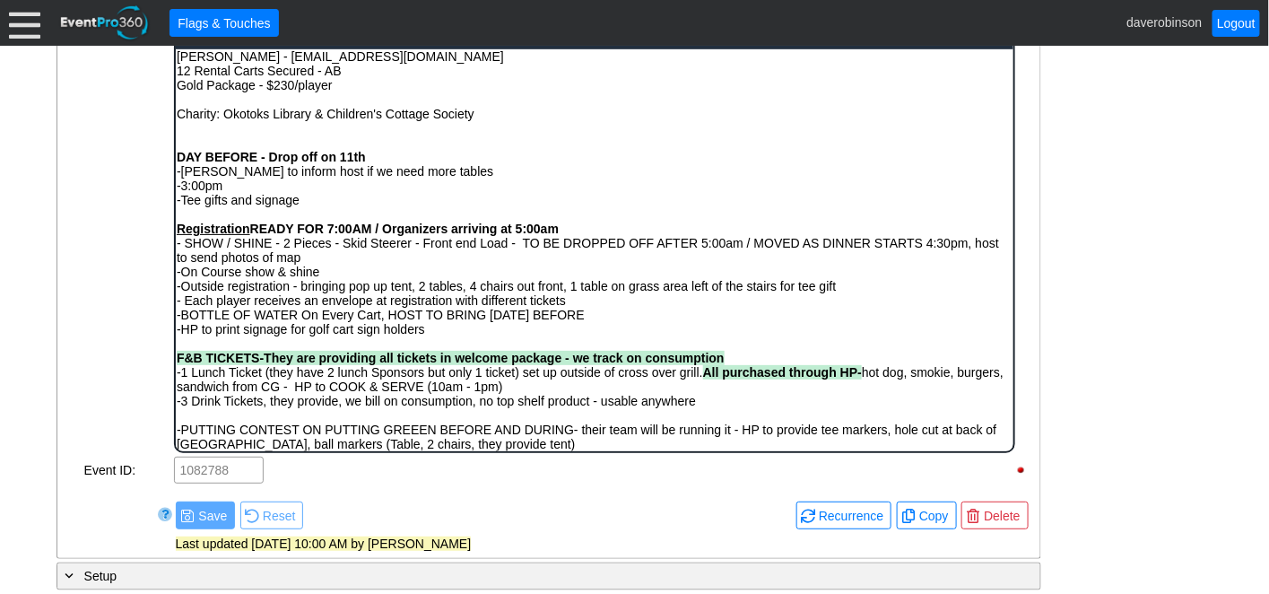
scroll to position [100, 0]
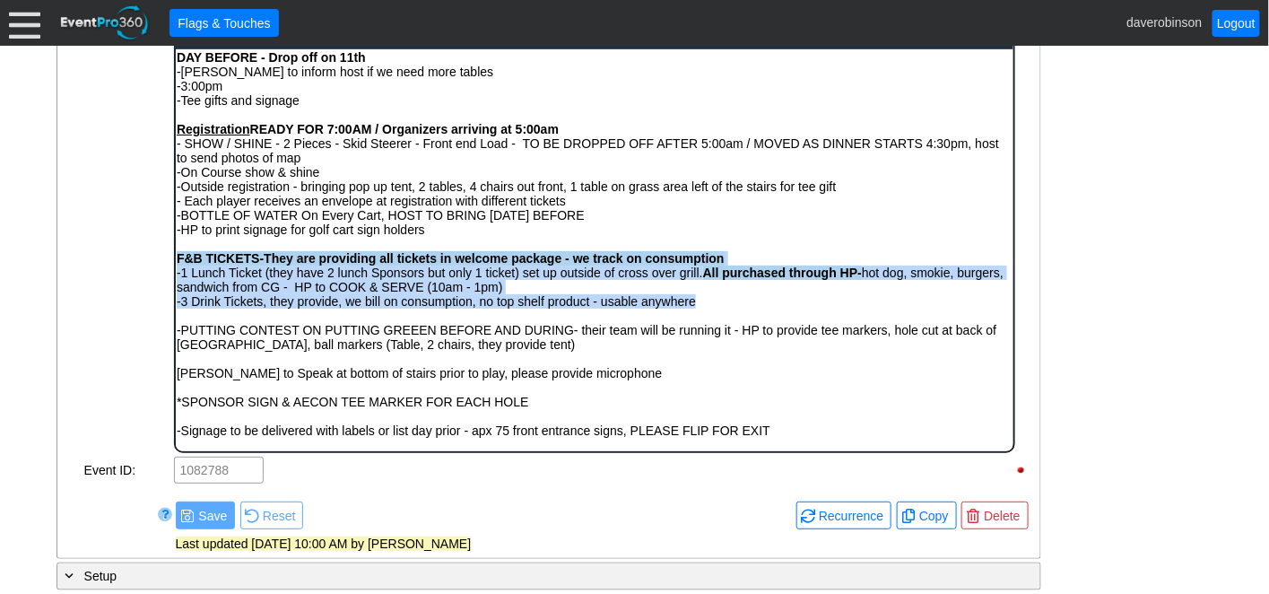
drag, startPoint x: 175, startPoint y: 264, endPoint x: 703, endPoint y: 301, distance: 529.7
copy body "F&B TICKETS-They are providing all tickets in welcome package - we track on con…"
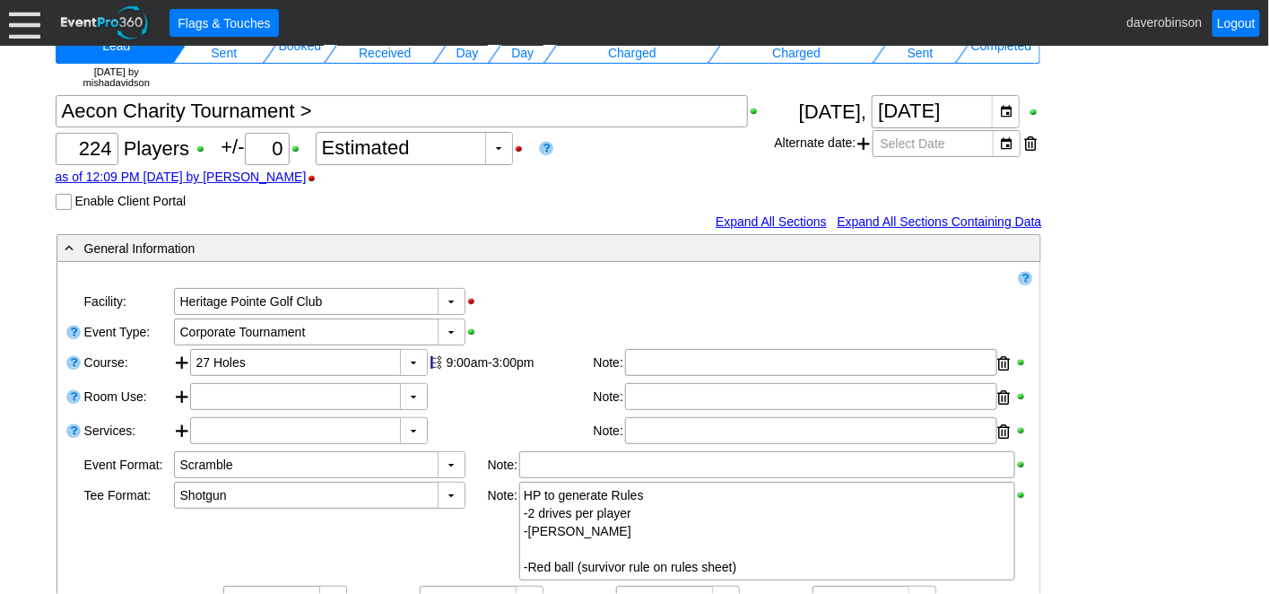
scroll to position [0, 0]
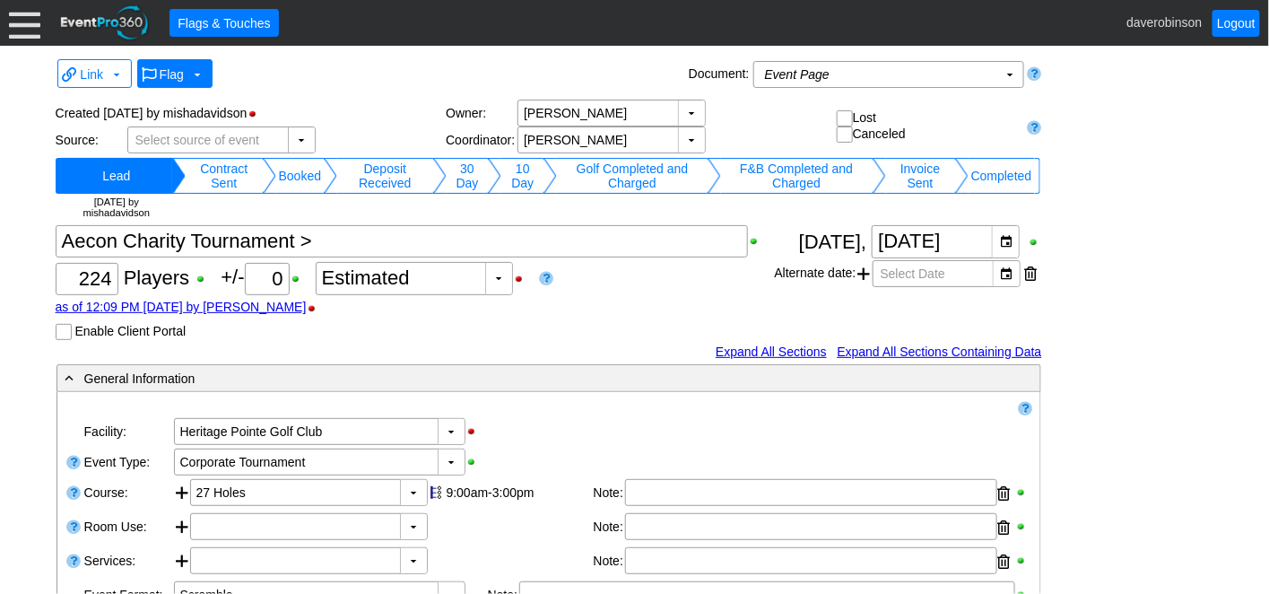
click at [178, 76] on span "Flag" at bounding box center [172, 74] width 24 height 14
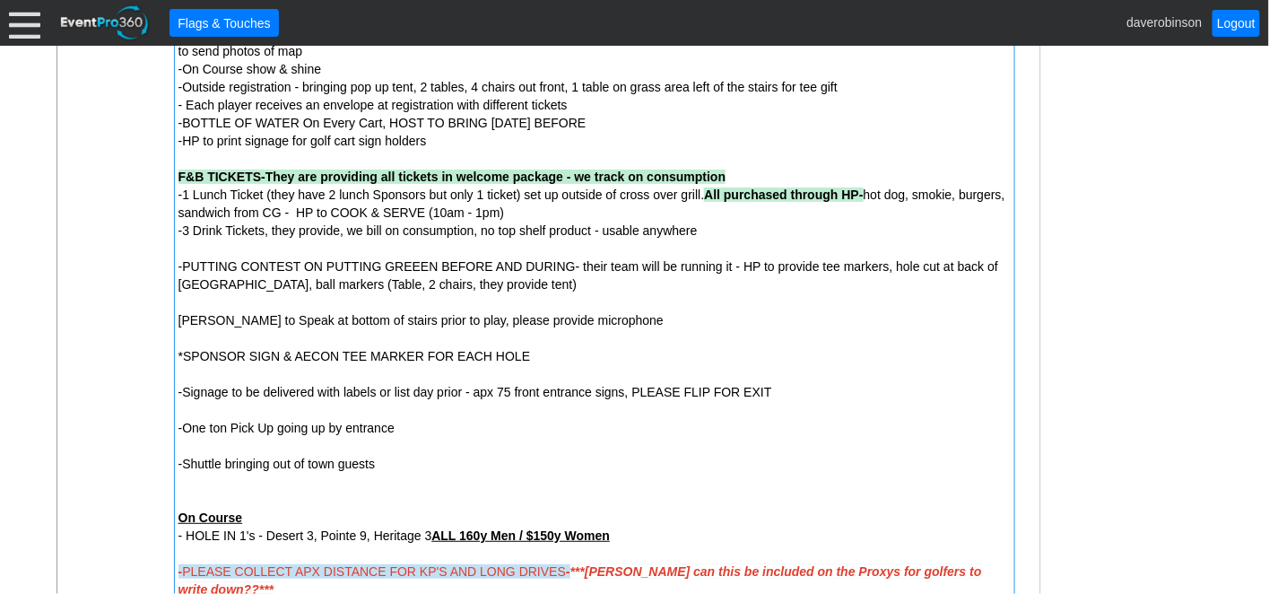
scroll to position [997, 0]
drag, startPoint x: 173, startPoint y: 171, endPoint x: 279, endPoint y: 289, distance: 158.2
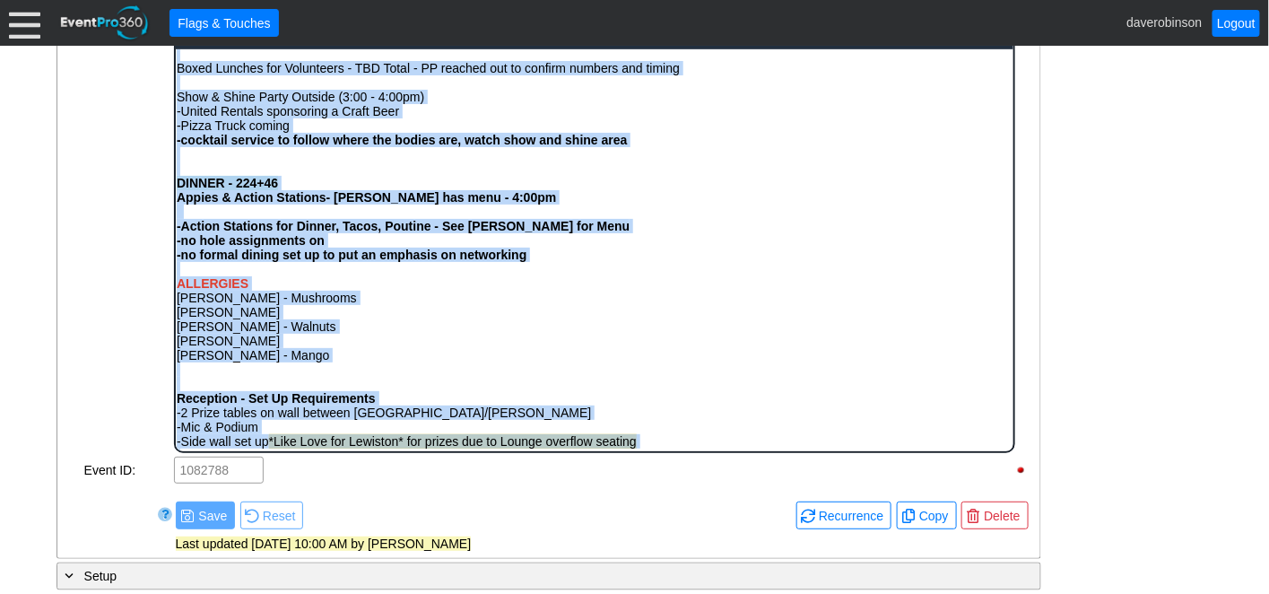
scroll to position [861, 0]
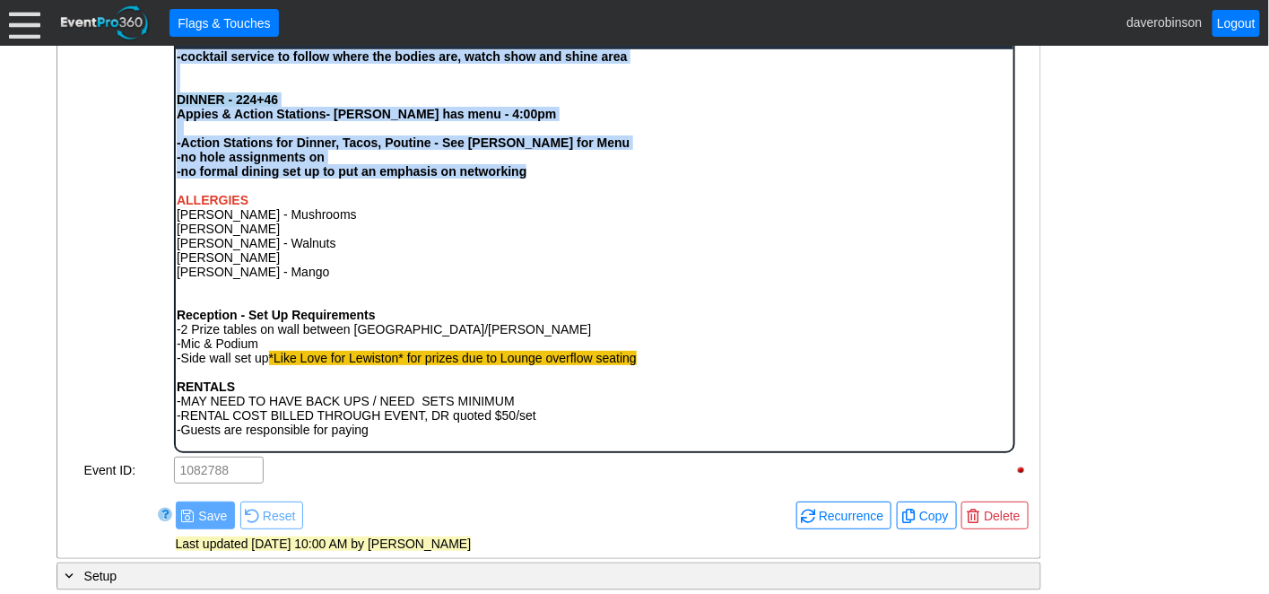
drag, startPoint x: 175, startPoint y: 361, endPoint x: 553, endPoint y: 188, distance: 415.9
copy body "F&B TICKETS-They are providing all tickets in welcome package - we track on con…"
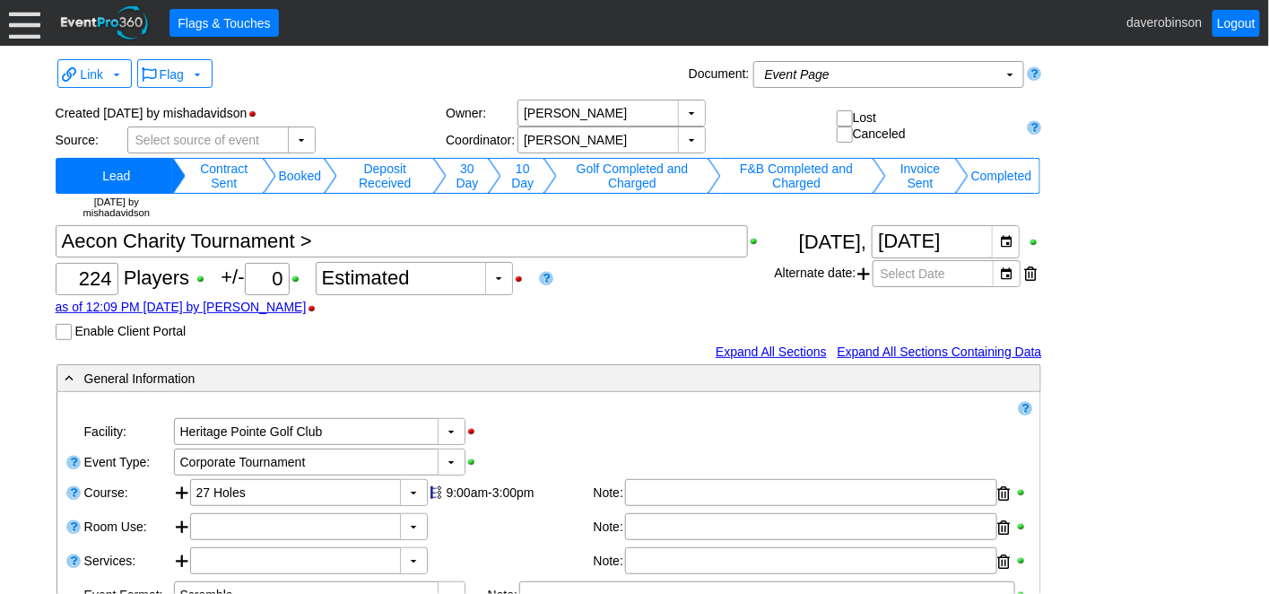
scroll to position [0, 0]
click at [225, 31] on span "Flags & Touches" at bounding box center [224, 23] width 100 height 18
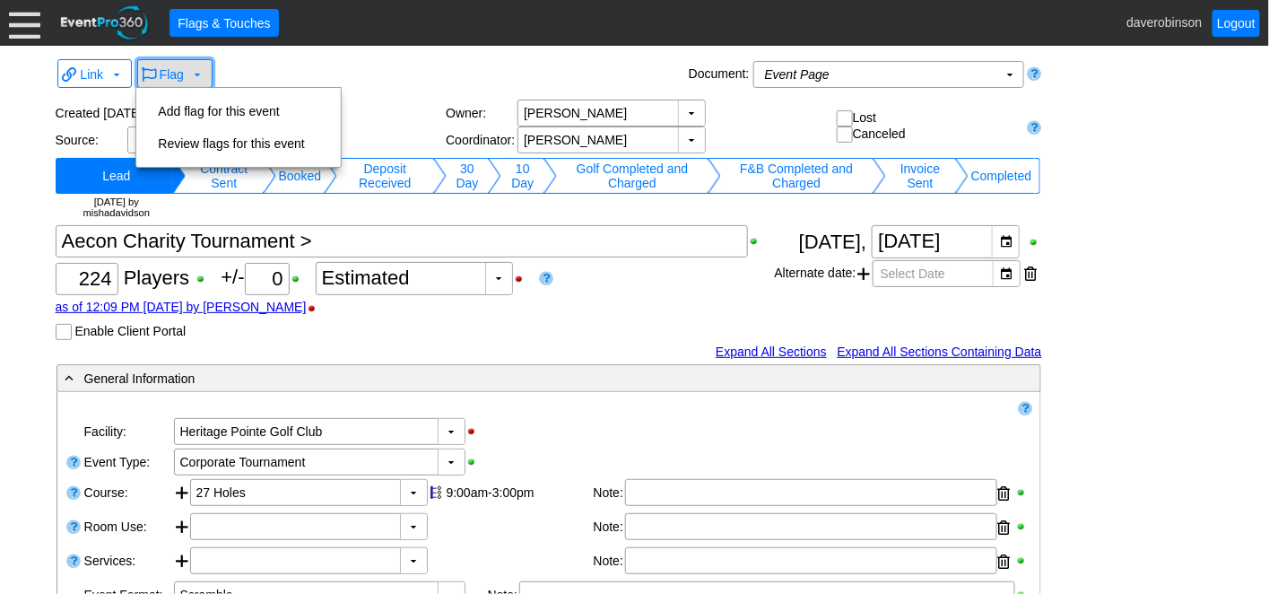
click at [175, 76] on span "Flag" at bounding box center [172, 74] width 24 height 14
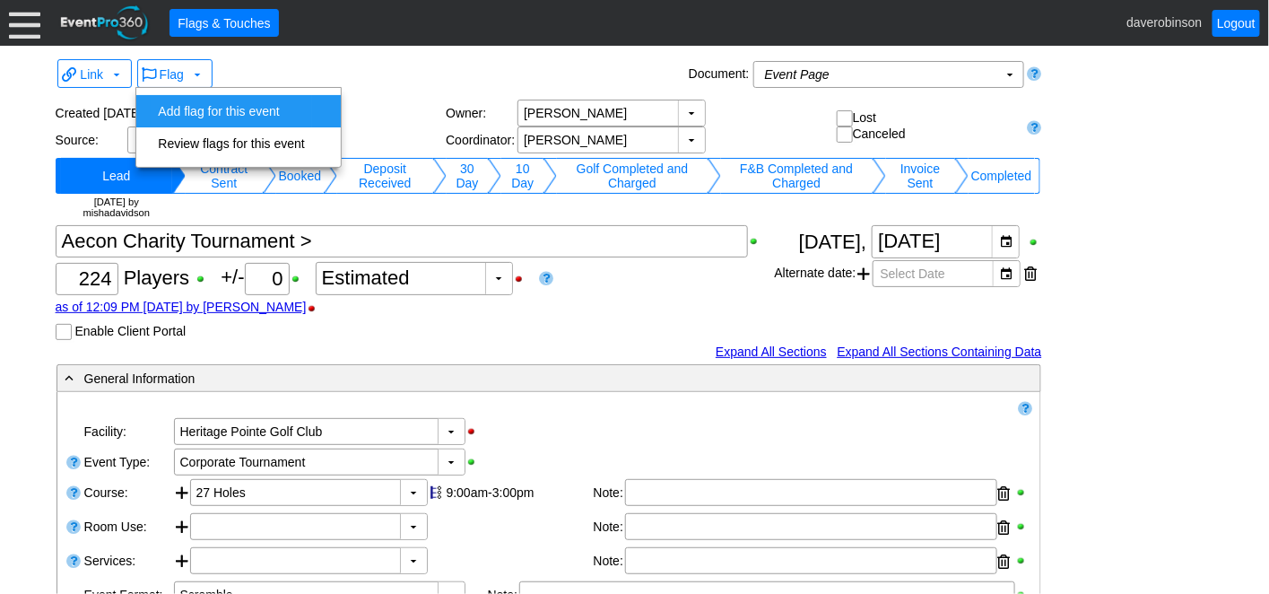
click at [197, 107] on td "Add flag for this event" at bounding box center [231, 111] width 161 height 32
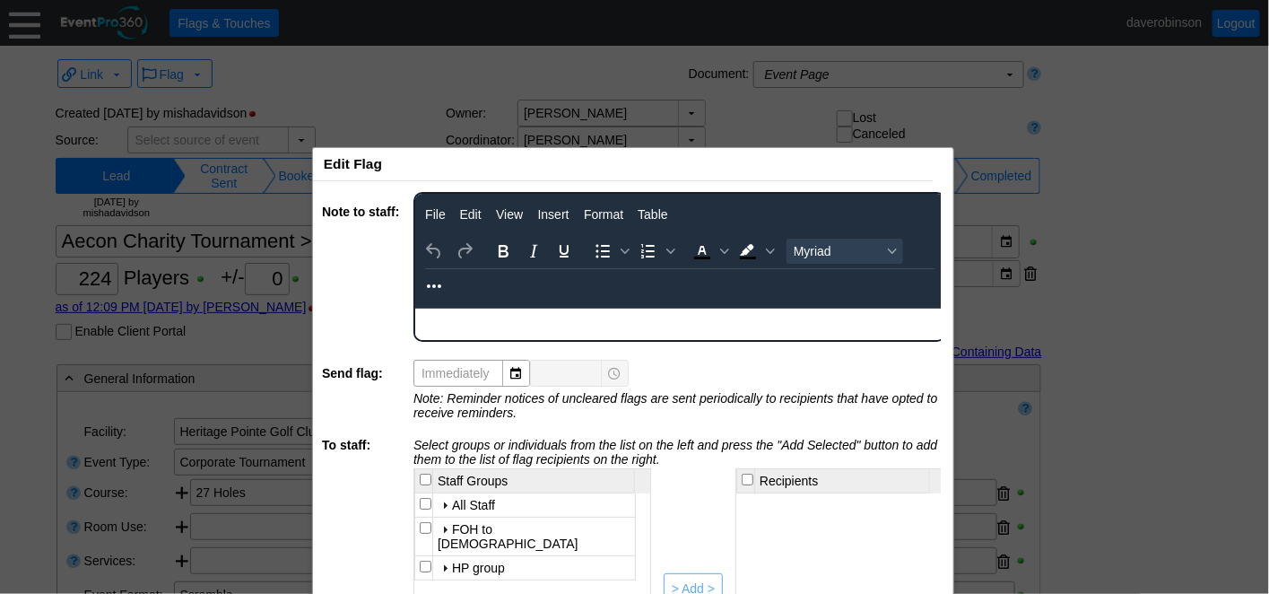
click at [454, 331] on html at bounding box center [678, 319] width 529 height 23
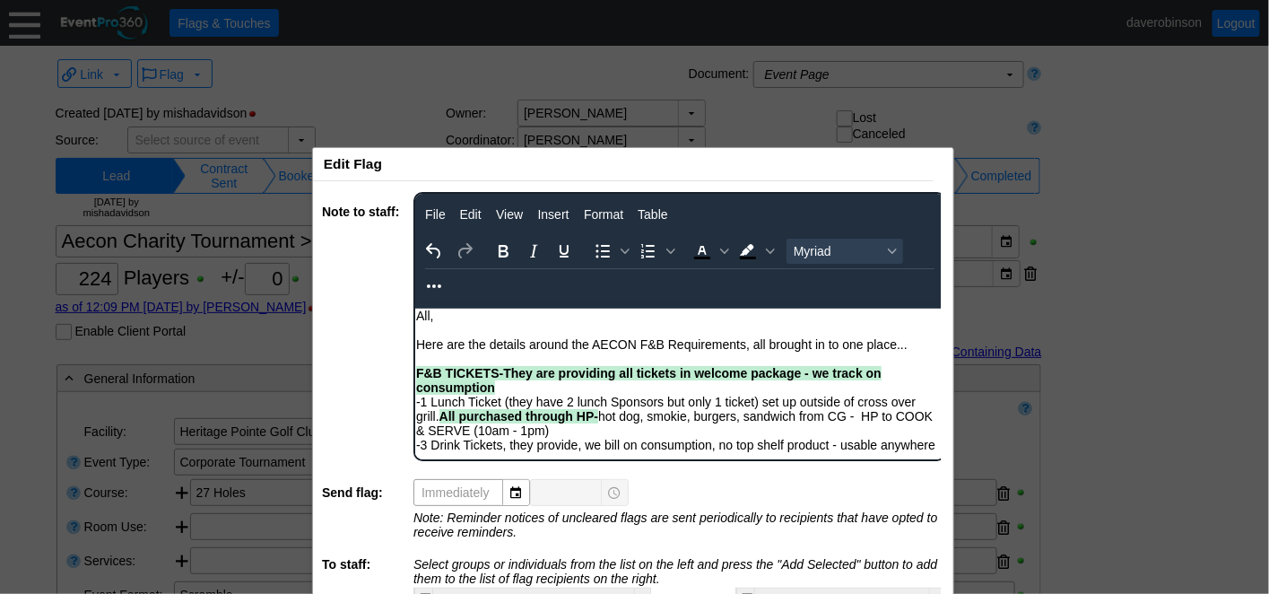
scroll to position [100, 0]
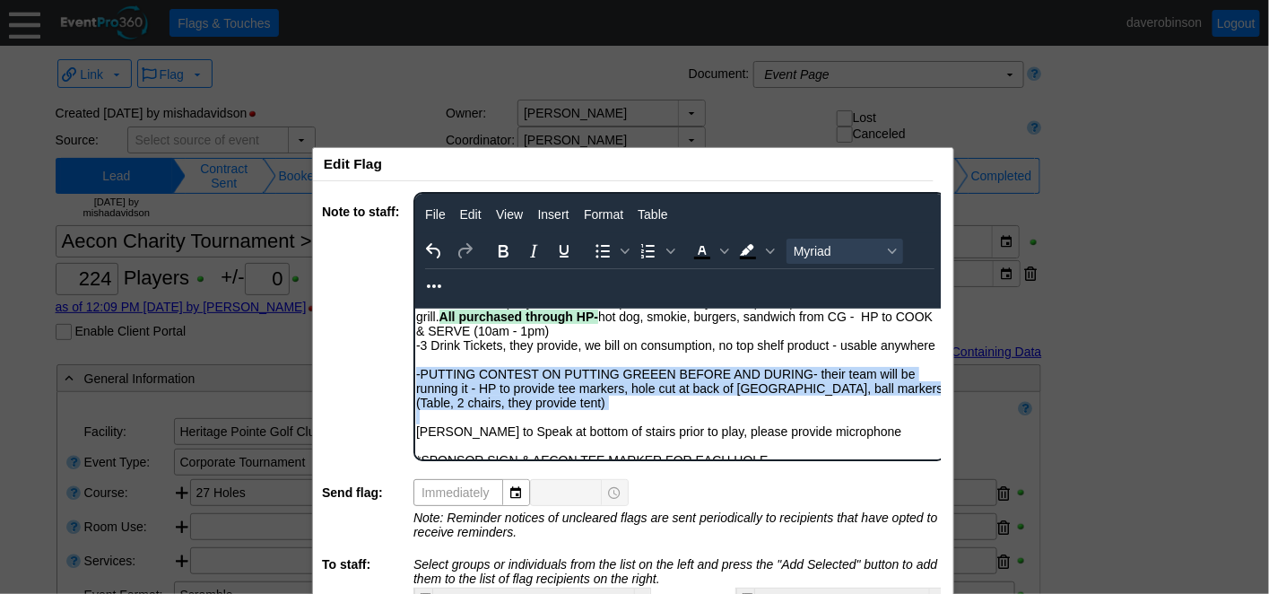
drag, startPoint x: 667, startPoint y: 426, endPoint x: 824, endPoint y: 664, distance: 285.4
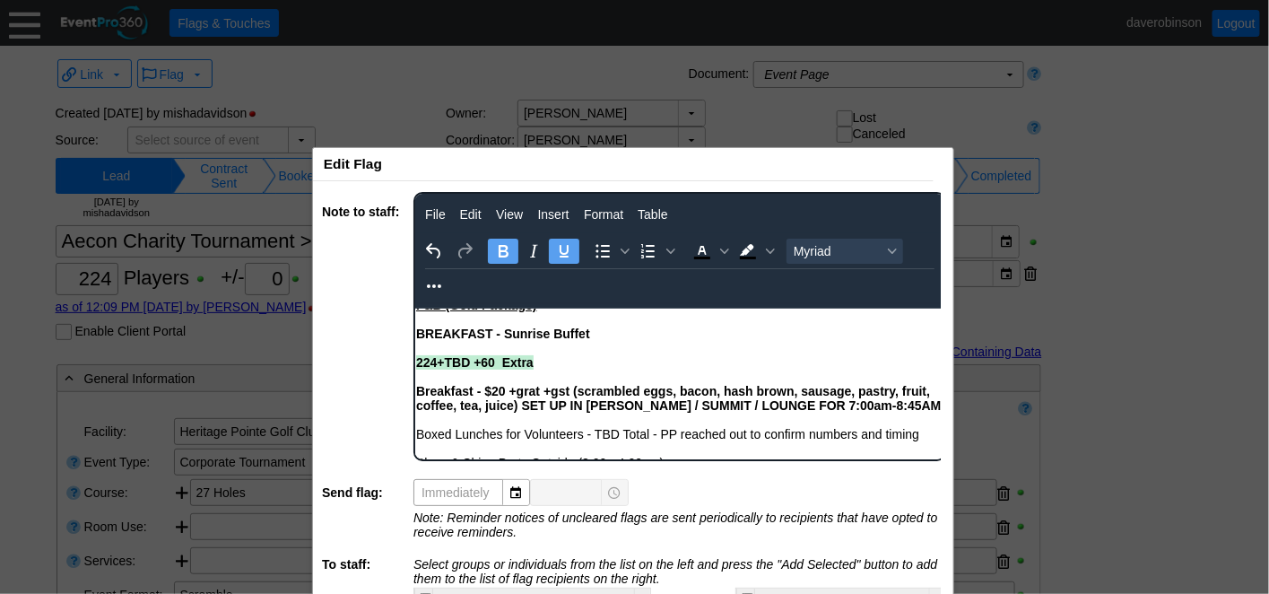
scroll to position [199, 0]
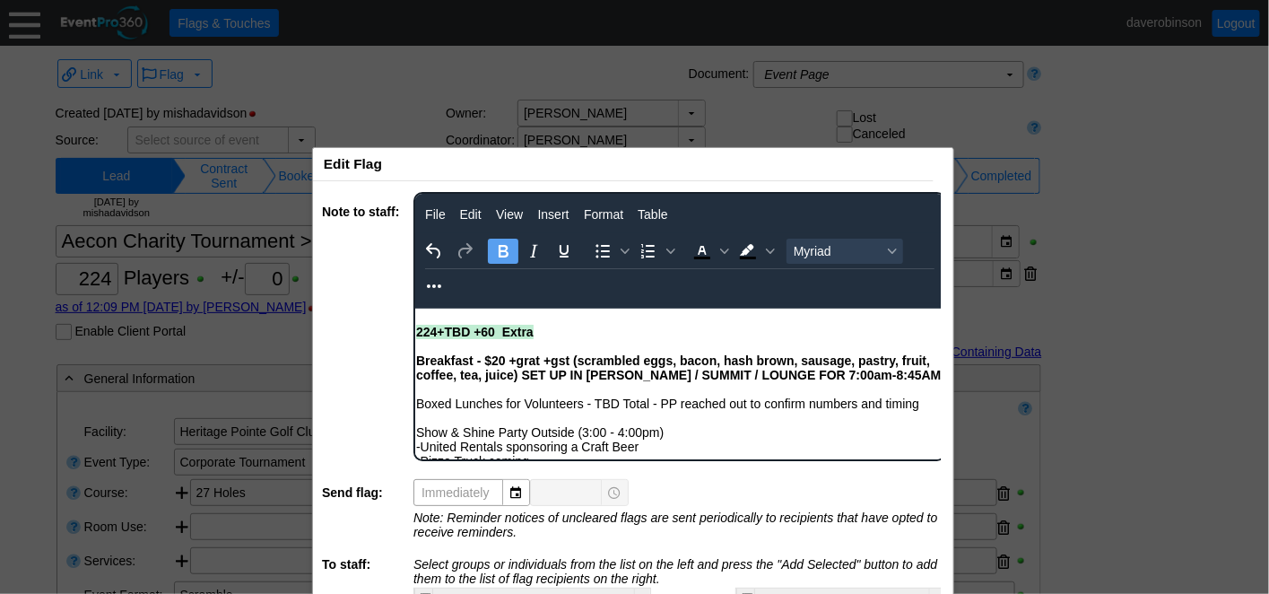
click at [469, 338] on strong "224+TBD +60 Extra" at bounding box center [474, 331] width 118 height 14
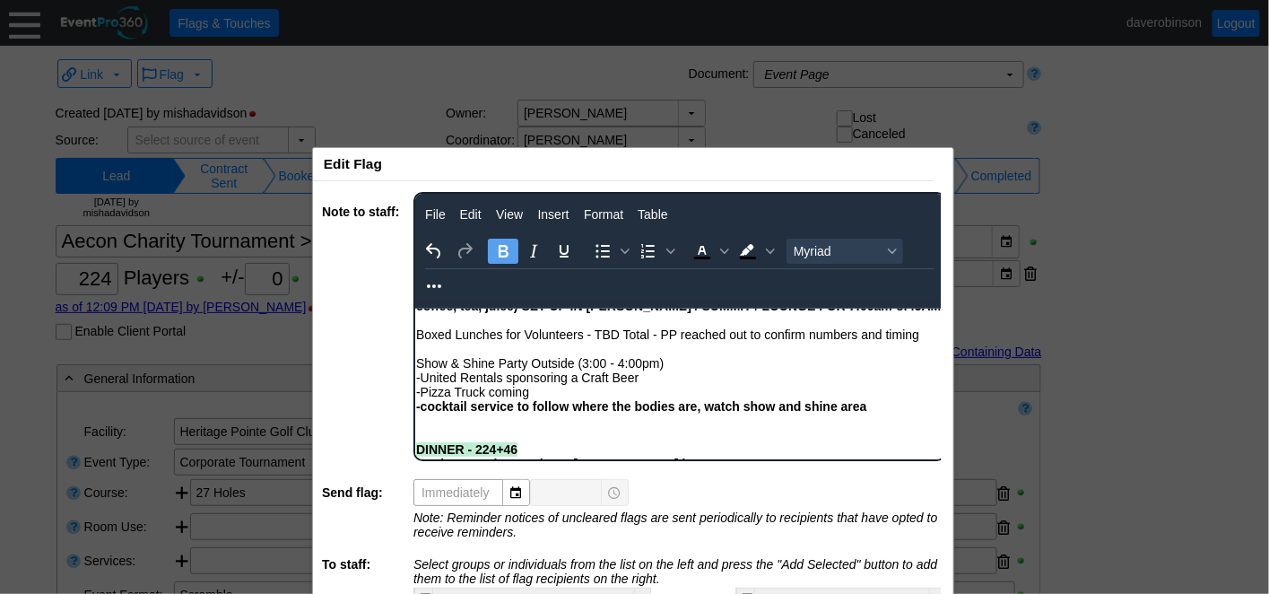
scroll to position [299, 0]
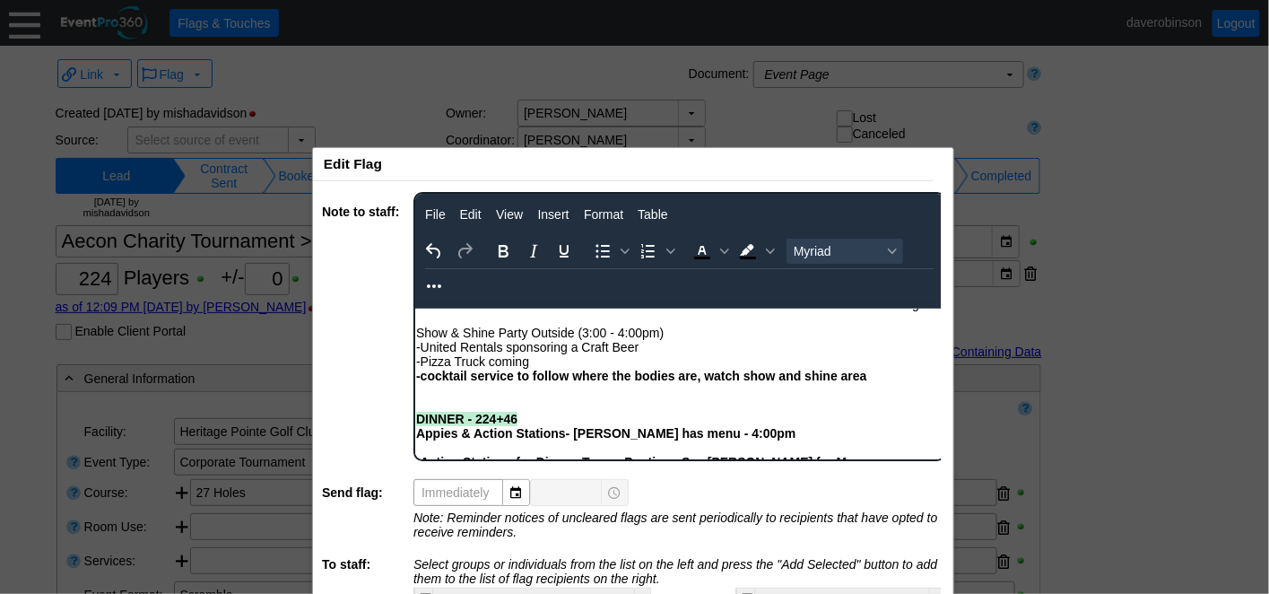
click at [446, 397] on div "Rich Text Area. Press ALT-0 for help." at bounding box center [678, 389] width 527 height 14
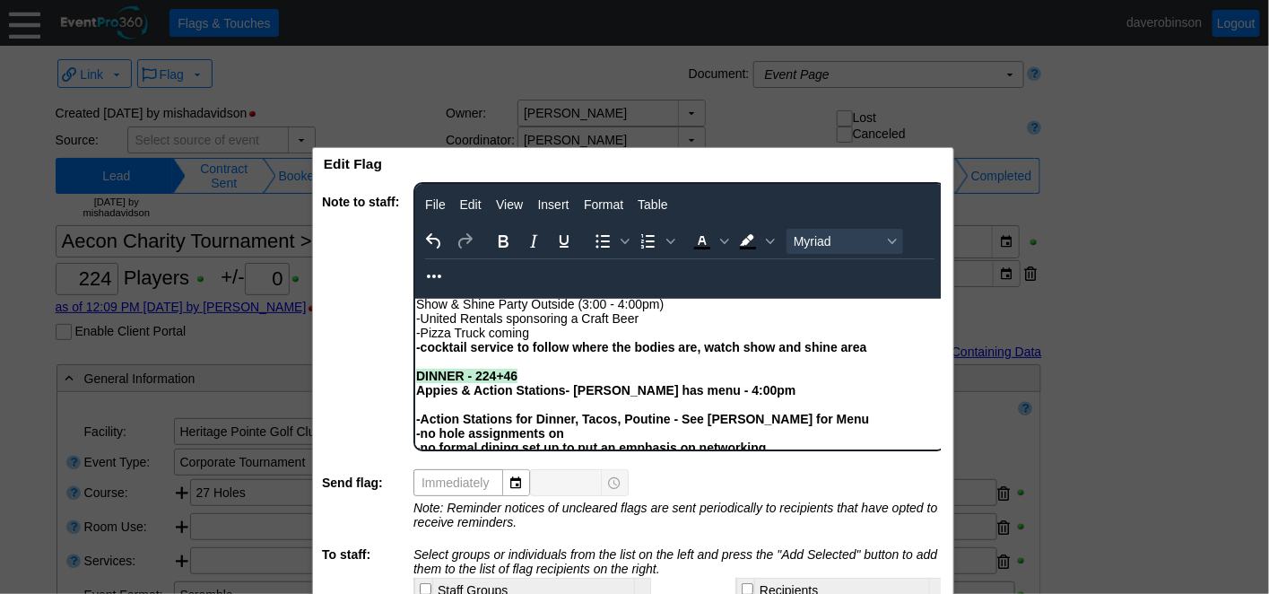
scroll to position [0, 0]
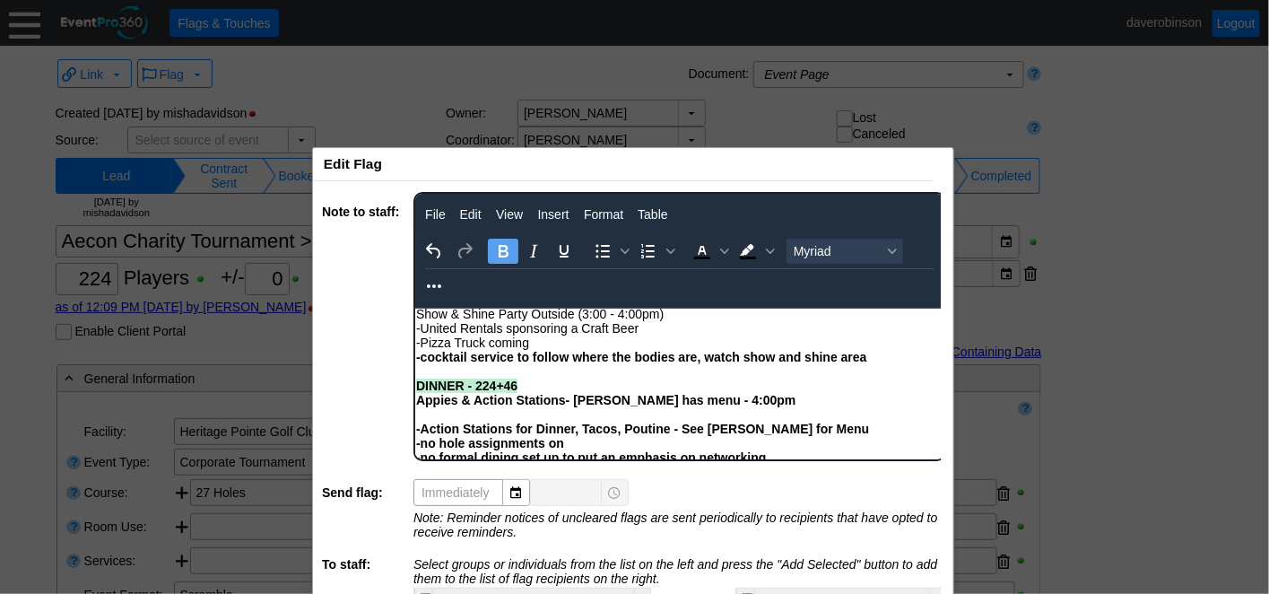
drag, startPoint x: 574, startPoint y: 416, endPoint x: 796, endPoint y: 414, distance: 221.6
click at [796, 406] on div "Appies & Action Stations- [PERSON_NAME] has menu - 4:00pm" at bounding box center [678, 399] width 527 height 14
click at [558, 464] on strong "-no formal dining set up to put an emphasis on networking" at bounding box center [590, 456] width 350 height 14
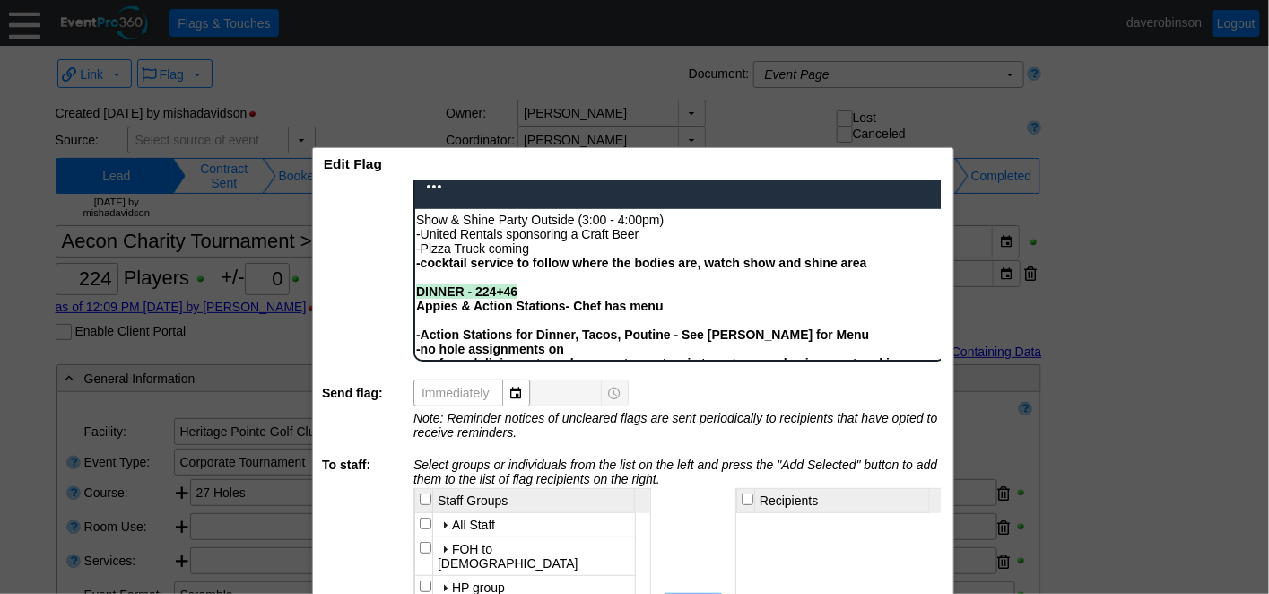
scroll to position [318, 0]
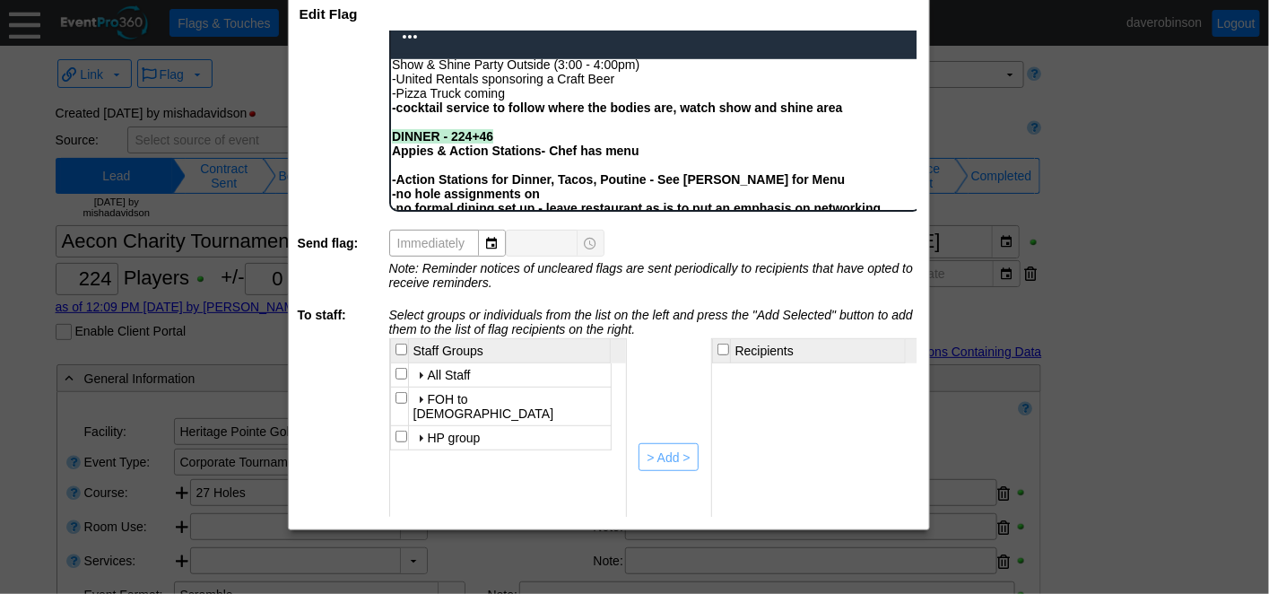
click at [420, 0] on html "Calendar of Events + New Event + Reports + Manage Contacts + Manage Organizatio…" at bounding box center [634, 297] width 1269 height 594
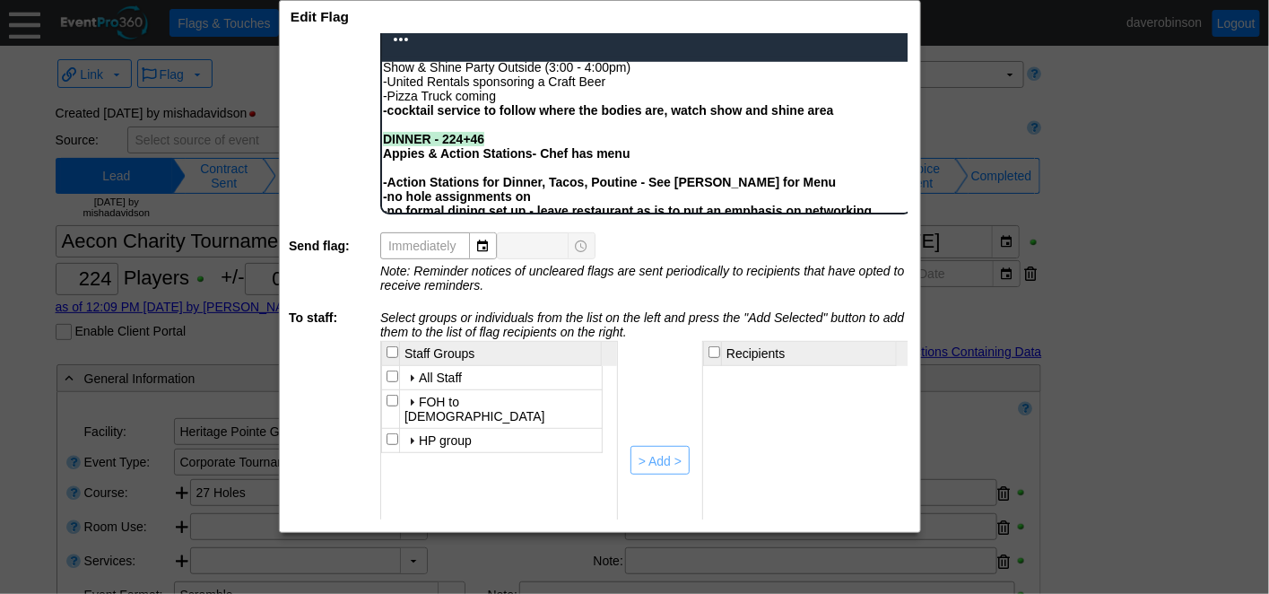
scroll to position [240, 0]
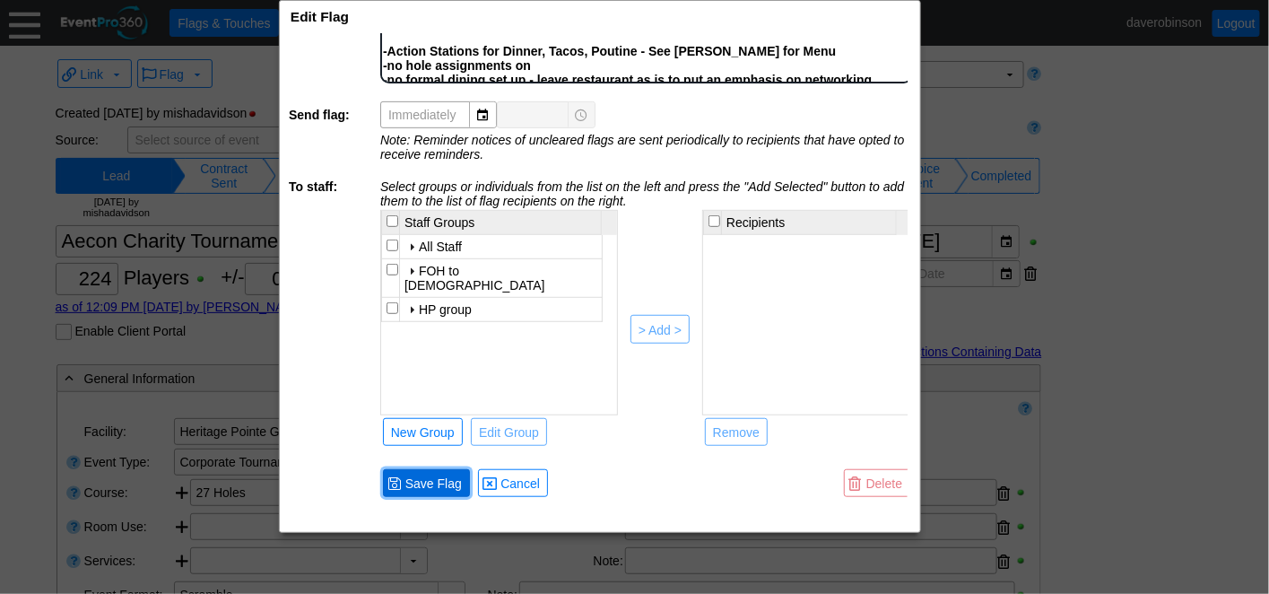
click at [419, 475] on span "Save Flag" at bounding box center [434, 484] width 64 height 18
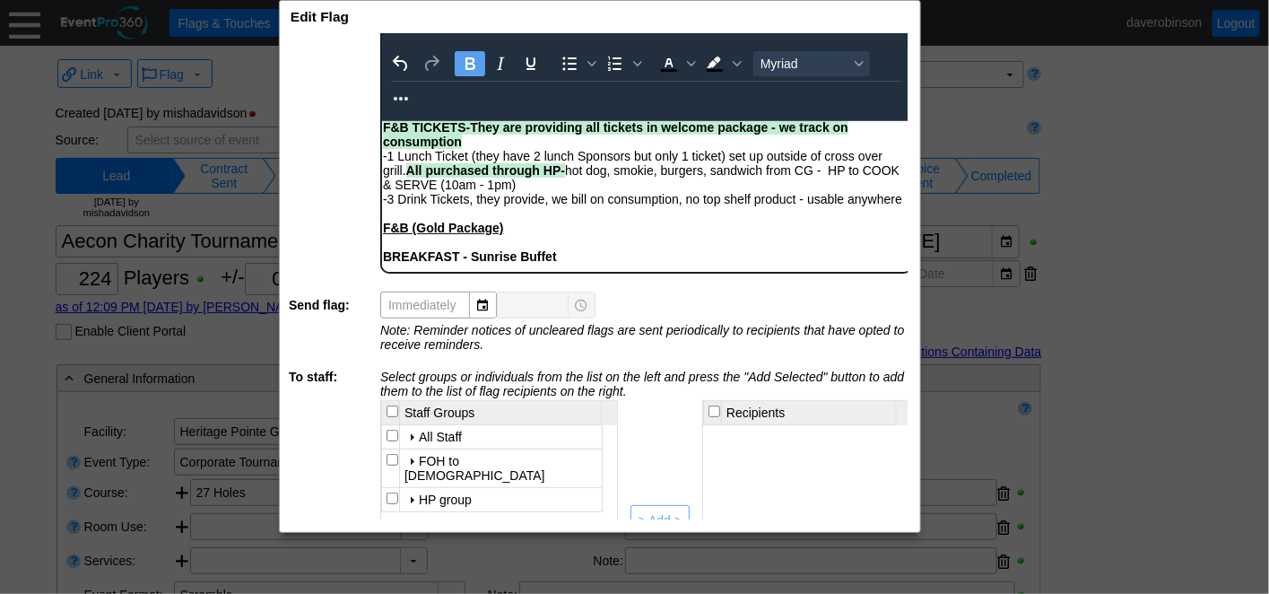
scroll to position [100, 0]
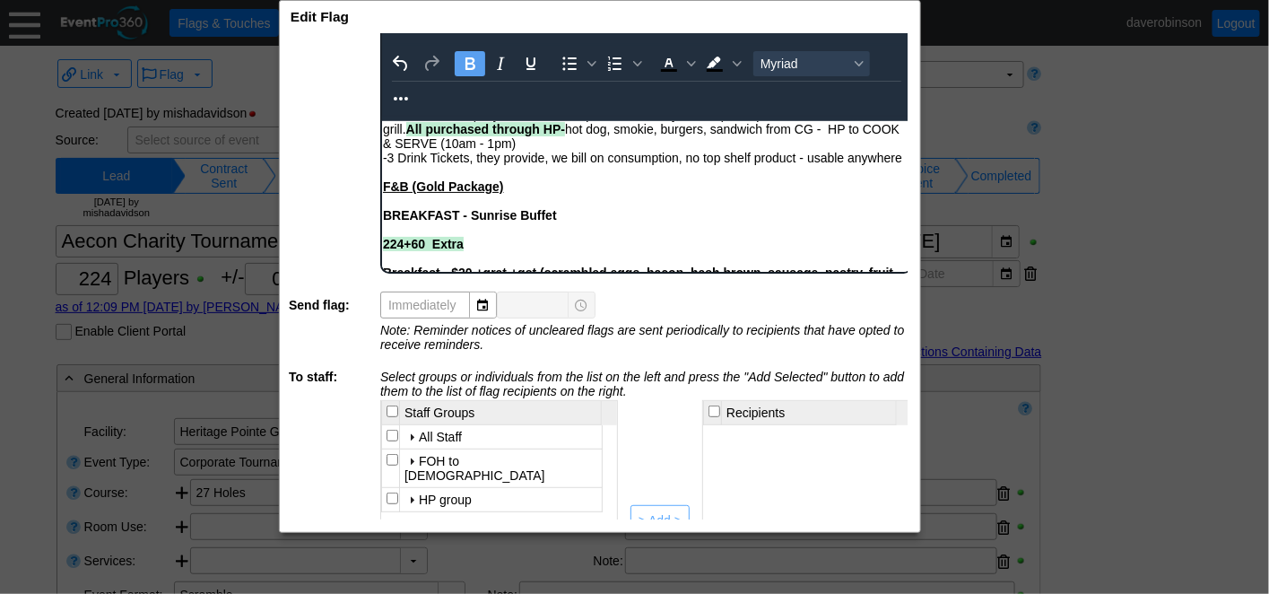
click at [599, 207] on div "Rich Text Area. Press ALT-0 for help." at bounding box center [645, 200] width 527 height 14
click at [577, 222] on div "BREAKFAST - Sunrise Buffet" at bounding box center [645, 214] width 527 height 14
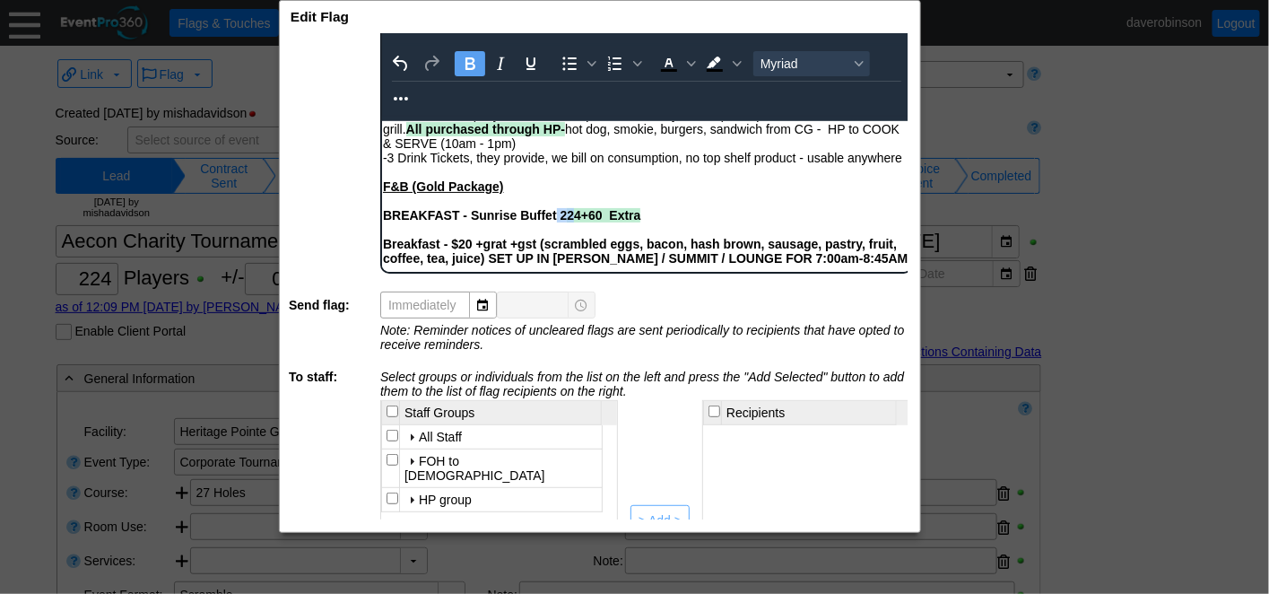
drag, startPoint x: 556, startPoint y: 233, endPoint x: 573, endPoint y: 231, distance: 17.1
click at [573, 231] on div "BREAKFAST - Sunrise Buffet 2 24+60 Extra Breakfast - $20 +grat +gst (scrambled …" at bounding box center [645, 235] width 527 height 57
click at [736, 62] on icon "Background color Black" at bounding box center [737, 63] width 9 height 5
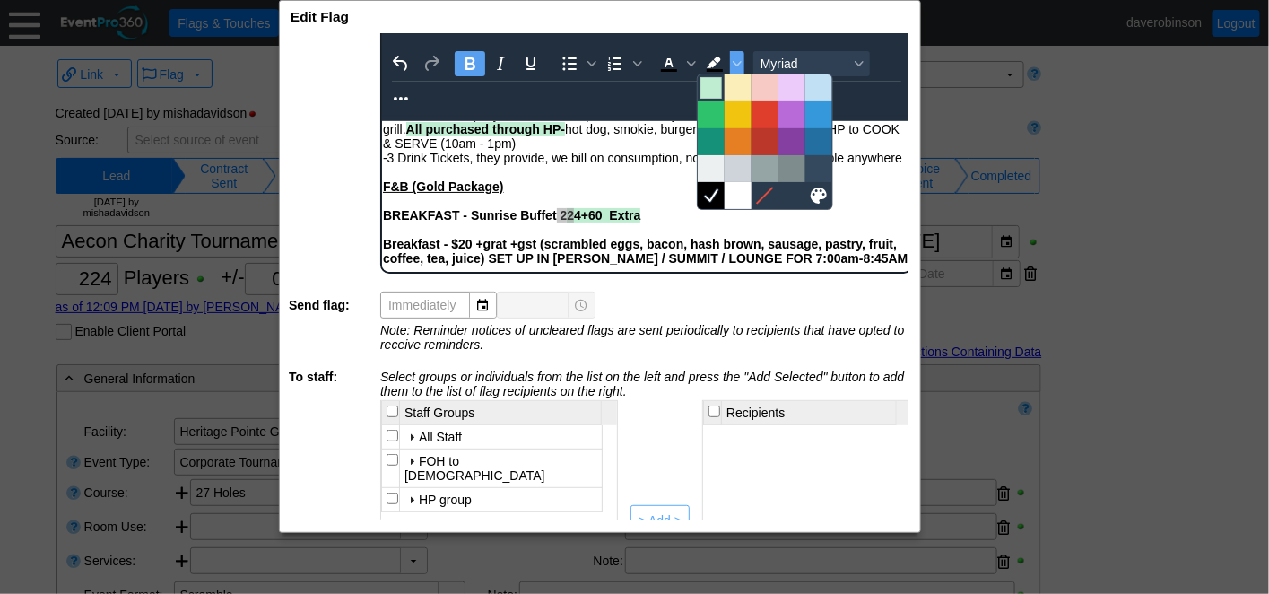
click at [719, 92] on div at bounding box center [712, 88] width 22 height 22
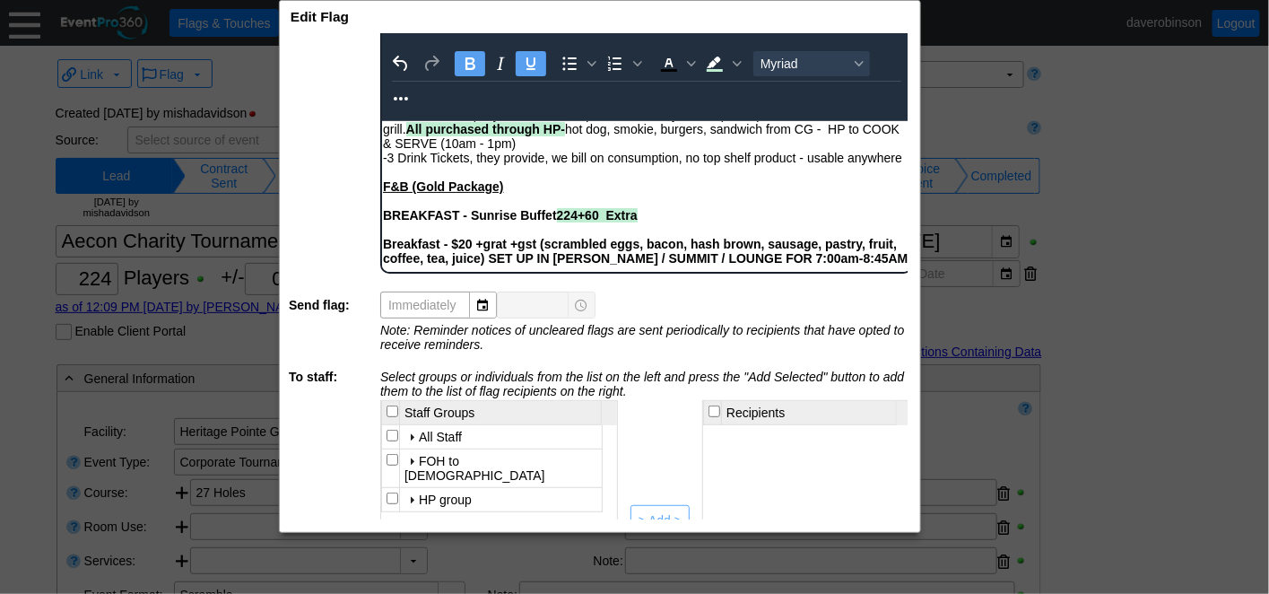
click at [673, 193] on div "F&B (Gold Package)" at bounding box center [645, 186] width 527 height 14
click at [420, 222] on strong "BREAKFAST - Sunrise Buffet 2" at bounding box center [472, 214] width 180 height 14
click at [385, 243] on div "BREAKFAST - Sunrise Buffet 2 2 4+60 Extra Breakfast - $20 +grat +gst (scrambled…" at bounding box center [645, 235] width 527 height 57
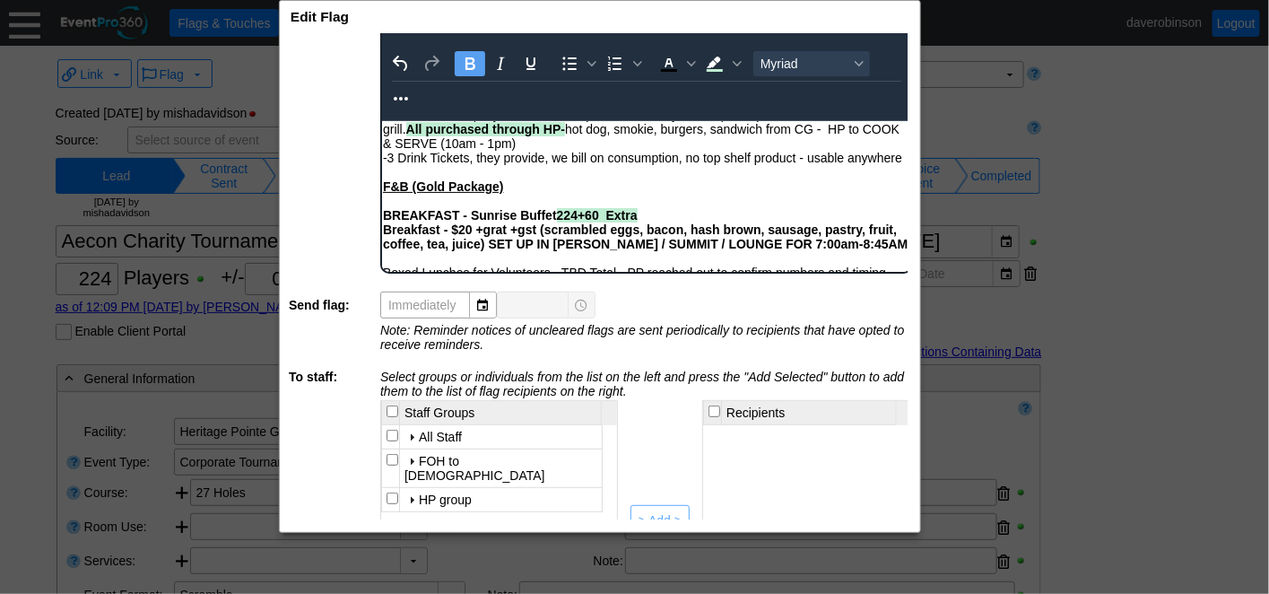
scroll to position [199, 0]
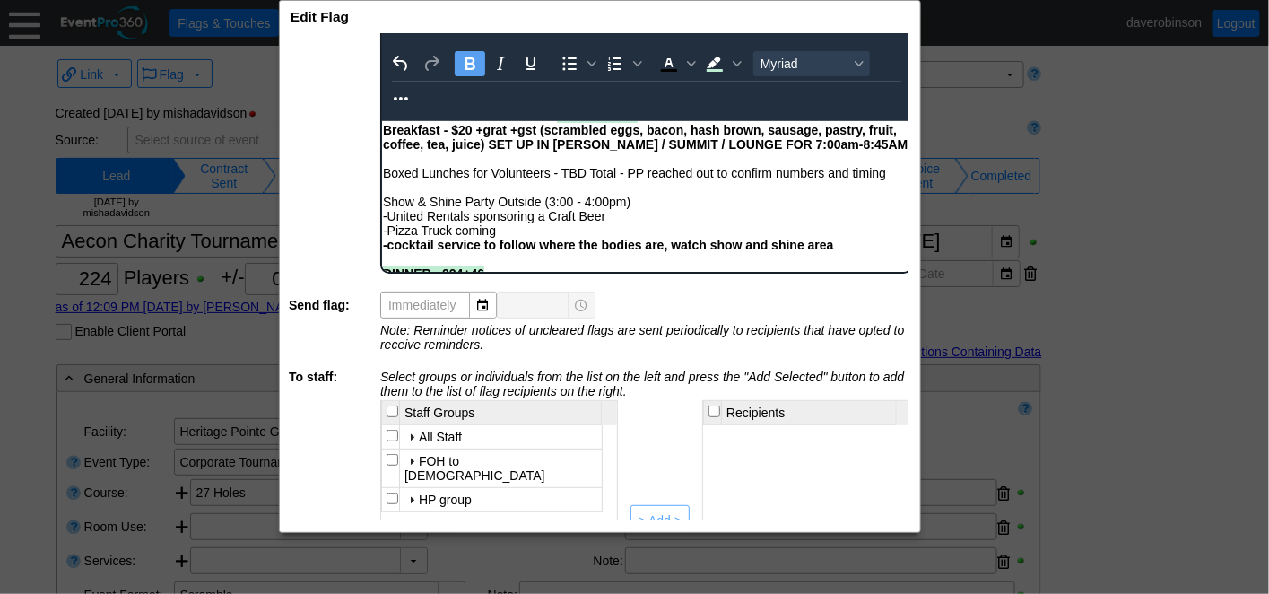
click at [564, 179] on div "Boxed Lunches for Volunteers - TBD Total - PP reached out to confirm numbers an…" at bounding box center [645, 172] width 527 height 14
click at [561, 179] on div "Boxed Lunches for Volunteers - TBD Total - PP reached out to confirm numbers an…" at bounding box center [645, 172] width 527 height 14
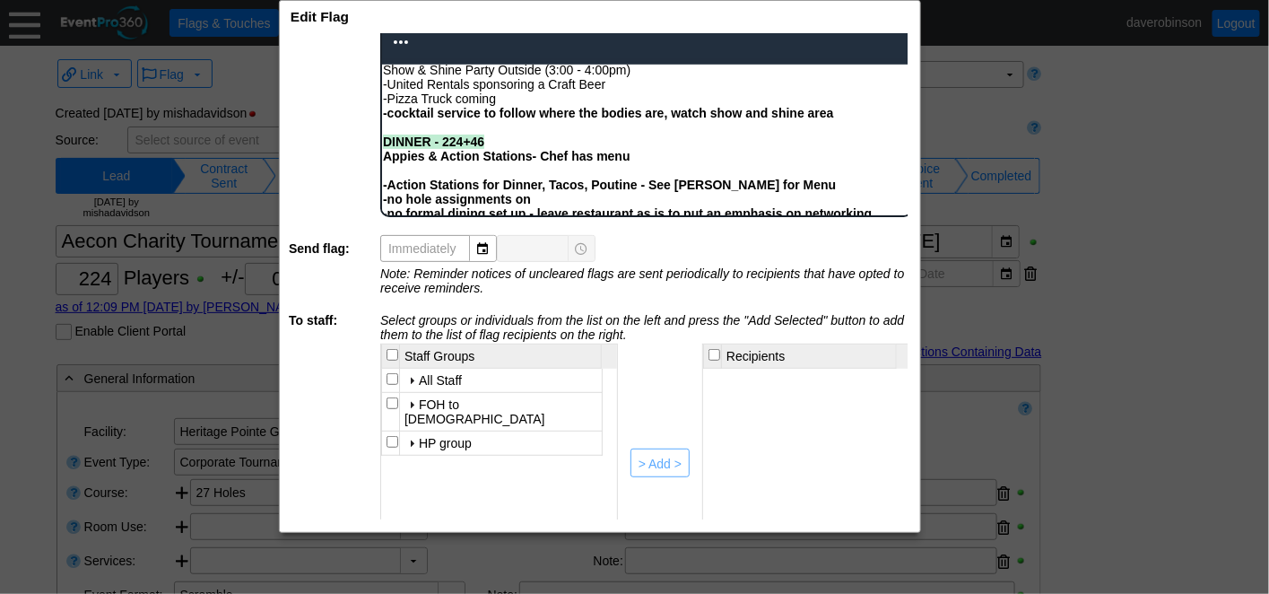
scroll to position [140, 0]
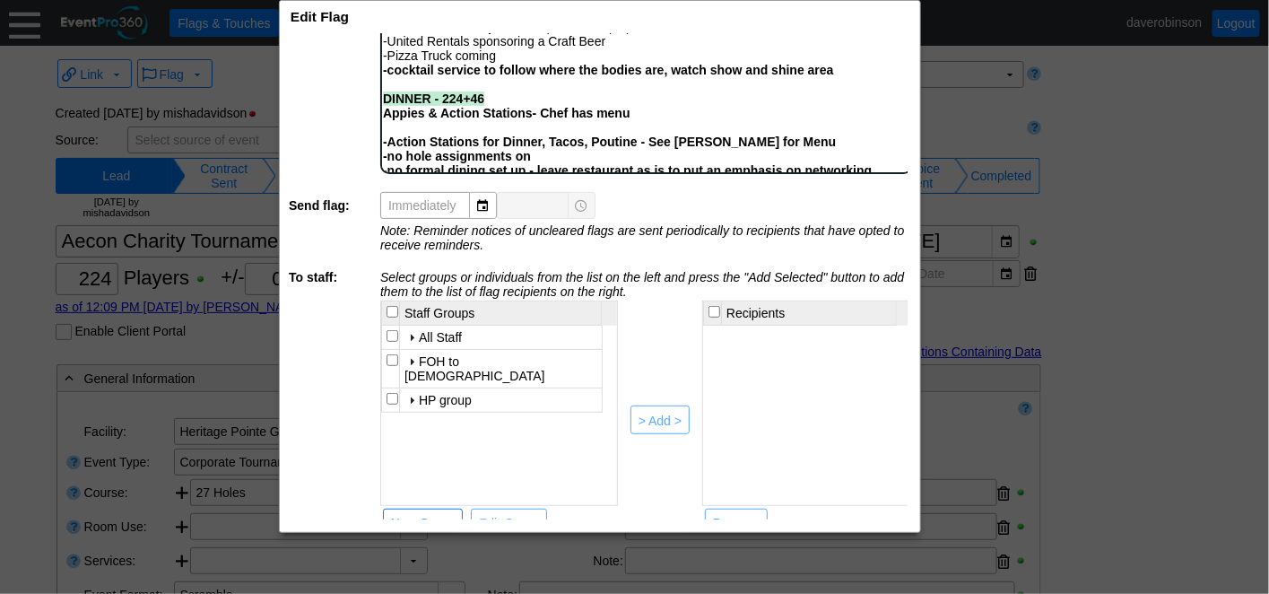
click at [423, 134] on div "Rich Text Area. Press ALT-0 for help." at bounding box center [645, 126] width 527 height 14
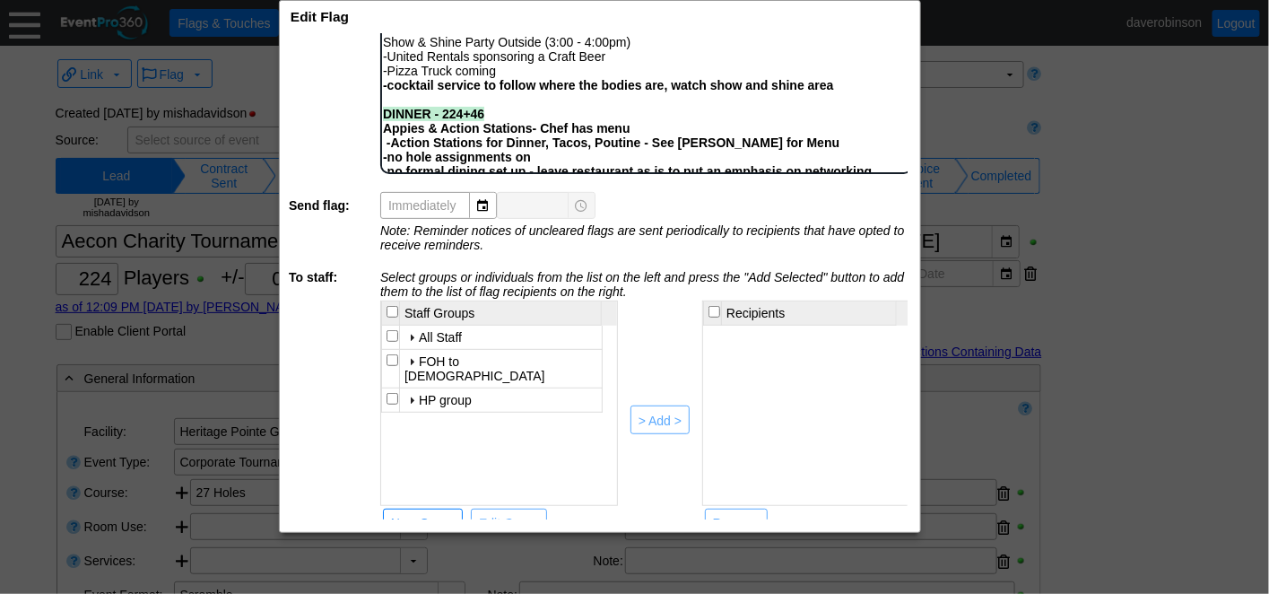
click at [736, 163] on strong "-Action Stations for Dinner, Tacos, Poutine - See David for Menu -no hole assig…" at bounding box center [610, 149] width 457 height 29
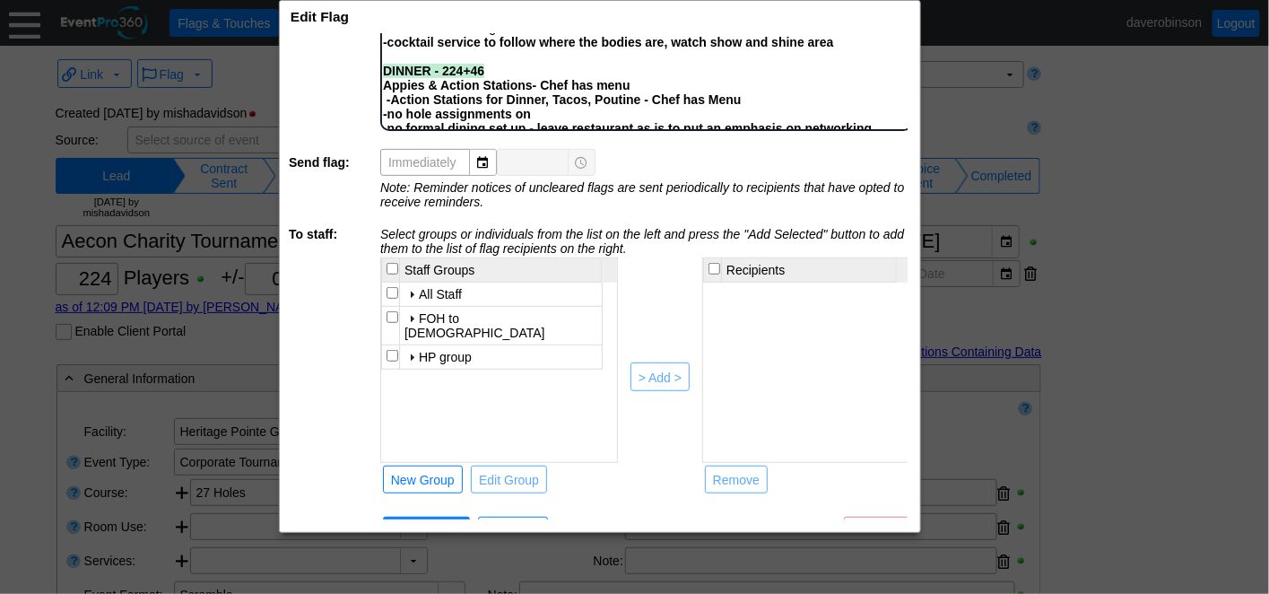
scroll to position [140, 0]
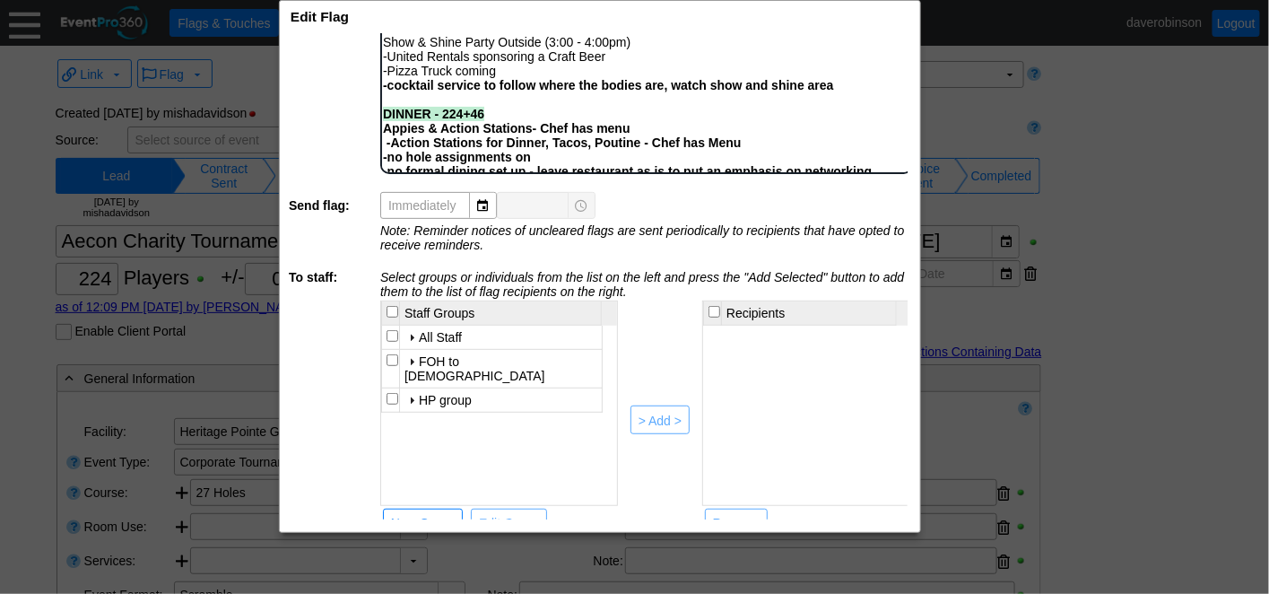
drag, startPoint x: 559, startPoint y: 179, endPoint x: 380, endPoint y: 172, distance: 178.6
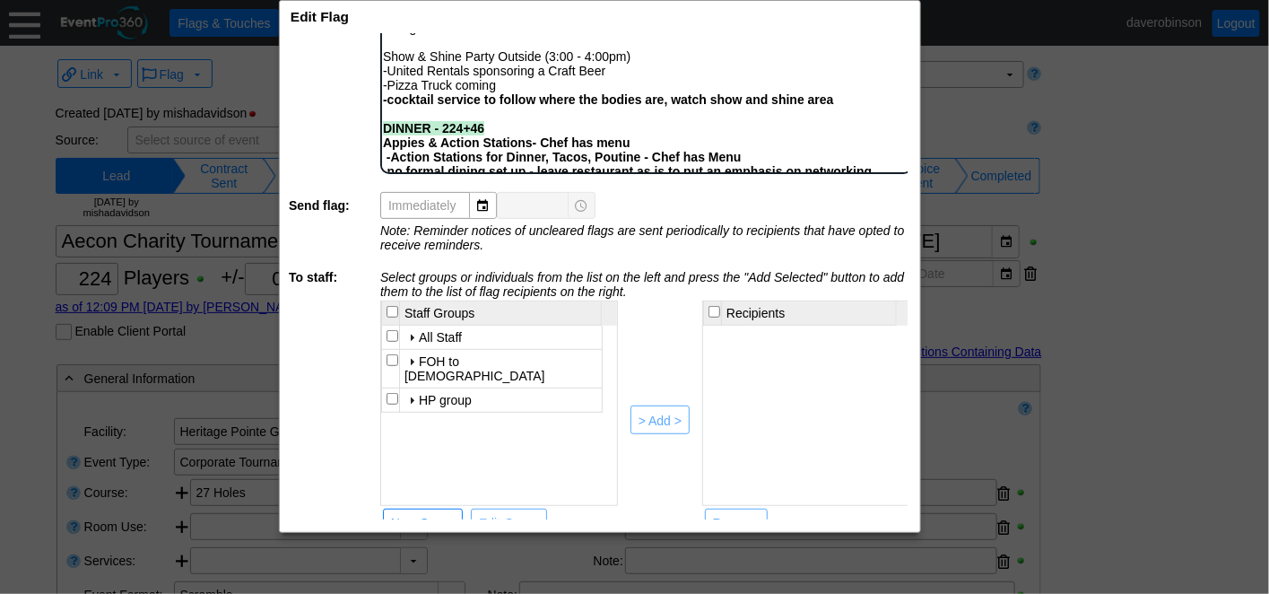
click at [411, 393] on div at bounding box center [412, 400] width 14 height 14
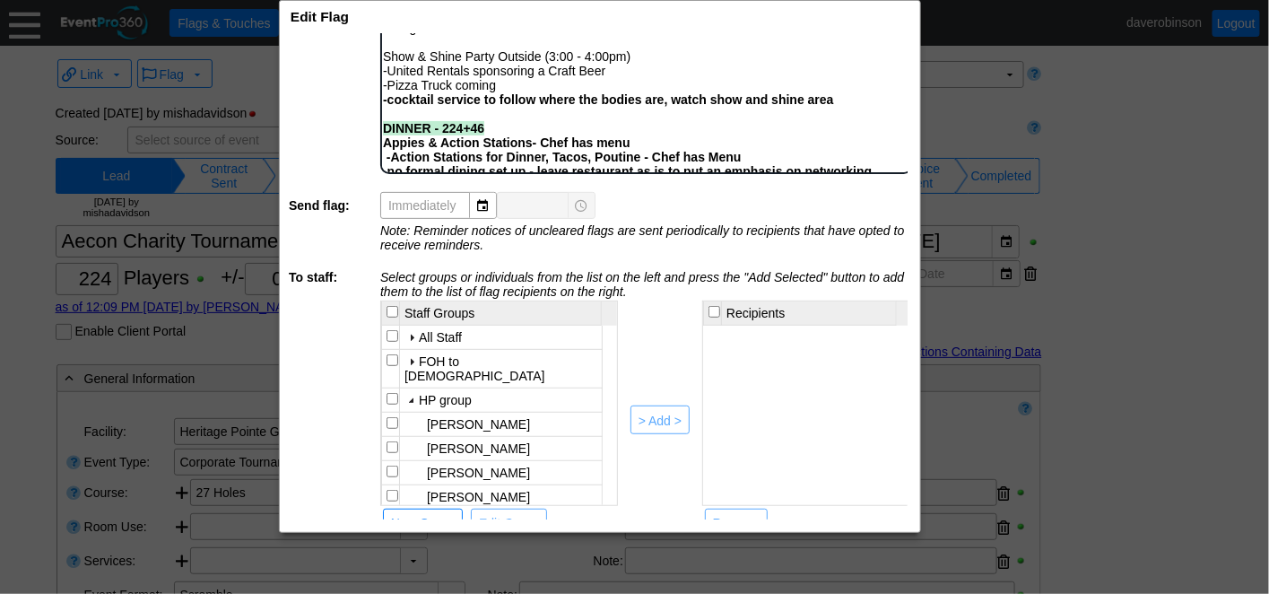
click at [389, 417] on input "checkbox" at bounding box center [393, 423] width 12 height 12
checkbox input "true"
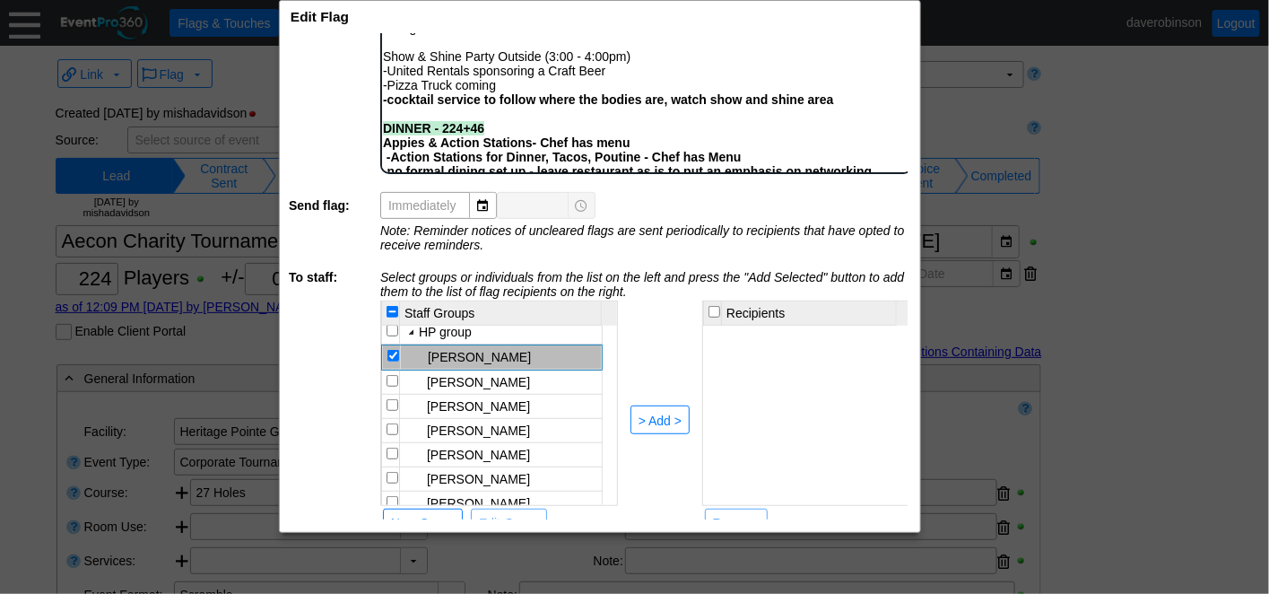
scroll to position [100, 0]
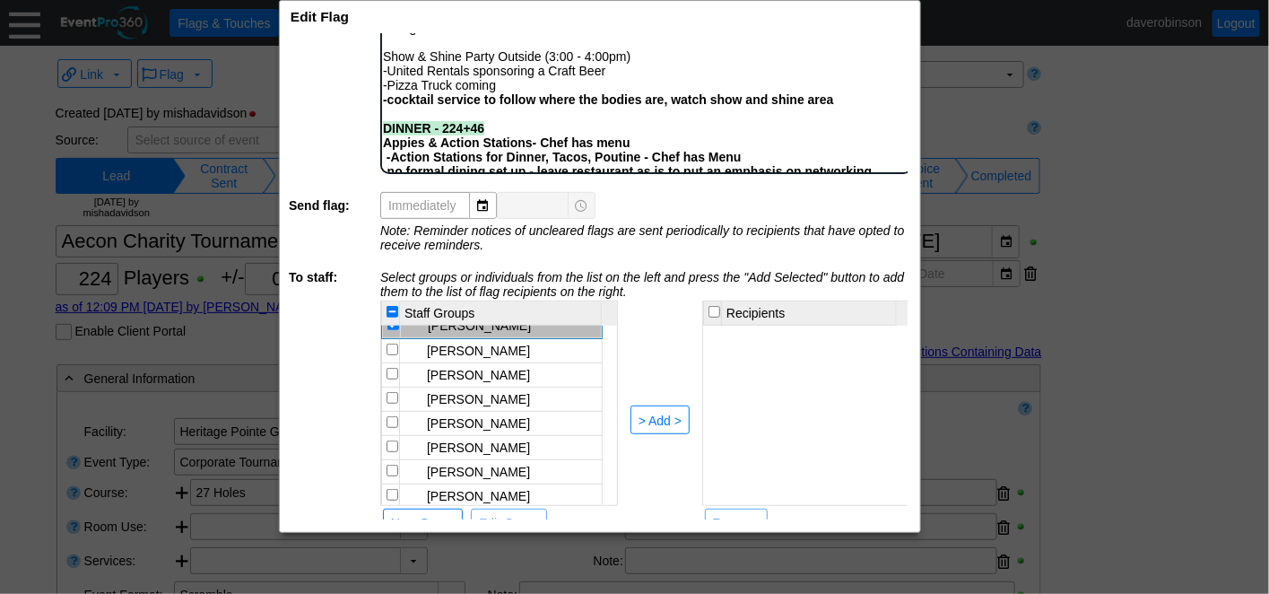
click at [389, 416] on input "checkbox" at bounding box center [393, 422] width 12 height 12
checkbox input "true"
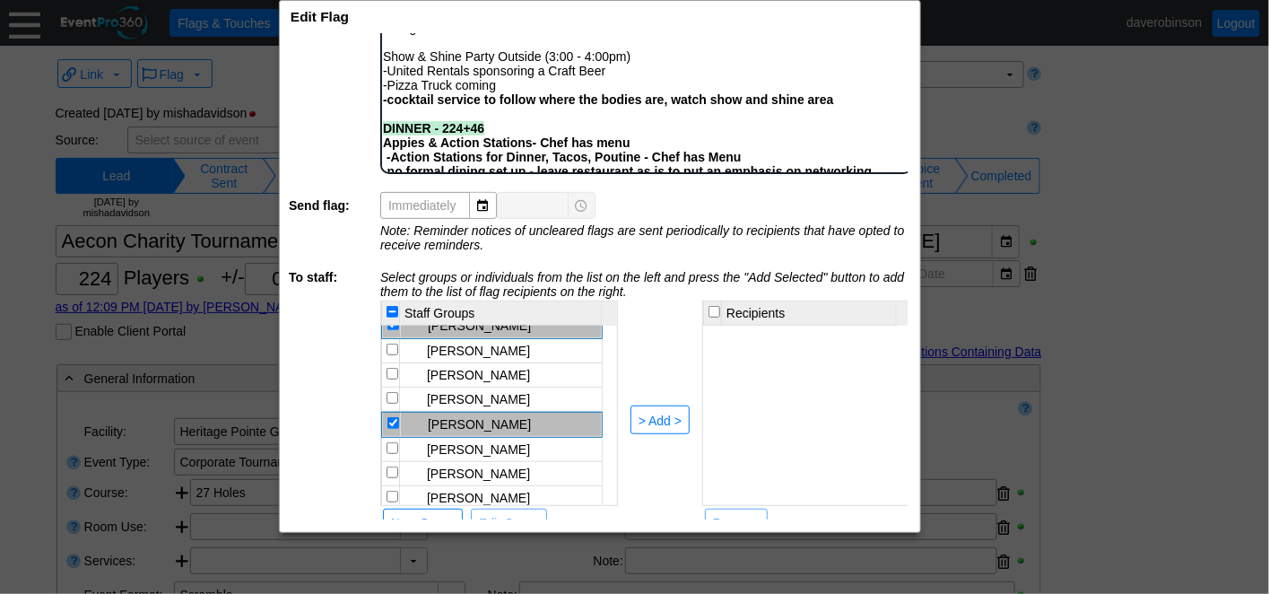
click at [391, 491] on input "checkbox" at bounding box center [393, 497] width 12 height 12
checkbox input "true"
drag, startPoint x: 393, startPoint y: 432, endPoint x: 406, endPoint y: 434, distance: 13.6
click at [393, 442] on input "checkbox" at bounding box center [393, 448] width 12 height 12
checkbox input "true"
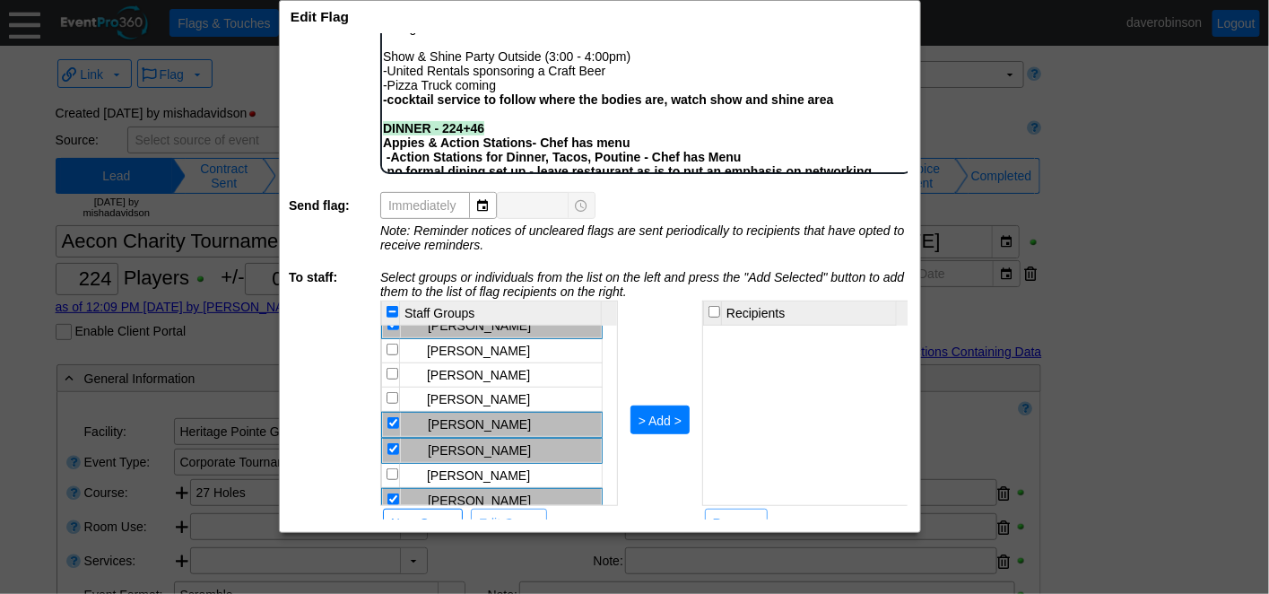
click at [659, 420] on div "> Add >" at bounding box center [660, 421] width 43 height 18
checkbox input "false"
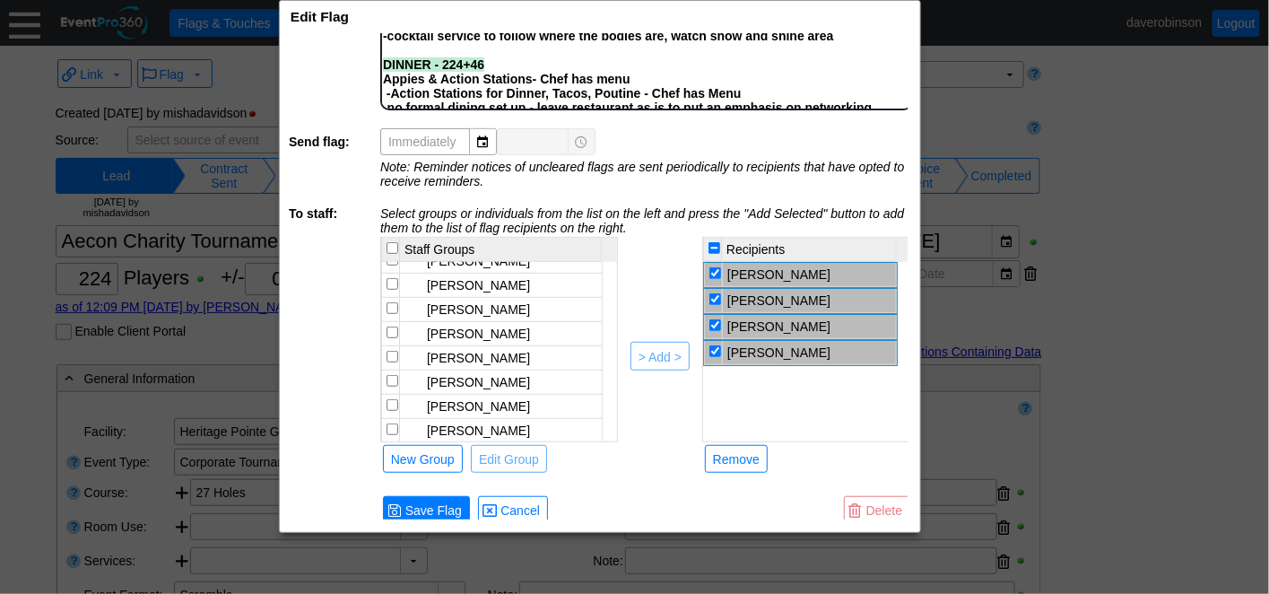
scroll to position [254, 0]
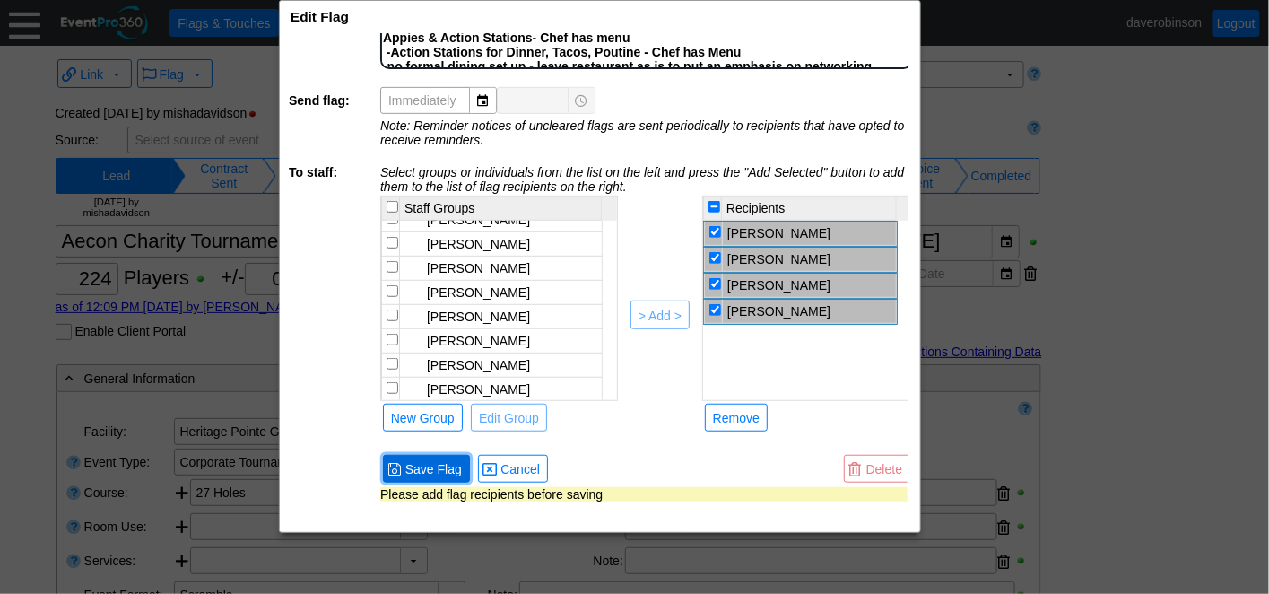
click at [423, 460] on span "Save Flag" at bounding box center [434, 469] width 64 height 18
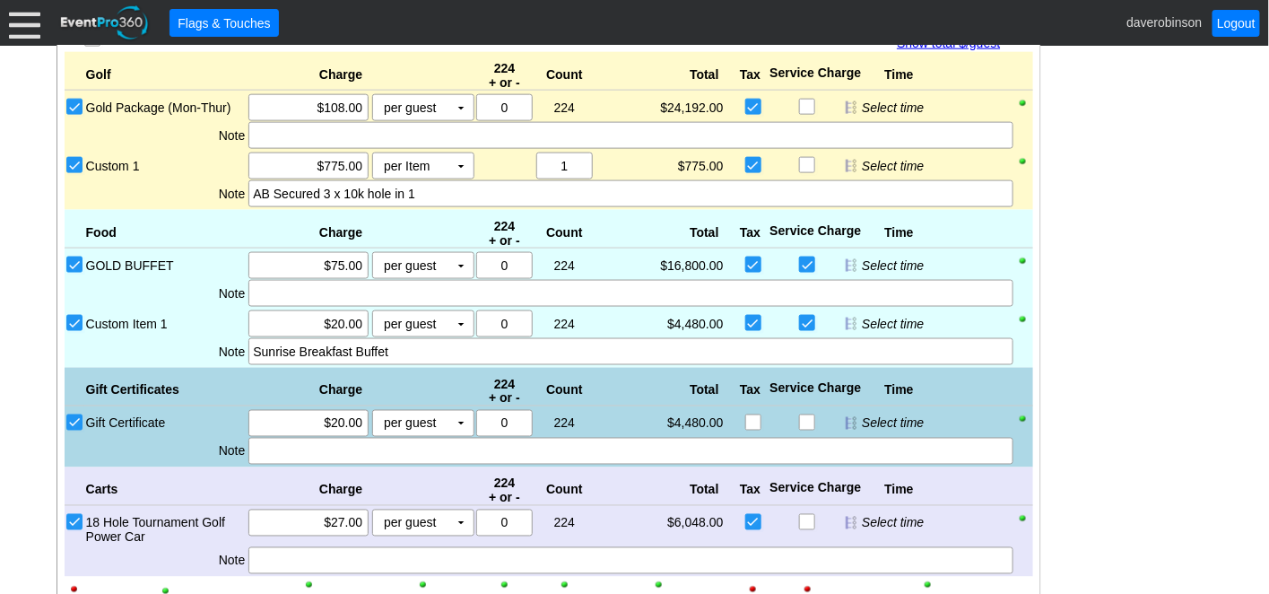
scroll to position [3090, 0]
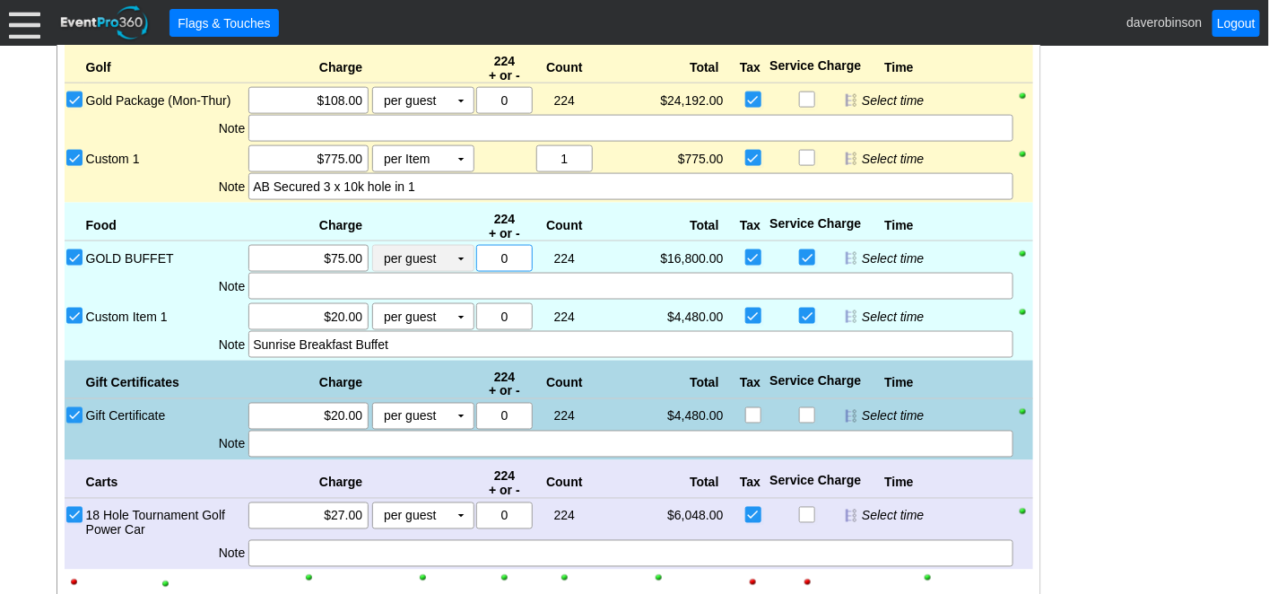
drag, startPoint x: 518, startPoint y: 248, endPoint x: 473, endPoint y: 252, distance: 45.1
click at [473, 252] on div "GOLD BUFFET Χ $75.00 per guest Χ ▼ Upcharge Χ 0 224 Χ 1 $16,800.00 $0.00 Select…" at bounding box center [558, 258] width 949 height 27
type input "46"
drag, startPoint x: 515, startPoint y: 301, endPoint x: 474, endPoint y: 301, distance: 41.3
click at [475, 303] on div "Χ 0" at bounding box center [505, 316] width 60 height 27
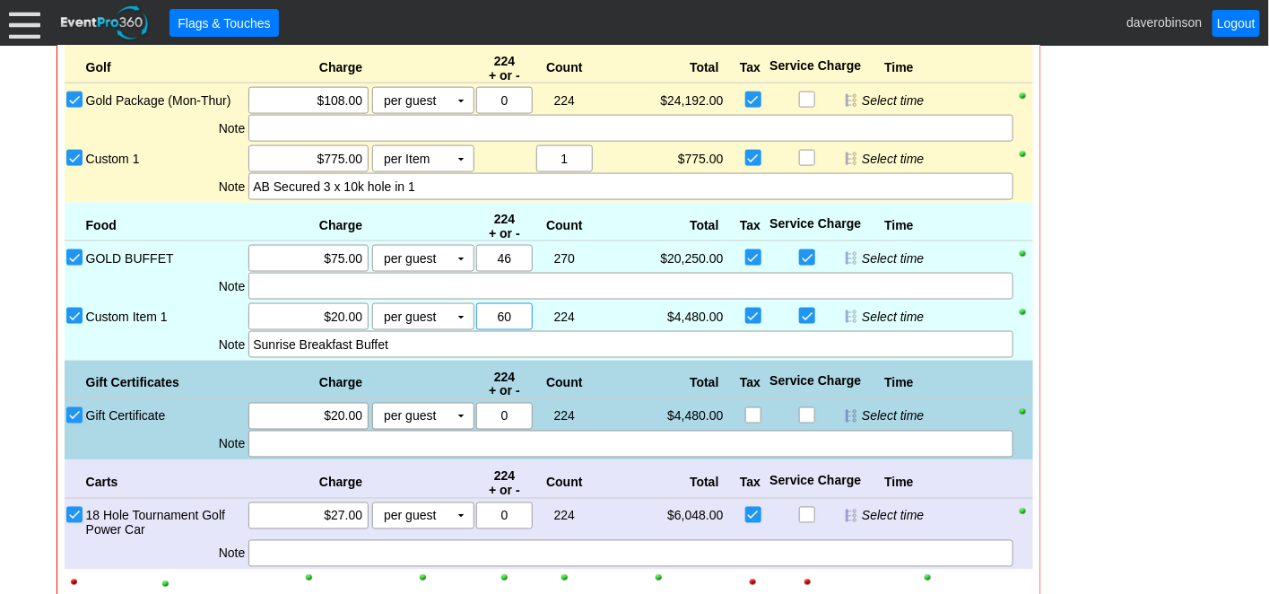
type input "60"
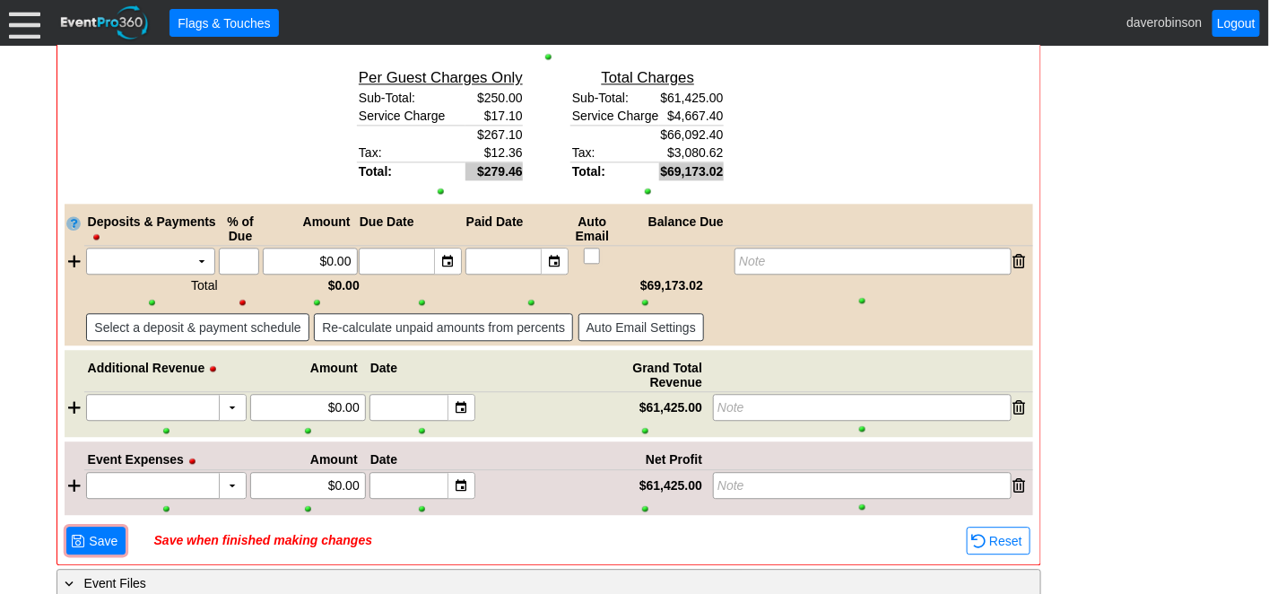
scroll to position [3643, 0]
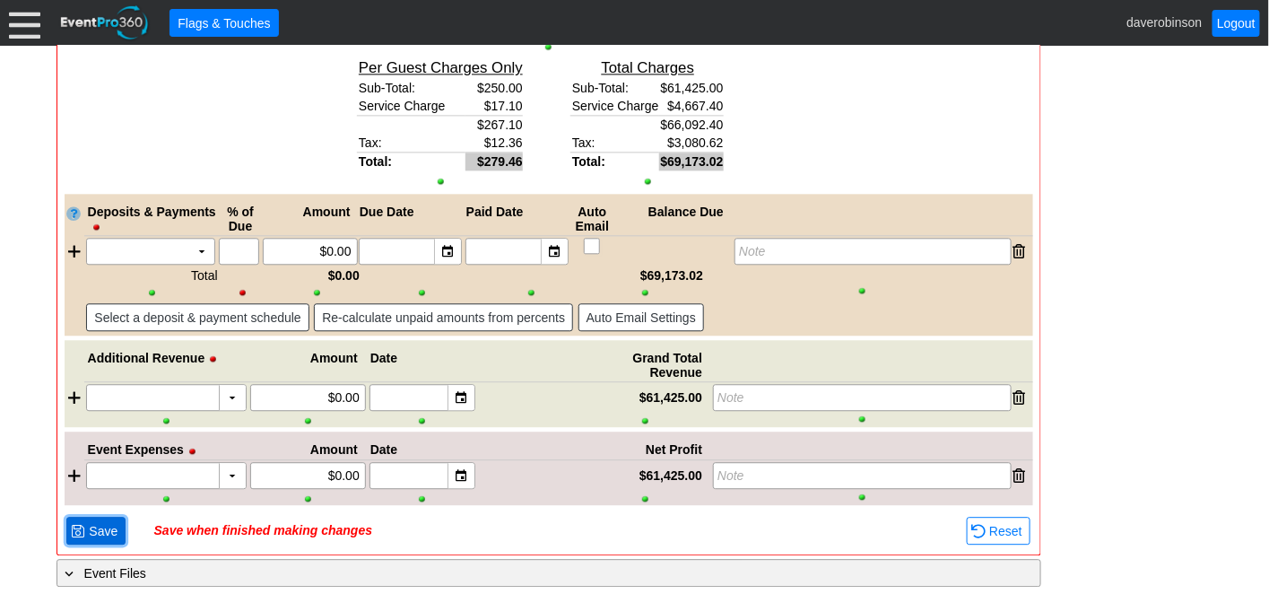
click at [108, 522] on span "Save" at bounding box center [103, 531] width 36 height 18
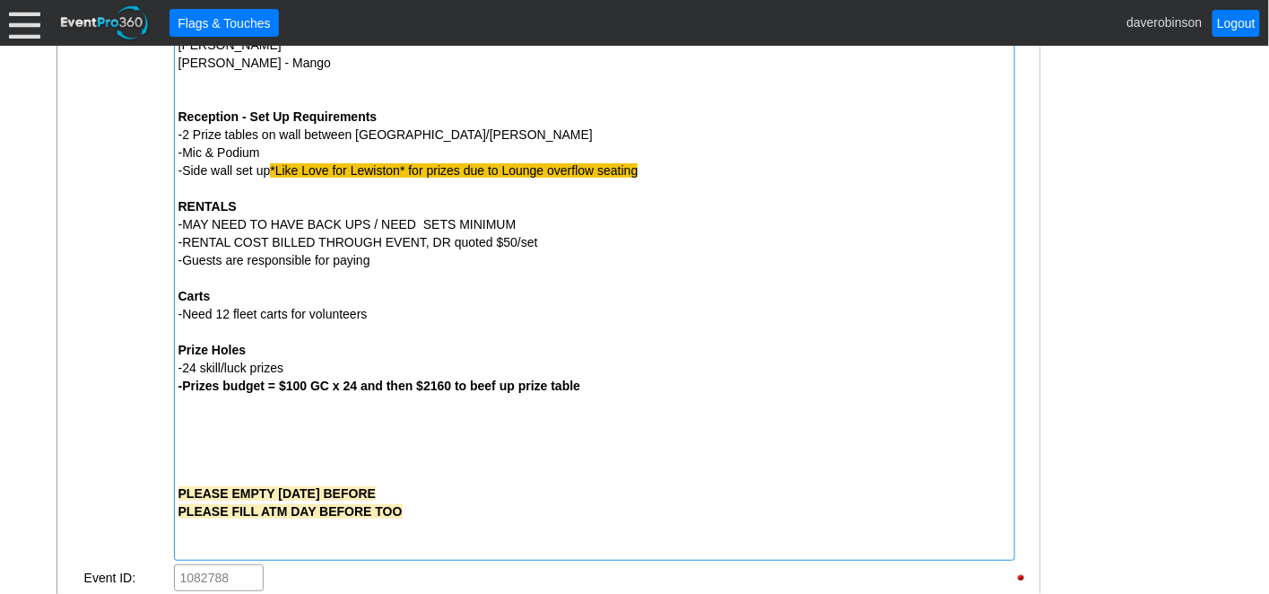
scroll to position [2148, 0]
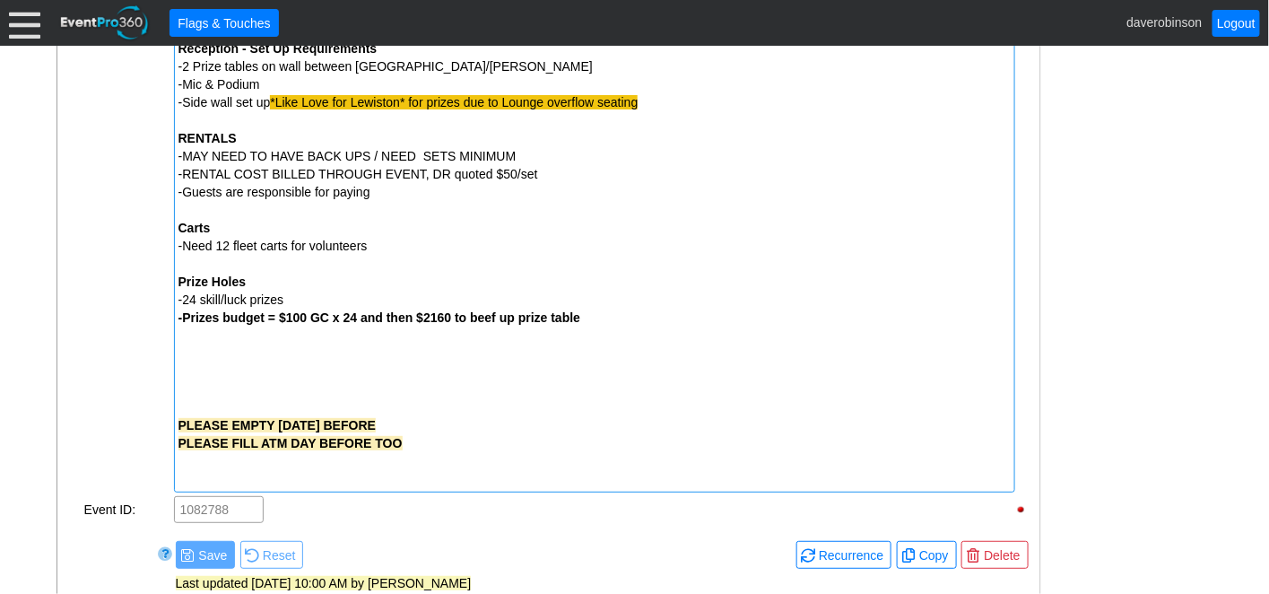
click at [250, 372] on div "PLEASE EMPTY RECYCLING DAY BEFORE PLEASE FILL ATM DAY BEFORE TOO" at bounding box center [595, 425] width 832 height 126
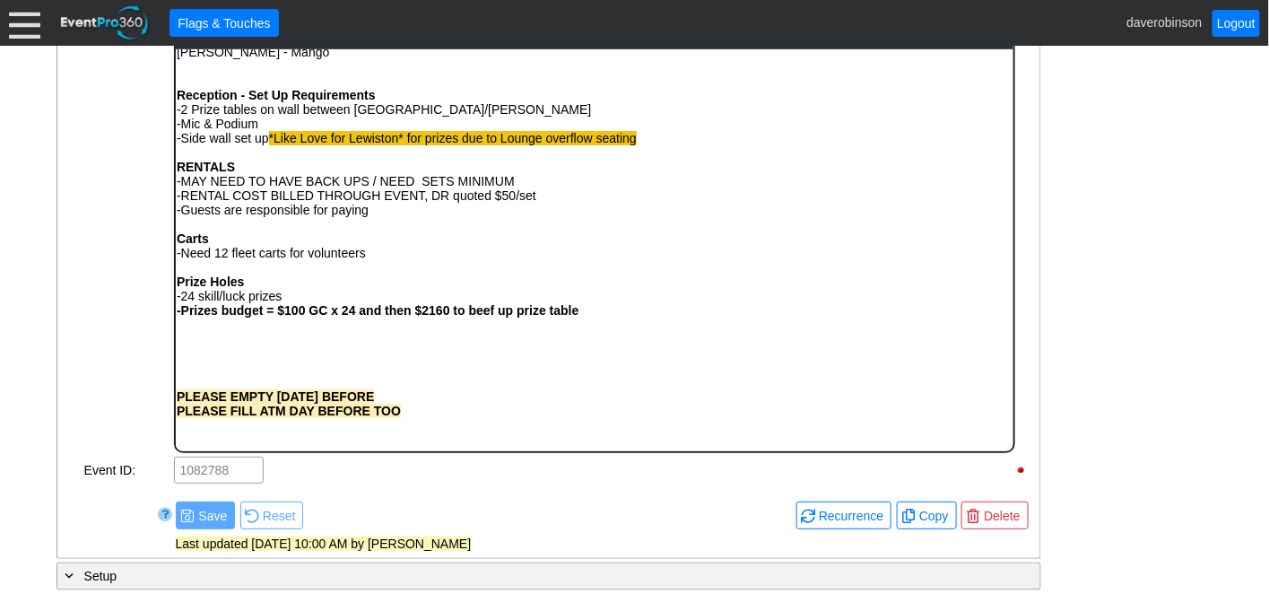
scroll to position [1096, 0]
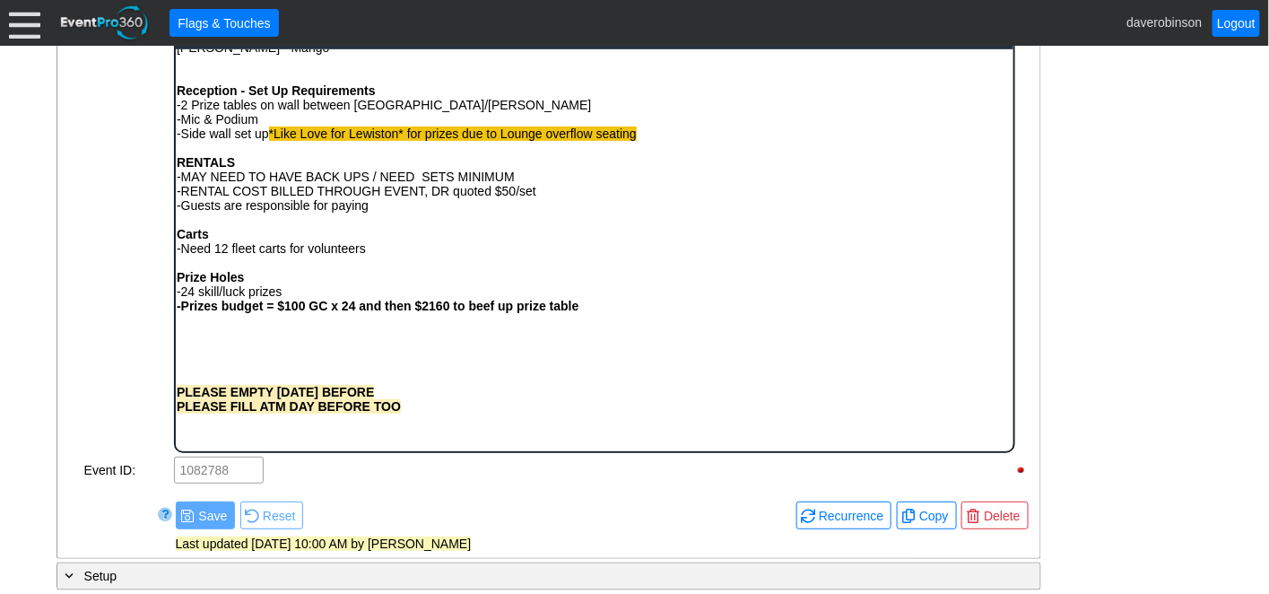
click at [231, 341] on div "Rich Text Area. Press ALT-0 for help." at bounding box center [594, 334] width 836 height 14
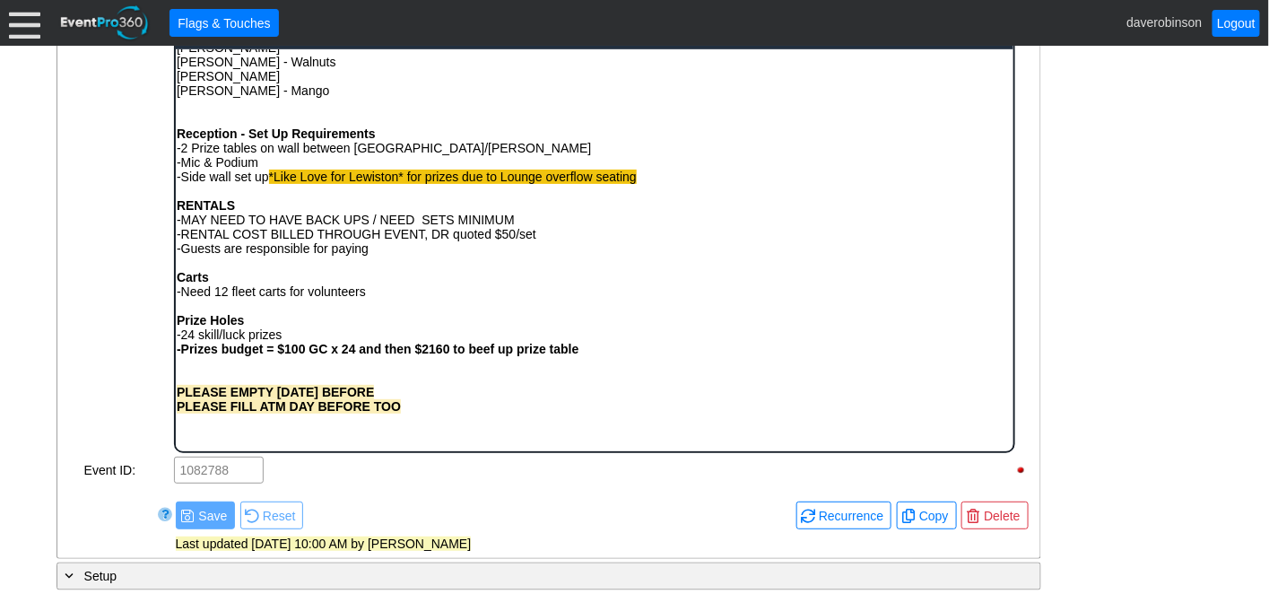
scroll to position [1052, 0]
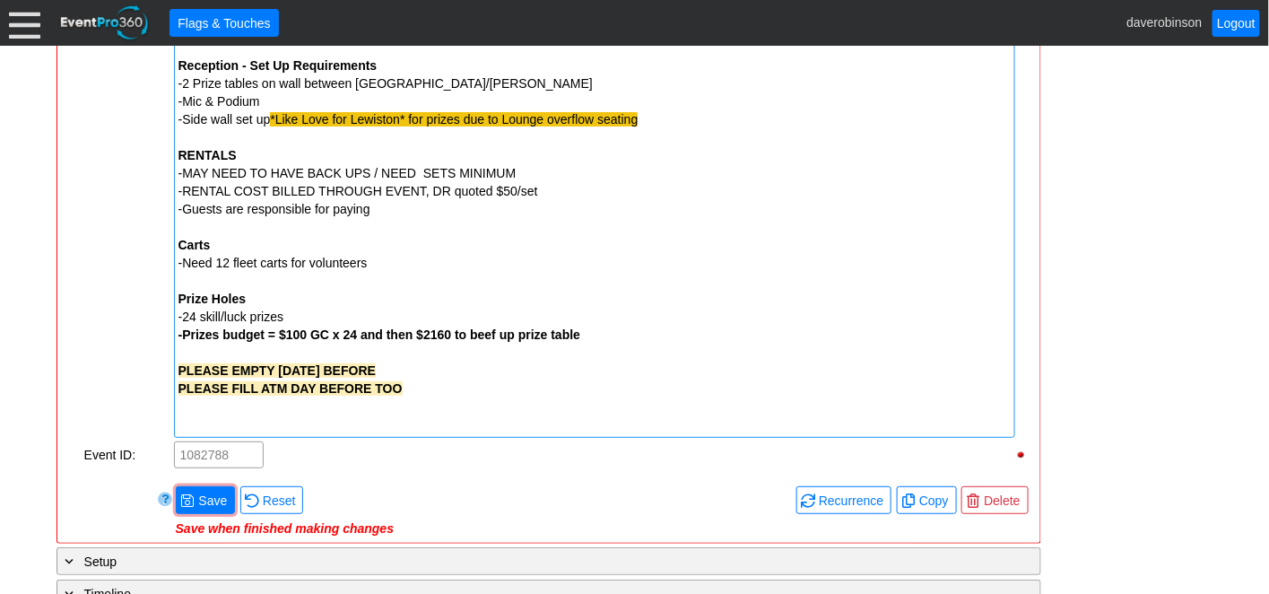
scroll to position [2273, 0]
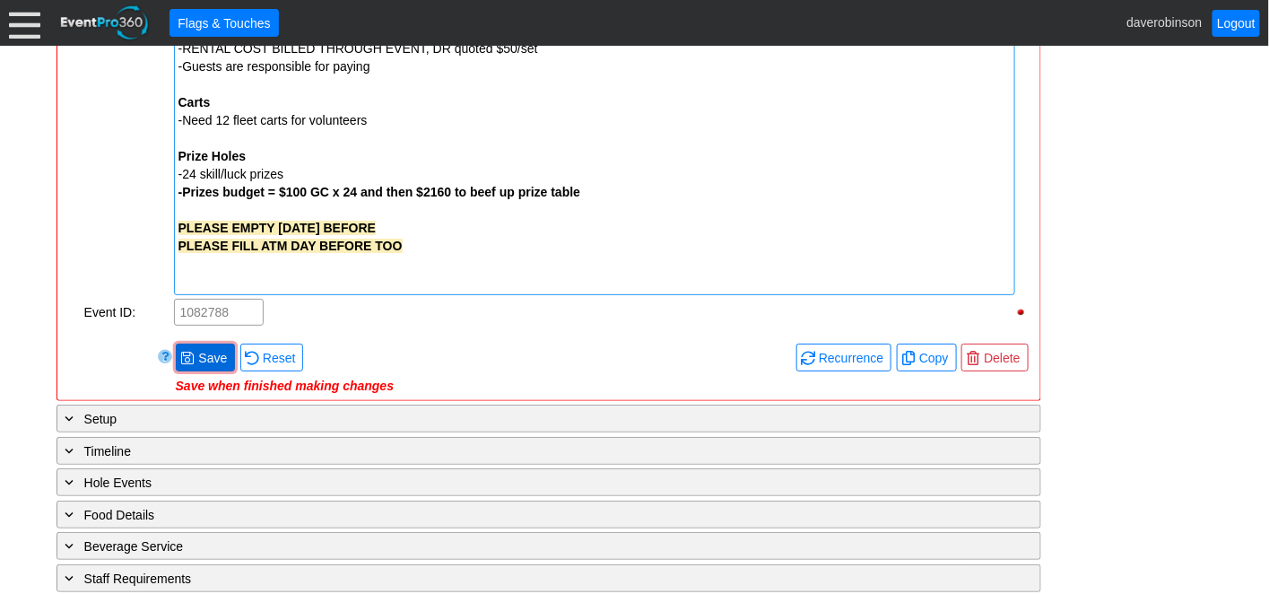
click at [215, 353] on span "Save" at bounding box center [213, 358] width 36 height 18
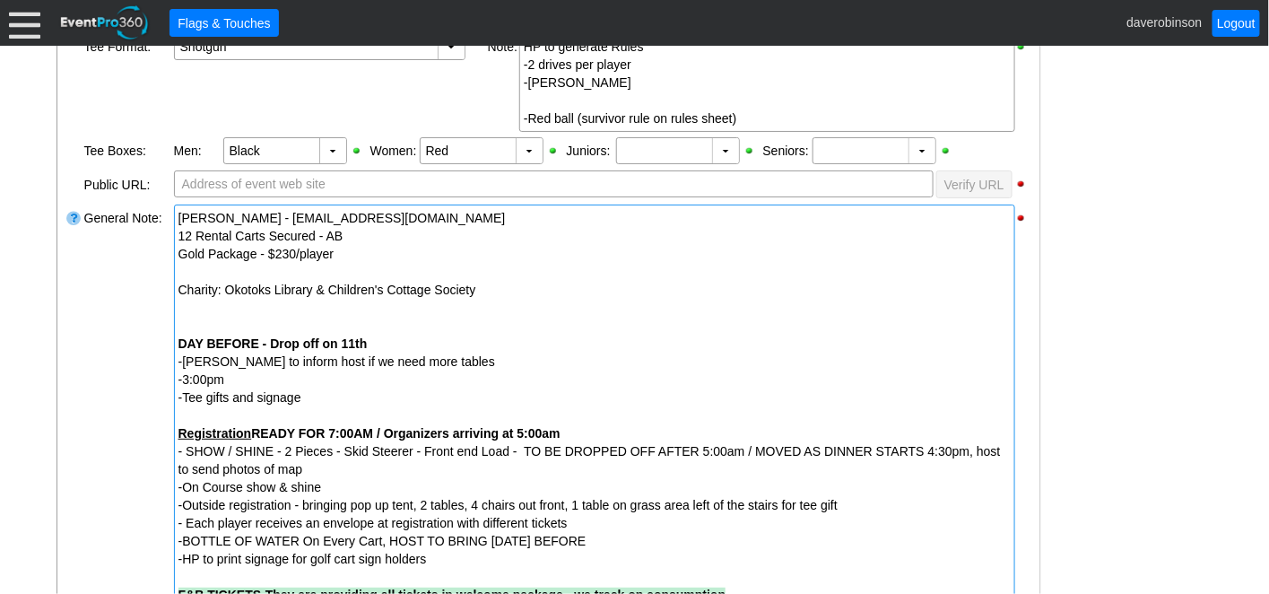
scroll to position [2047, 0]
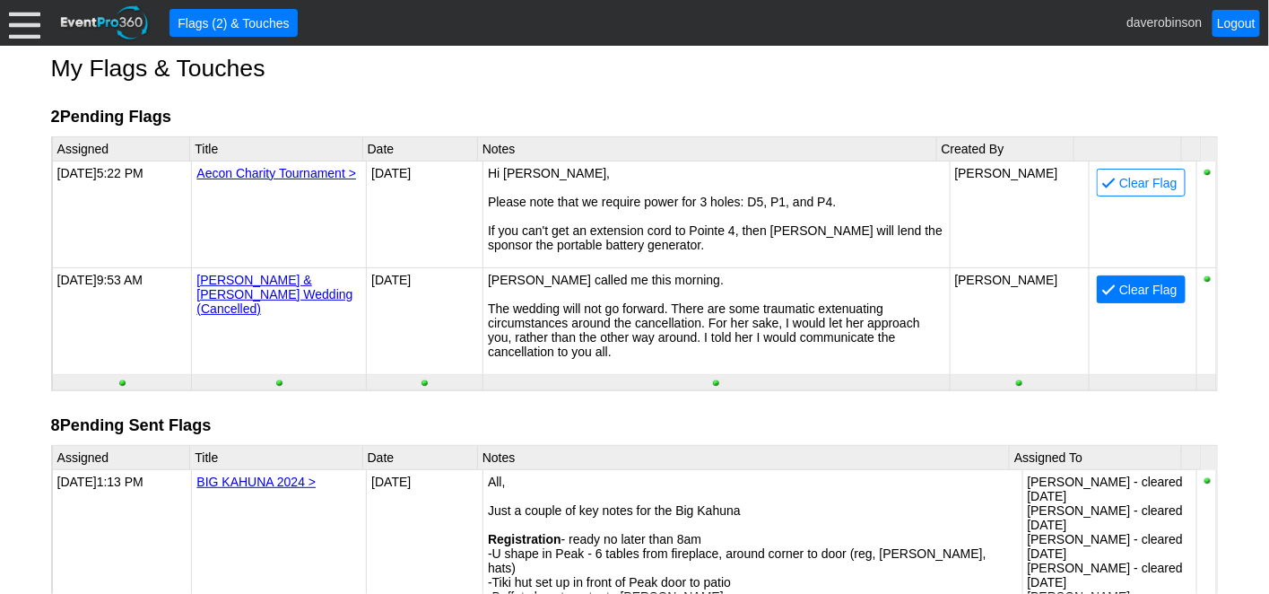
click at [1102, 284] on span at bounding box center [1109, 290] width 14 height 14
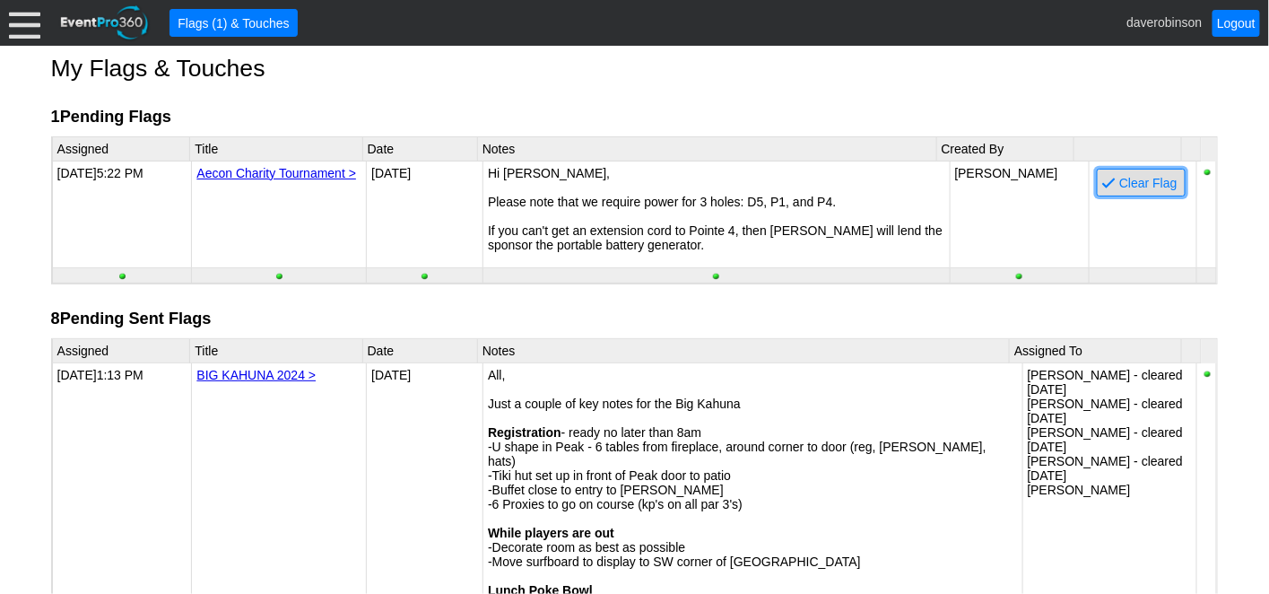
click at [1116, 179] on span "Clear Flag" at bounding box center [1148, 183] width 65 height 18
